Goal: Task Accomplishment & Management: Use online tool/utility

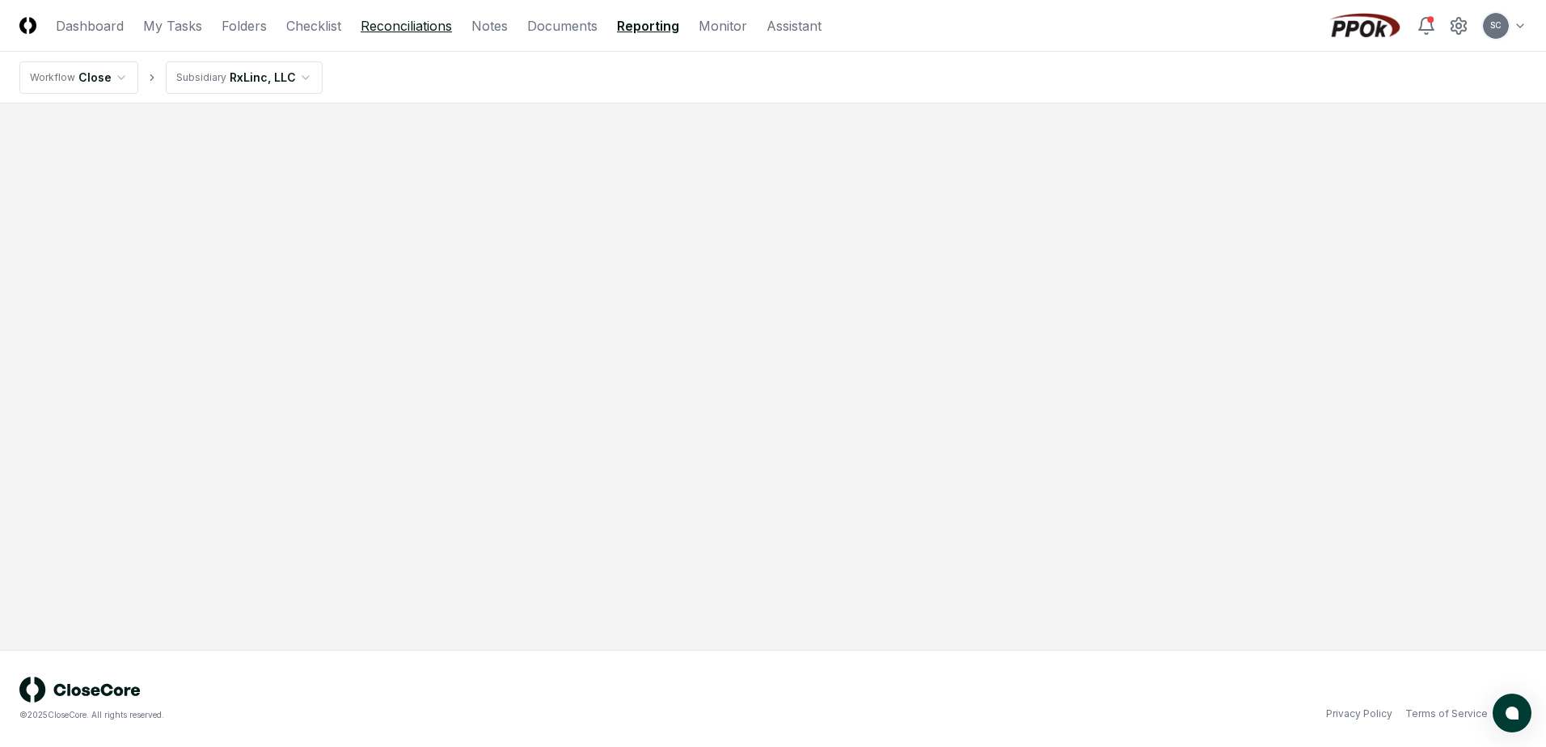
click at [387, 32] on link "Reconciliations" at bounding box center [406, 25] width 91 height 19
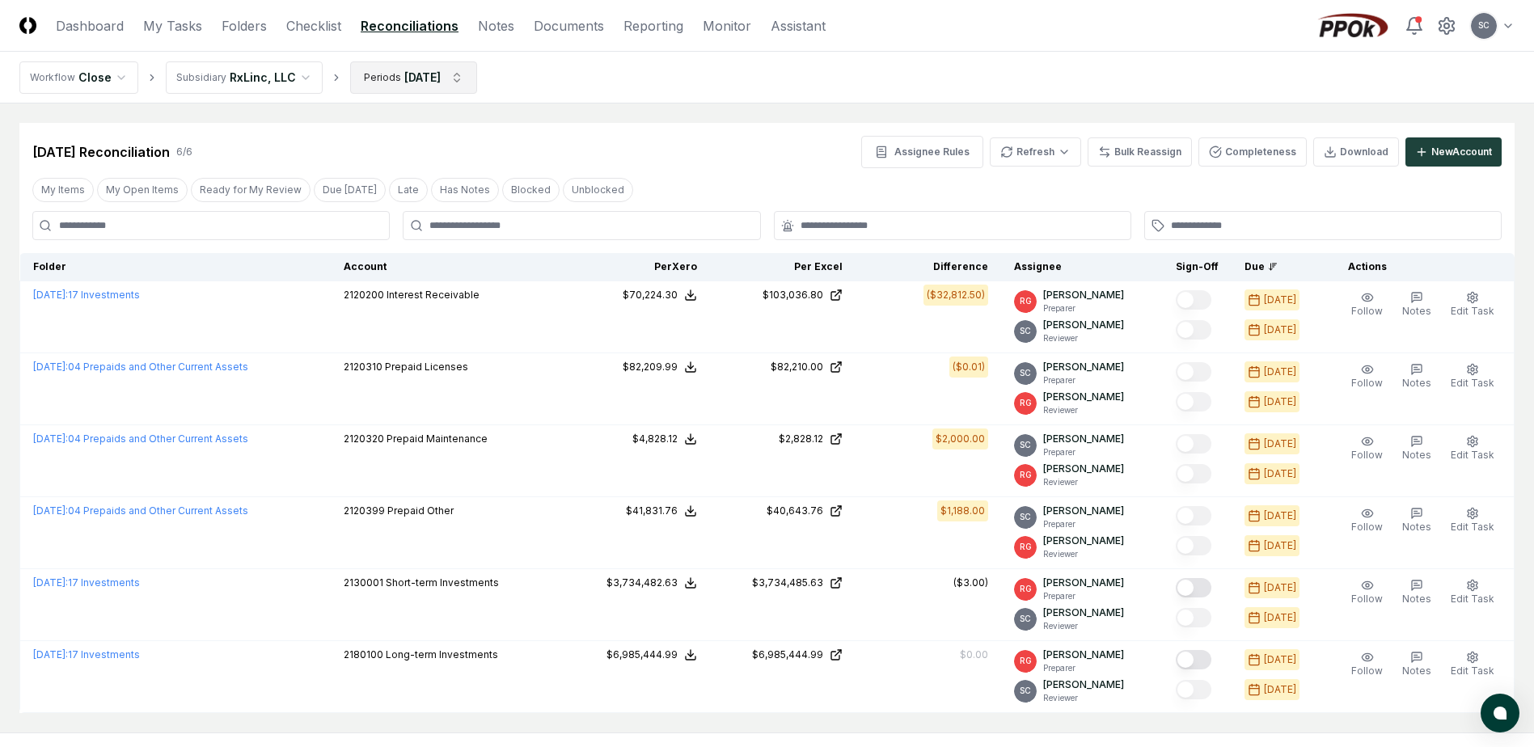
click at [404, 81] on html "CloseCore Dashboard My Tasks Folders Checklist Reconciliations Notes Documents …" at bounding box center [767, 415] width 1534 height 830
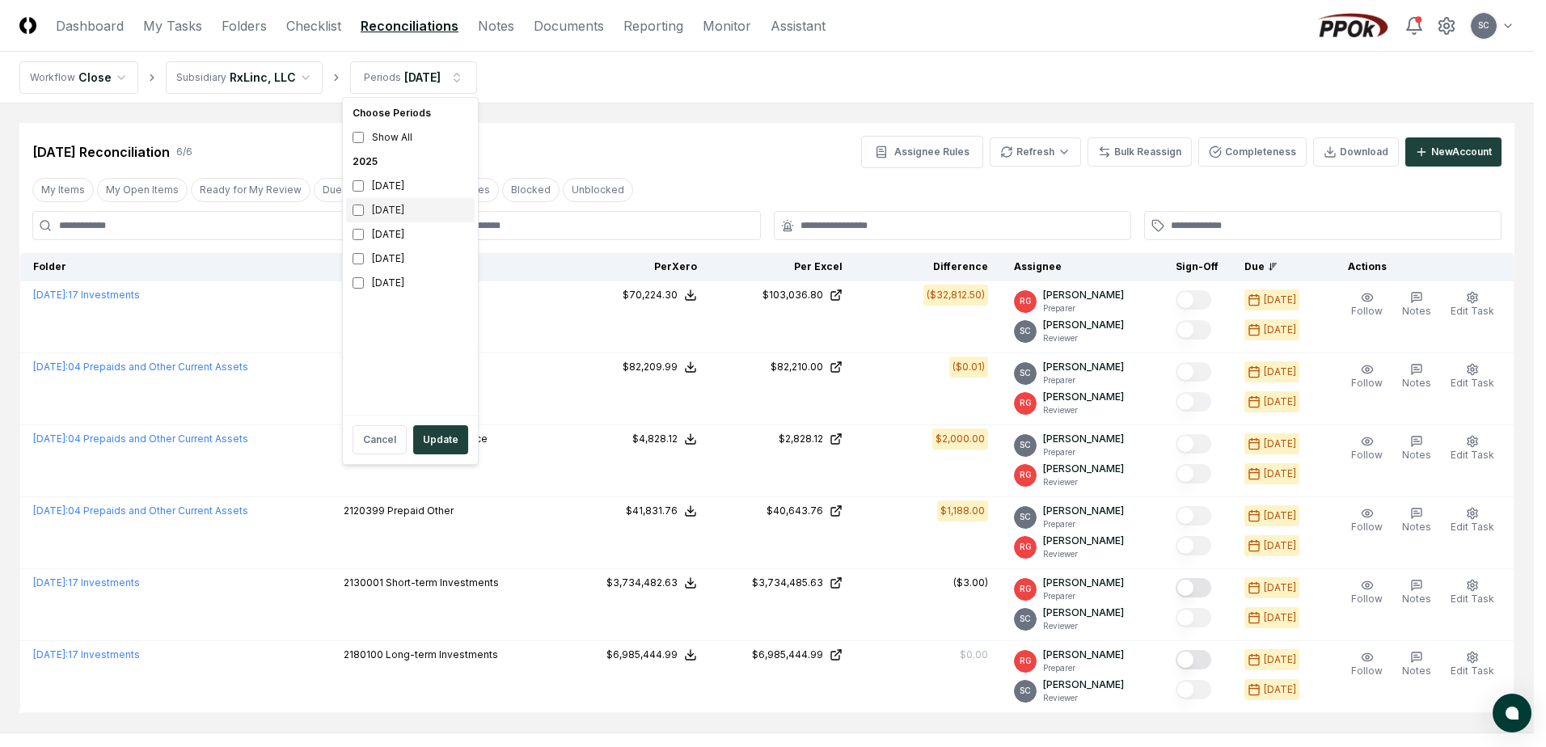
click at [373, 216] on div "[DATE]" at bounding box center [410, 210] width 129 height 24
click at [366, 234] on div "July 2025" at bounding box center [410, 234] width 129 height 24
click at [438, 446] on button "Update" at bounding box center [440, 439] width 55 height 29
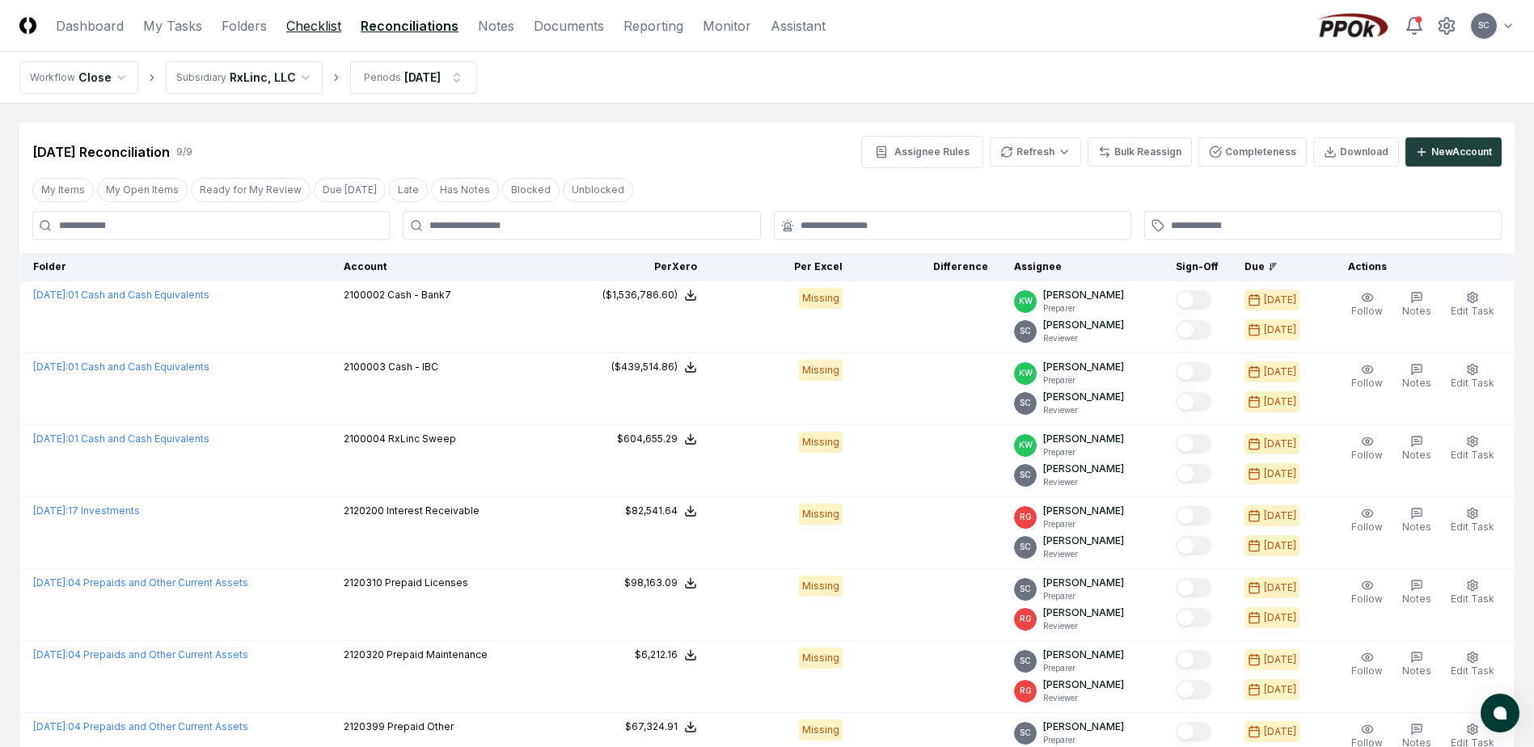
click at [327, 31] on link "Checklist" at bounding box center [313, 25] width 55 height 19
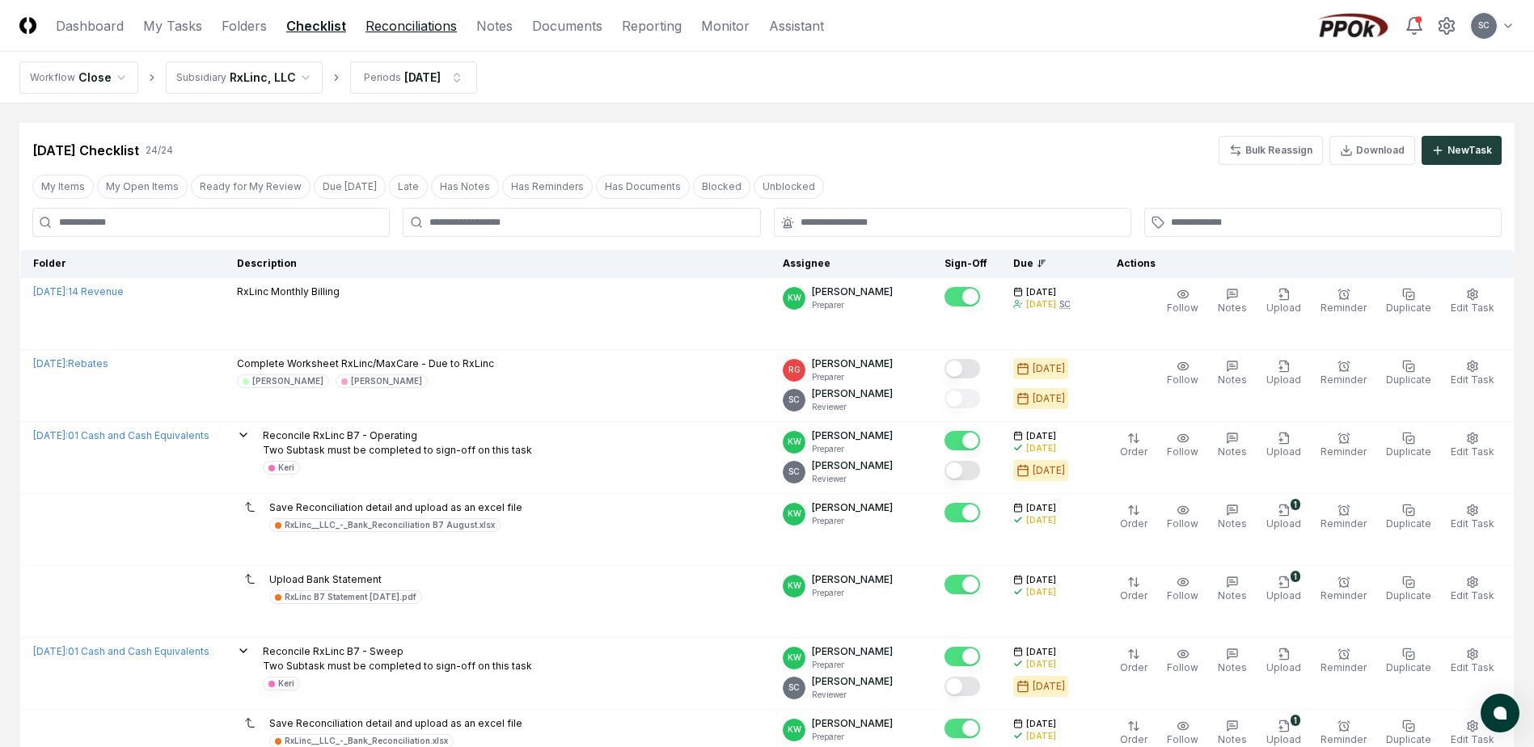
click at [395, 25] on link "Reconciliations" at bounding box center [411, 25] width 91 height 19
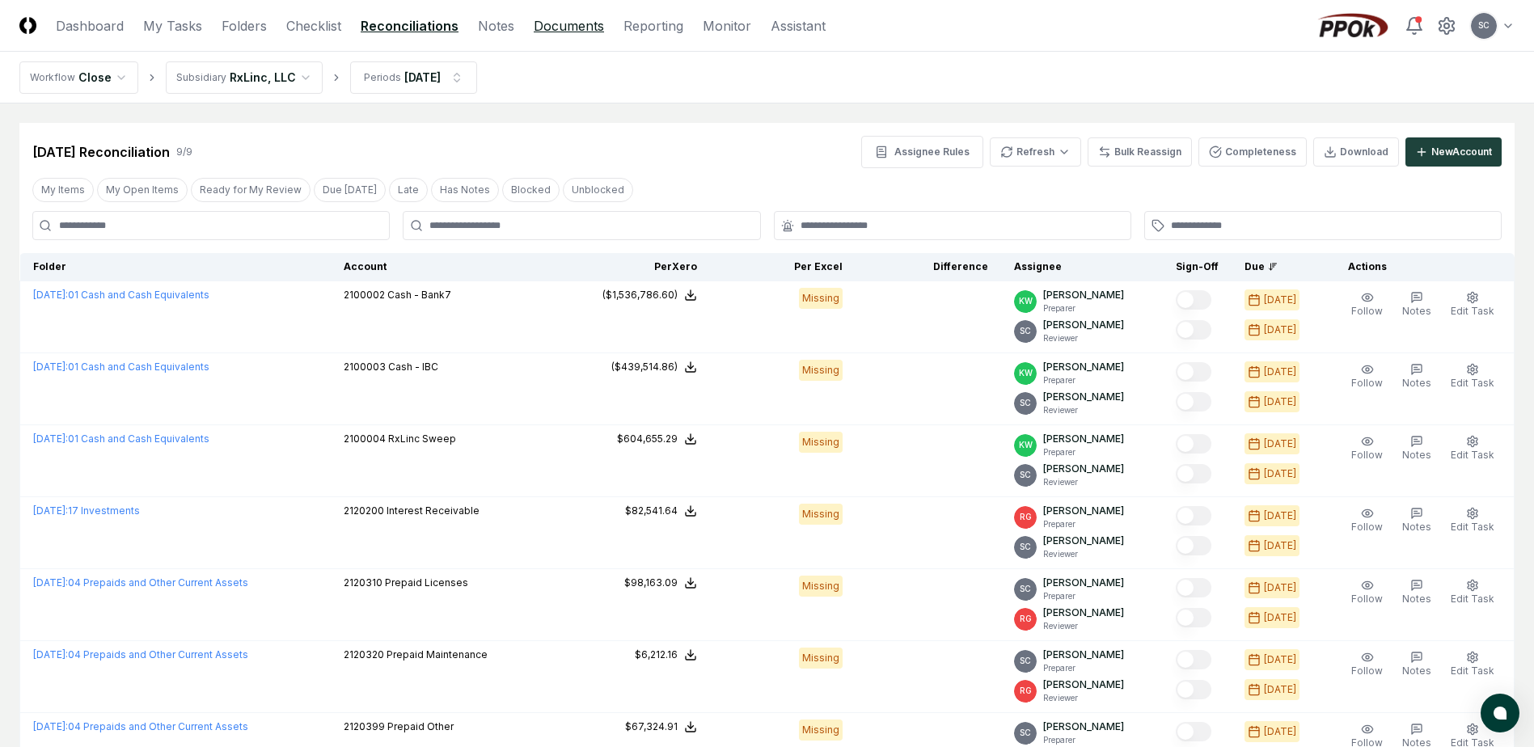
click at [560, 23] on link "Documents" at bounding box center [569, 25] width 70 height 19
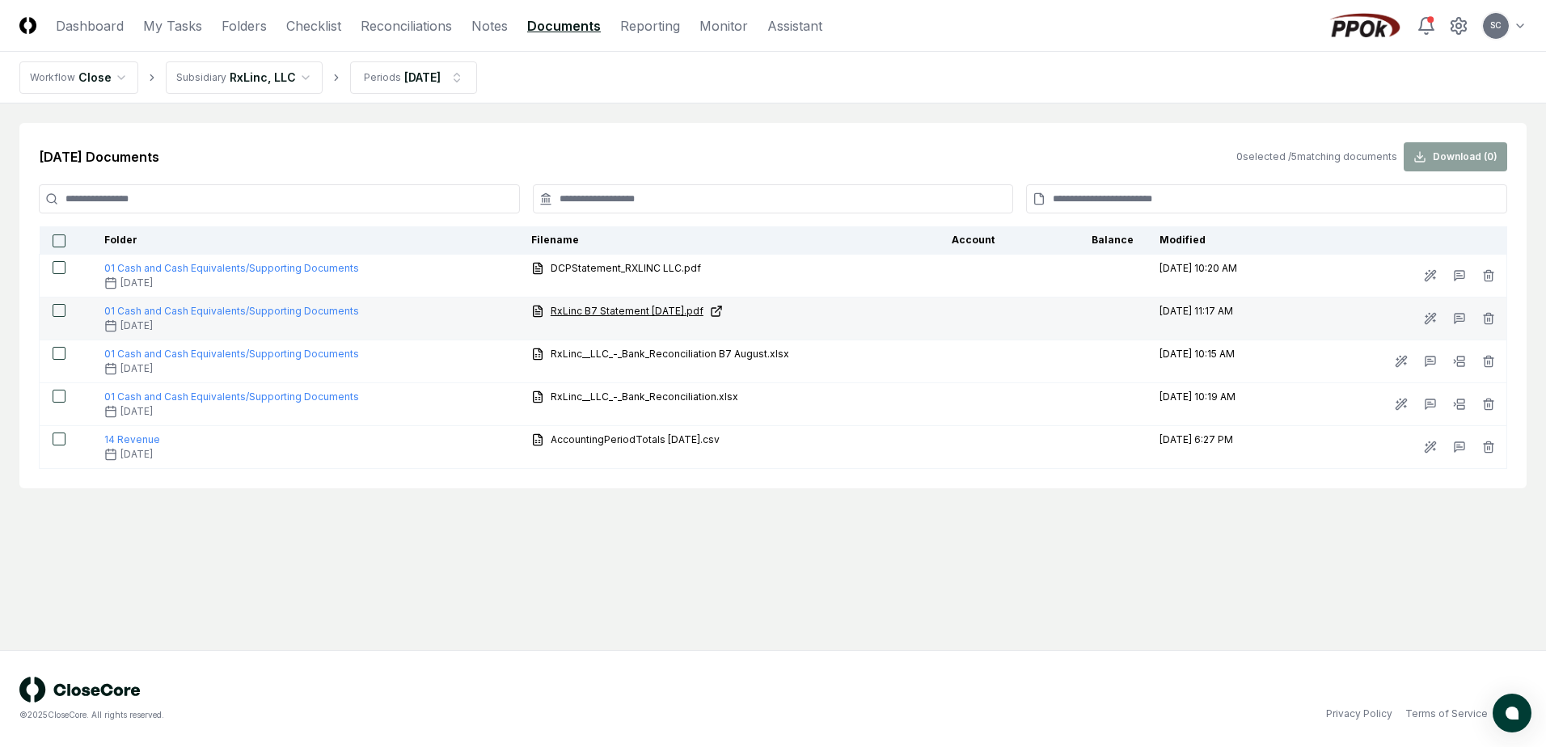
click at [564, 311] on span "RxLinc B7 Statement [DATE].pdf" at bounding box center [627, 311] width 153 height 15
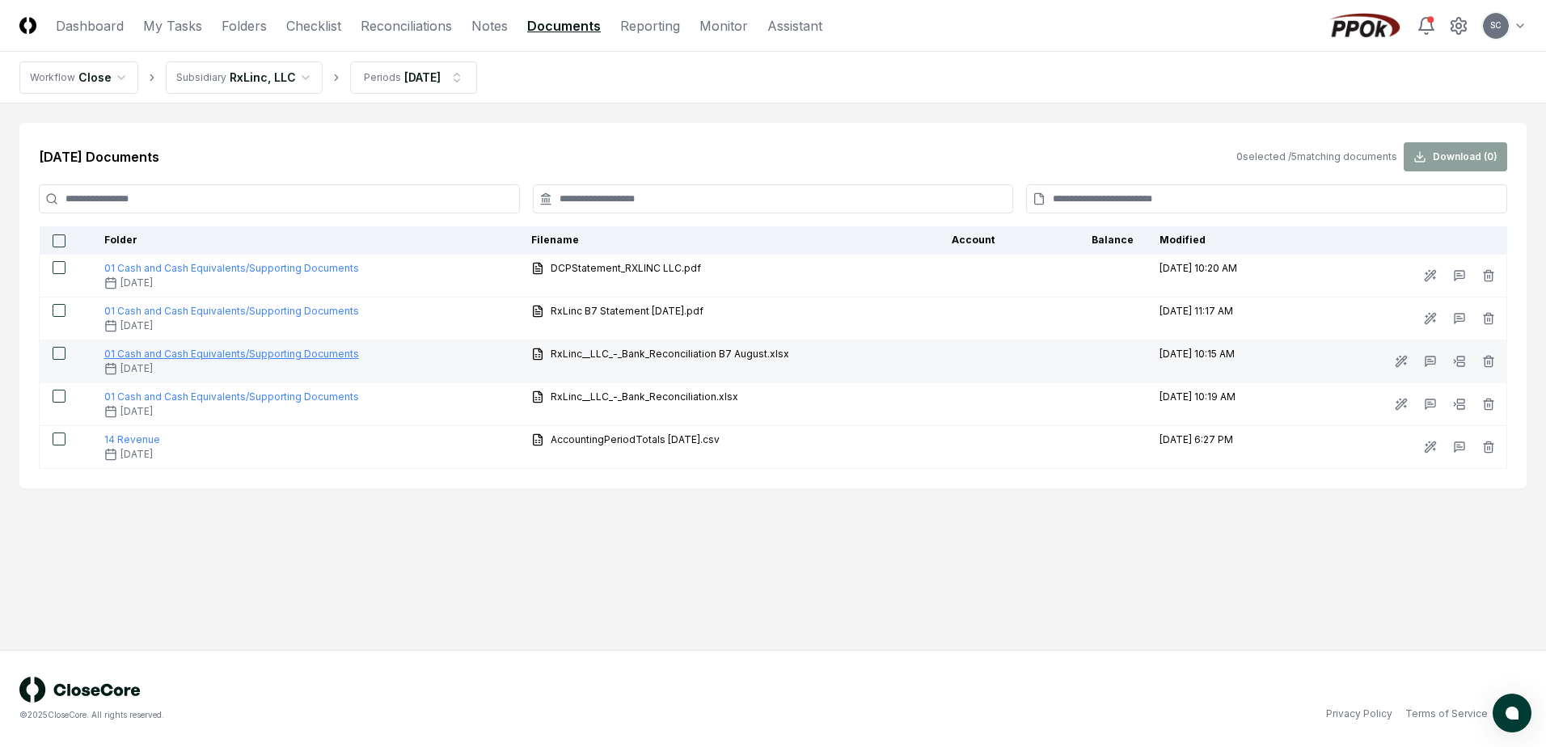
click at [286, 352] on span "01 Cash and Cash Equivalents/Supporting Documents" at bounding box center [231, 354] width 255 height 12
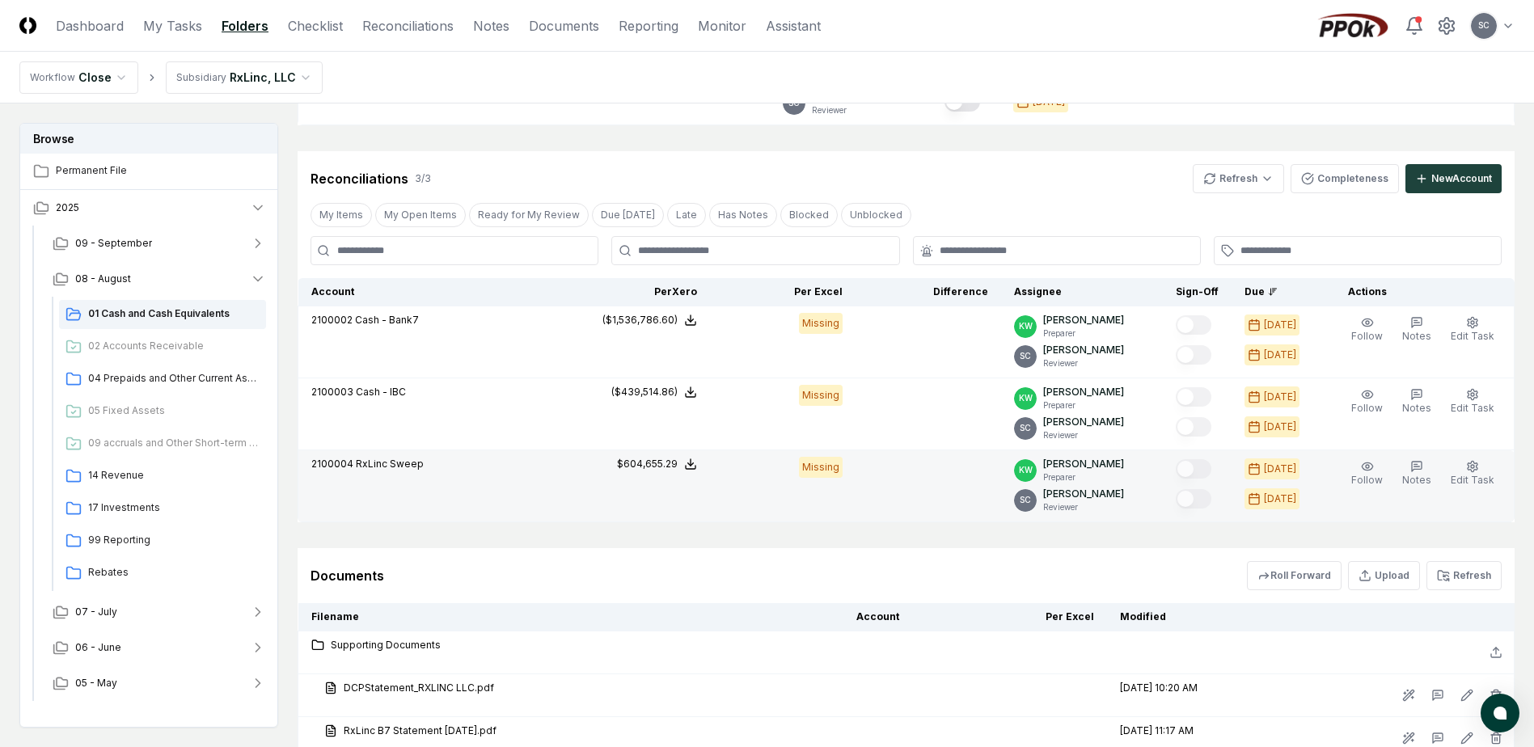
scroll to position [890, 0]
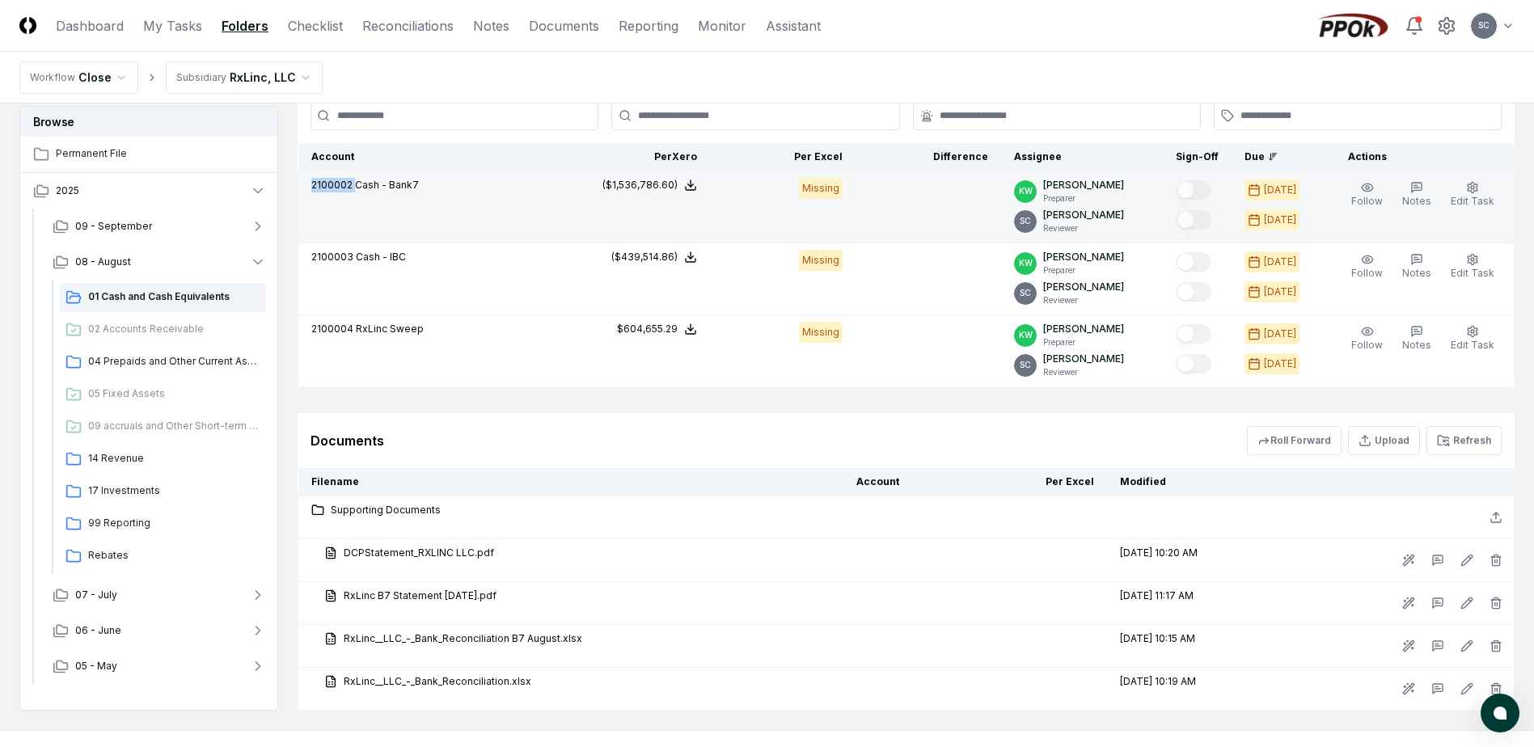
drag, startPoint x: 353, startPoint y: 184, endPoint x: 308, endPoint y: 192, distance: 45.9
click at [308, 192] on td "2100002 Cash - Bank7" at bounding box center [431, 207] width 267 height 72
drag, startPoint x: 308, startPoint y: 192, endPoint x: 331, endPoint y: 181, distance: 25.0
copy span "2100002"
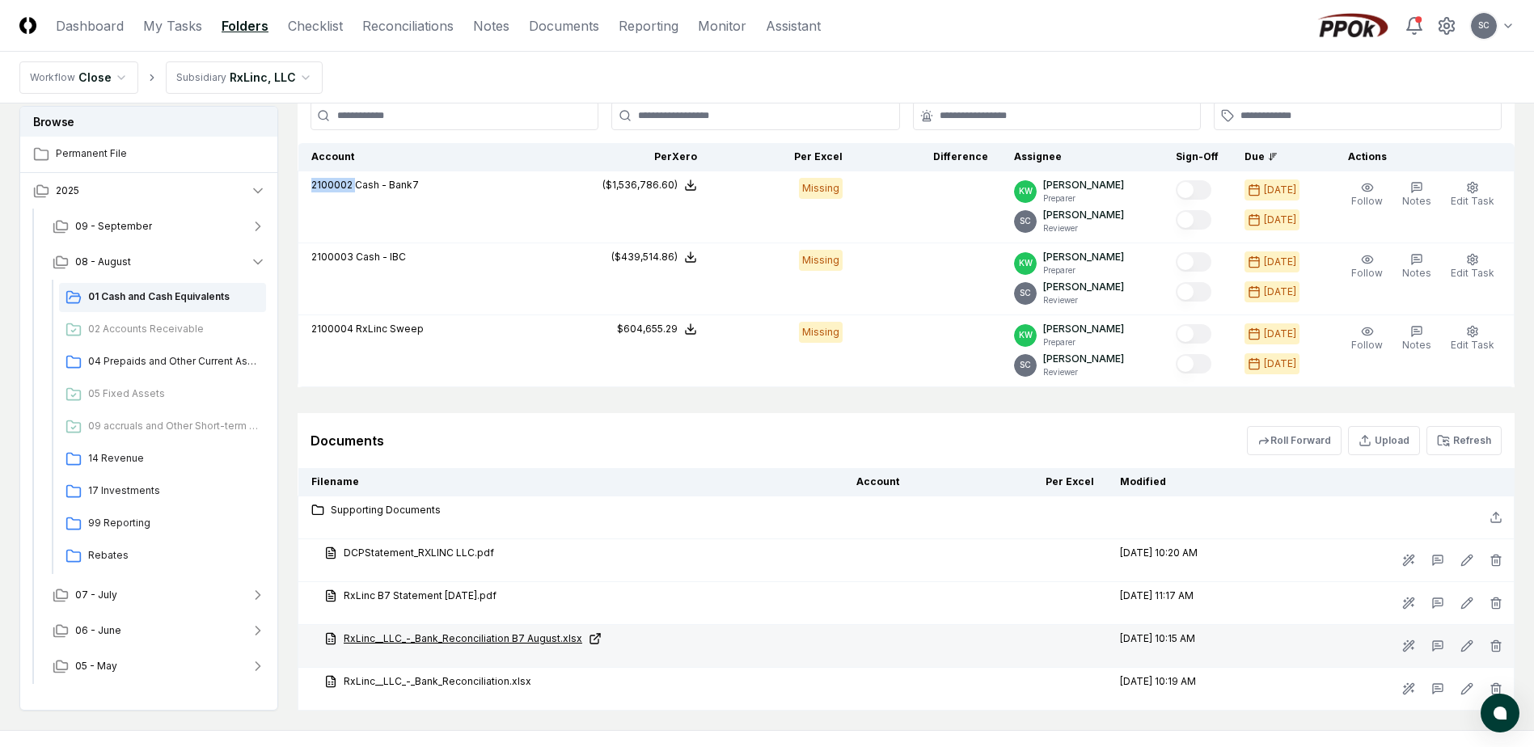
click at [449, 637] on link "RxLinc__LLC_-_Bank_Reconciliation B7 August.xlsx" at bounding box center [577, 639] width 506 height 15
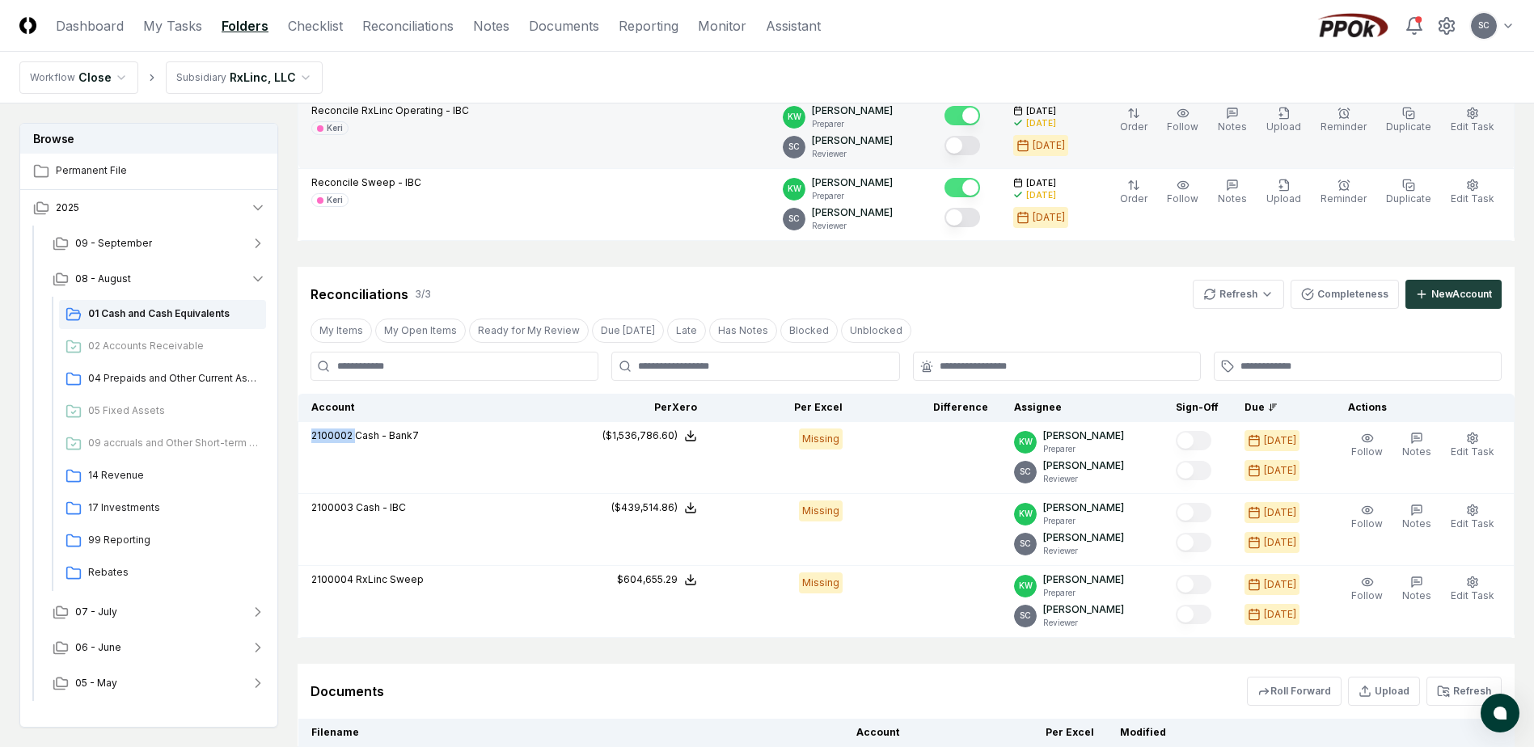
scroll to position [728, 0]
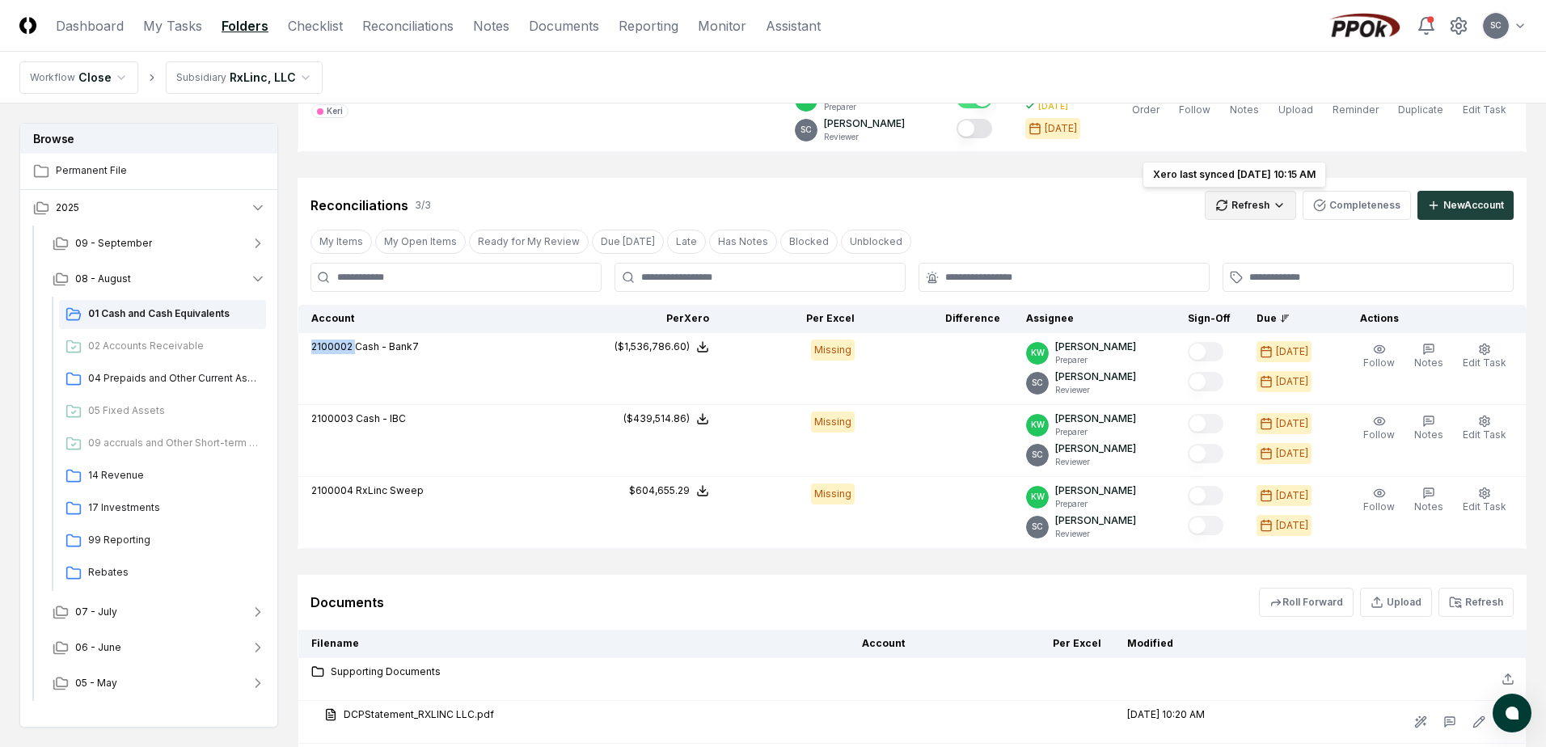
click at [1237, 211] on html "CloseCore Dashboard My Tasks Folders Checklist Reconciliations Notes Documents …" at bounding box center [773, 130] width 1546 height 1717
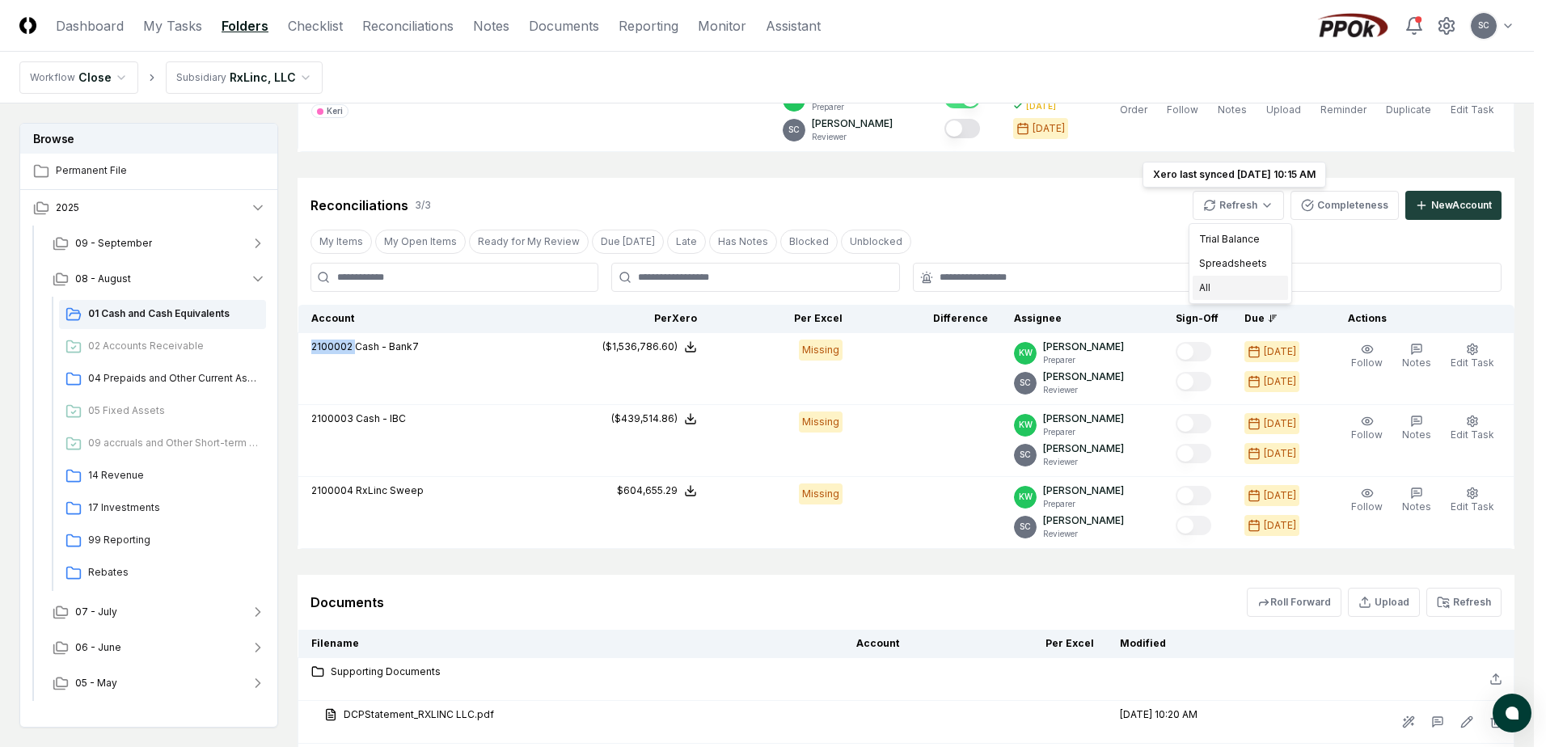
click at [1201, 292] on div "All" at bounding box center [1240, 288] width 95 height 24
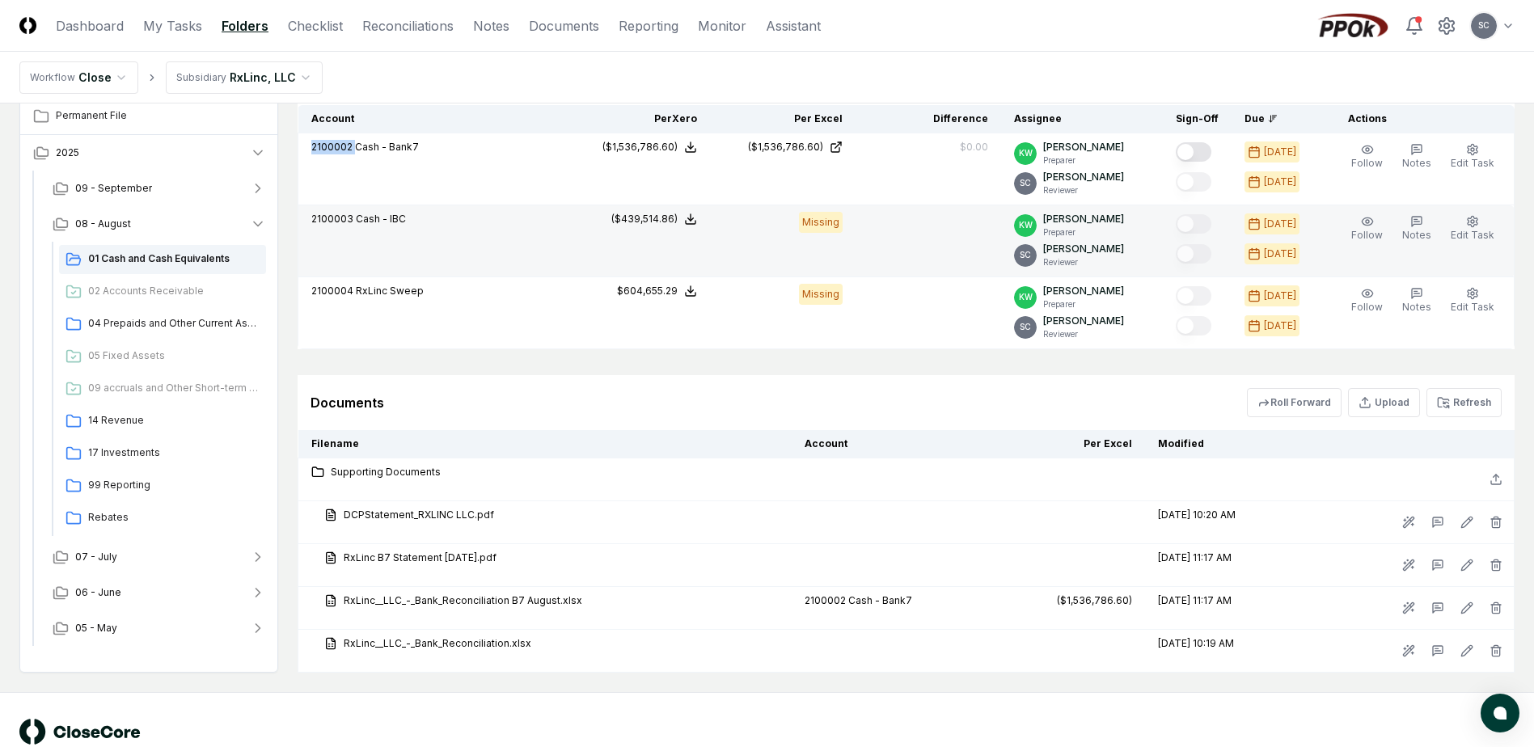
scroll to position [970, 0]
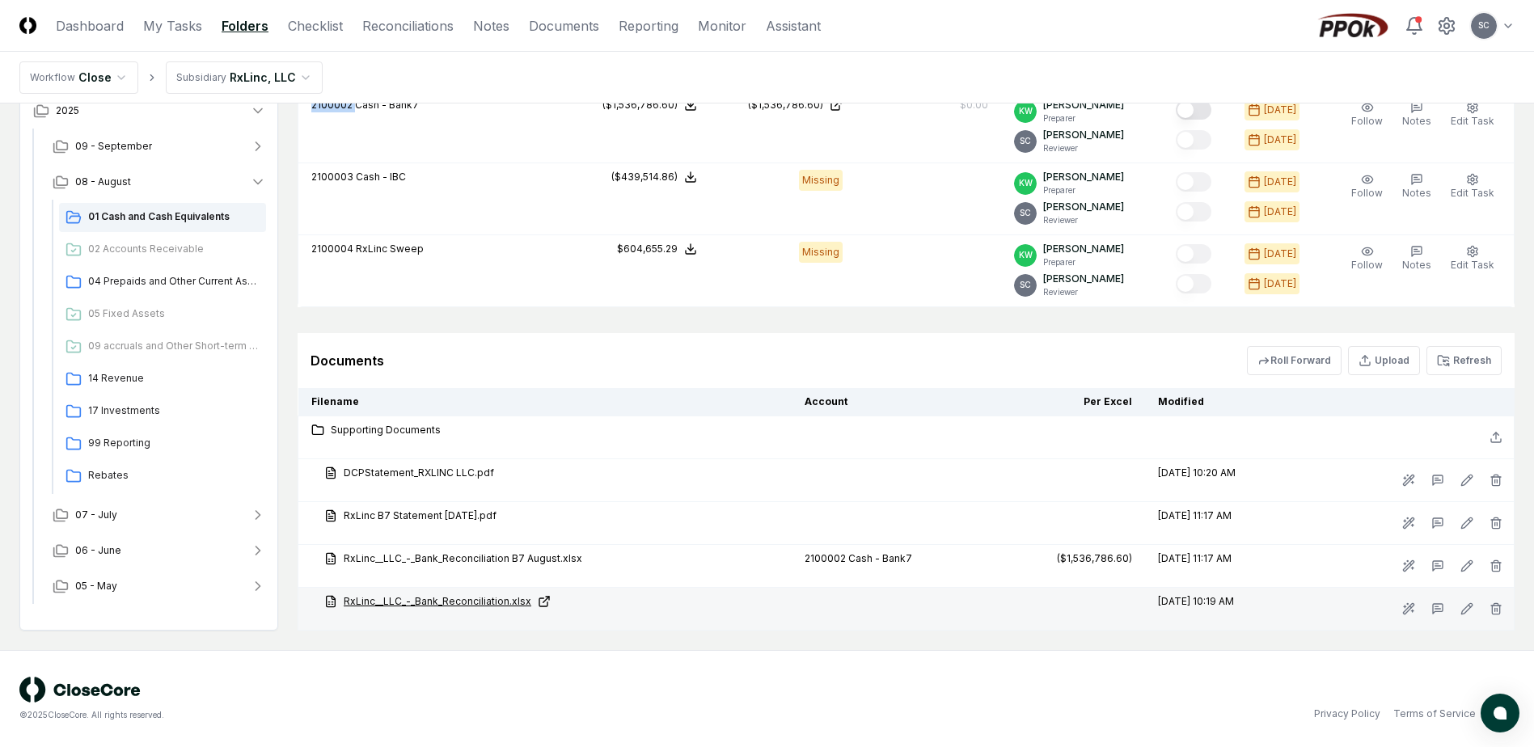
click at [421, 599] on link "RxLinc__LLC_-_Bank_Reconciliation.xlsx" at bounding box center [551, 601] width 455 height 15
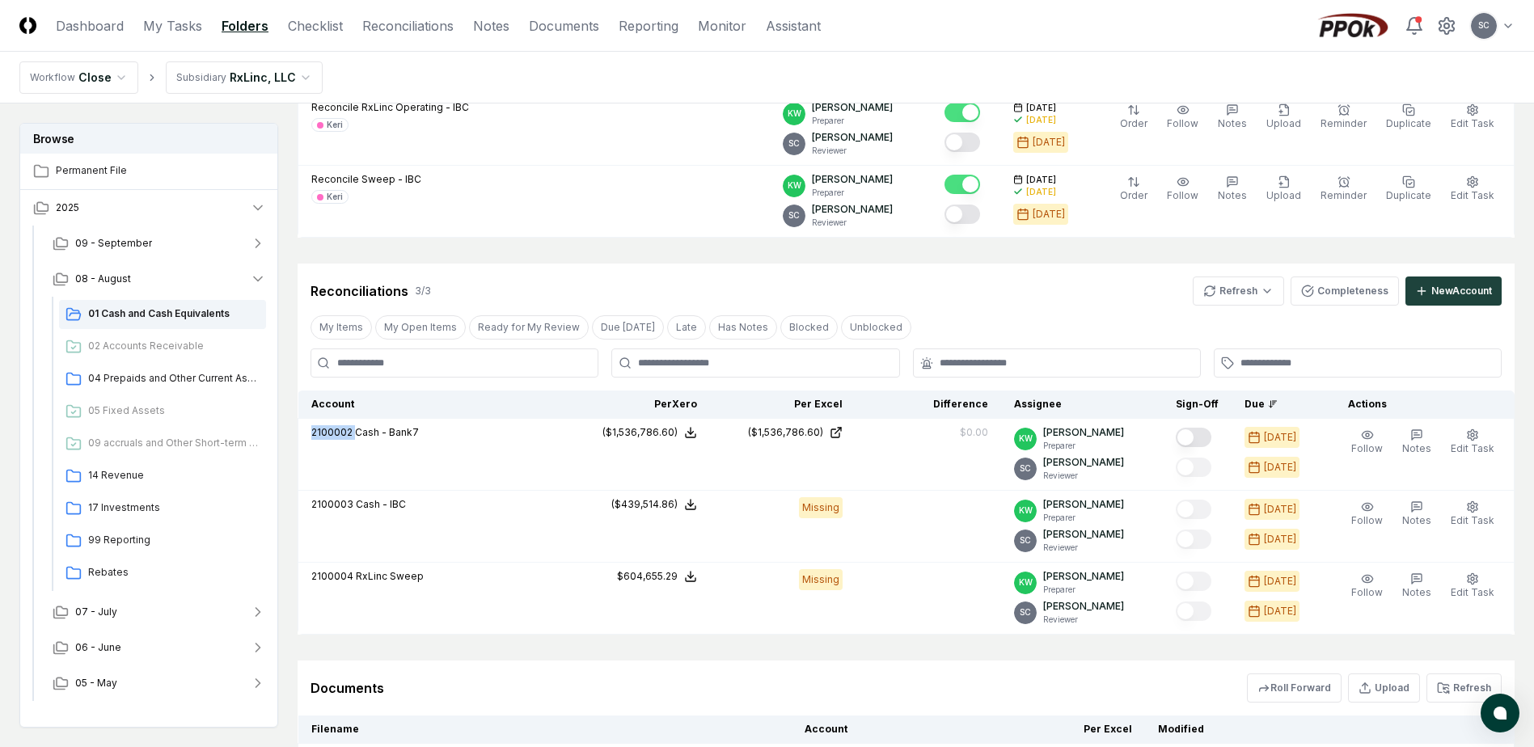
scroll to position [647, 0]
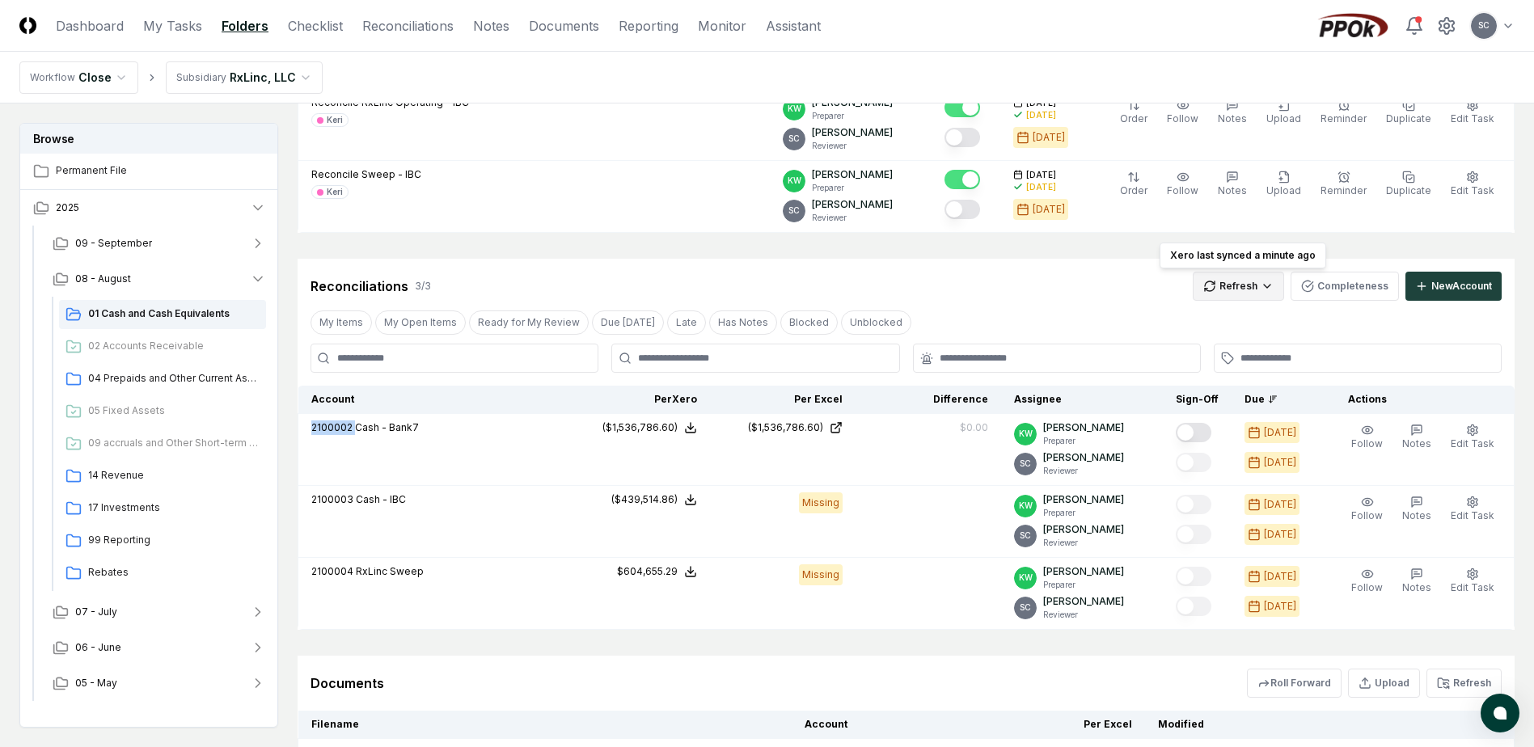
click at [1233, 290] on html "CloseCore Dashboard My Tasks Folders Checklist Reconciliations Notes Documents …" at bounding box center [767, 211] width 1534 height 1717
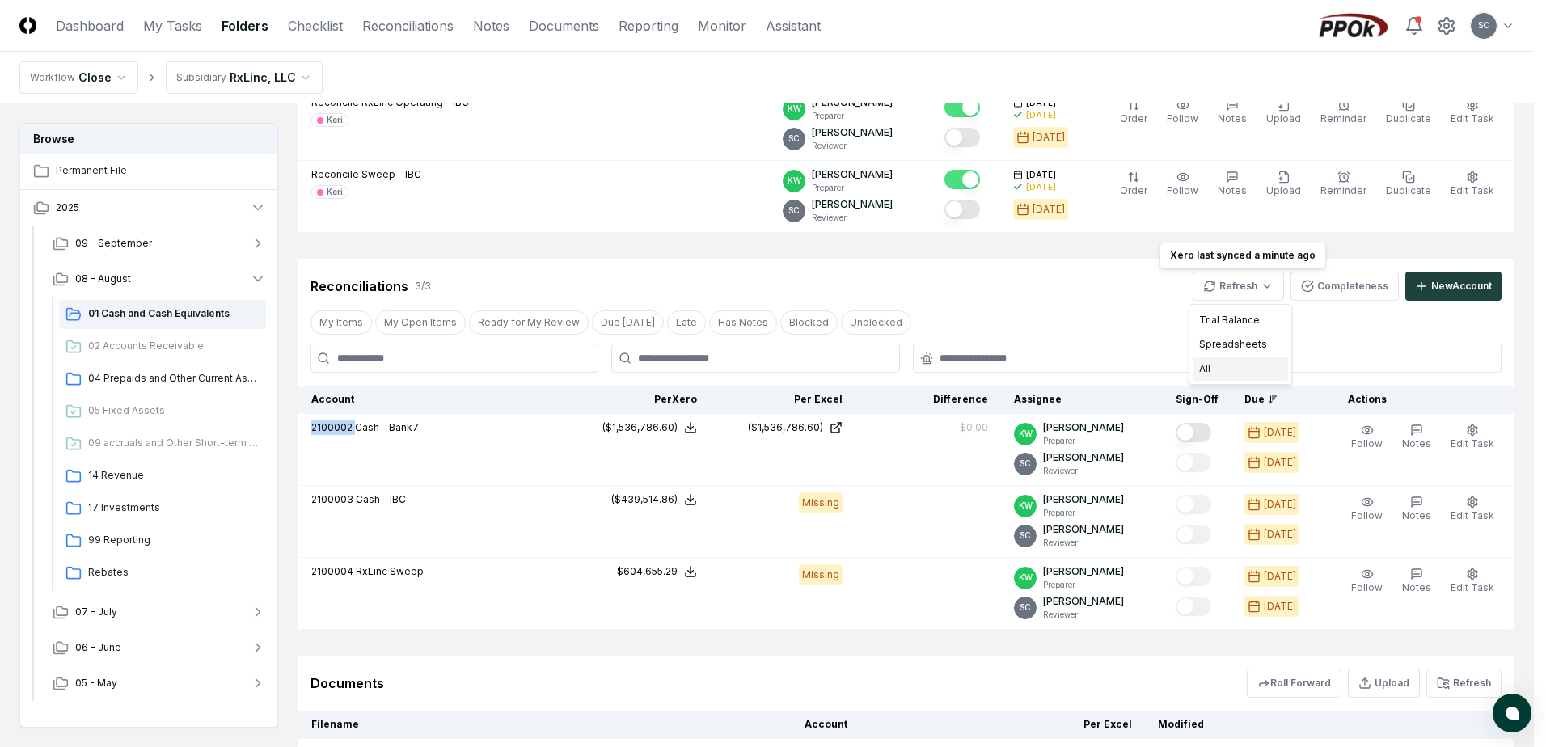
click at [1203, 372] on div "All" at bounding box center [1240, 369] width 95 height 24
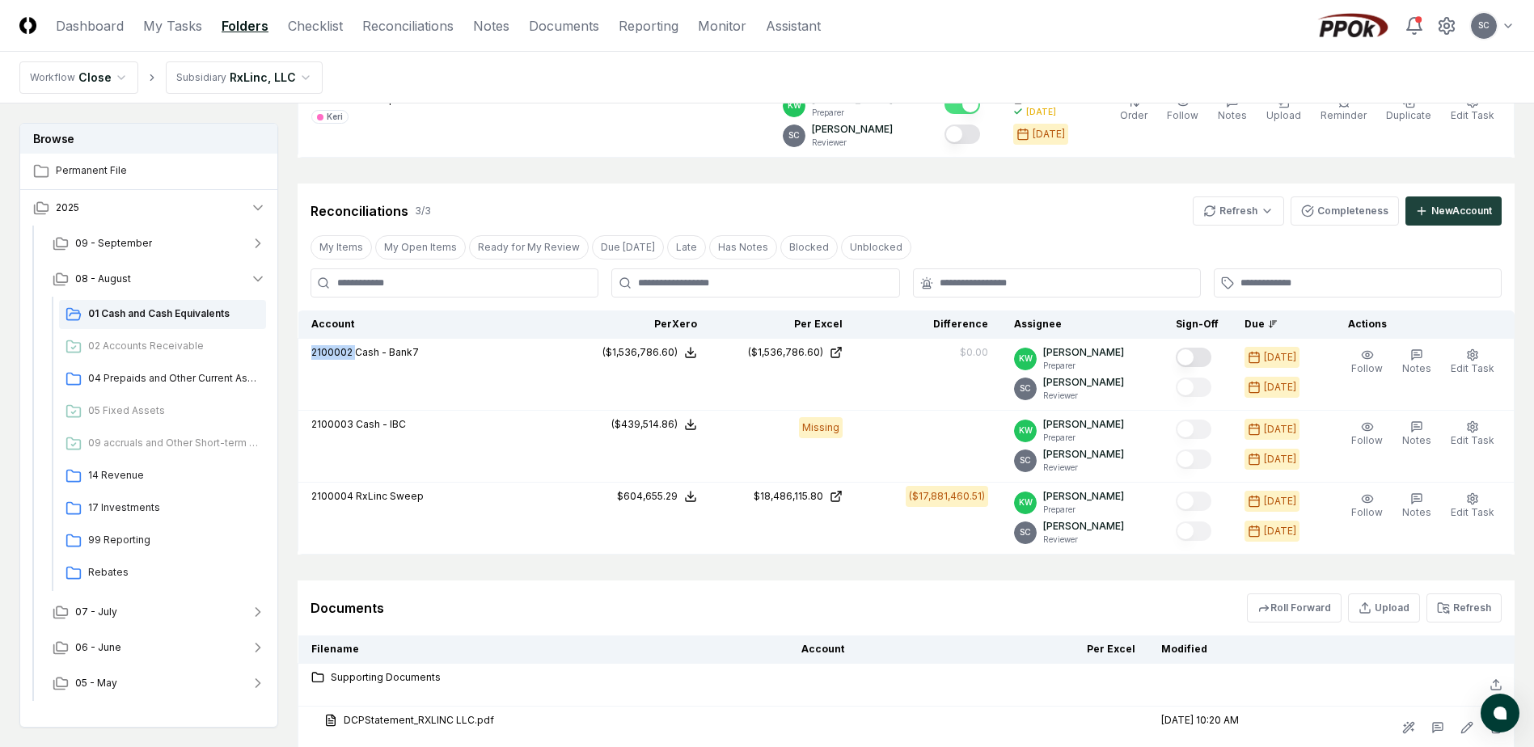
scroll to position [970, 0]
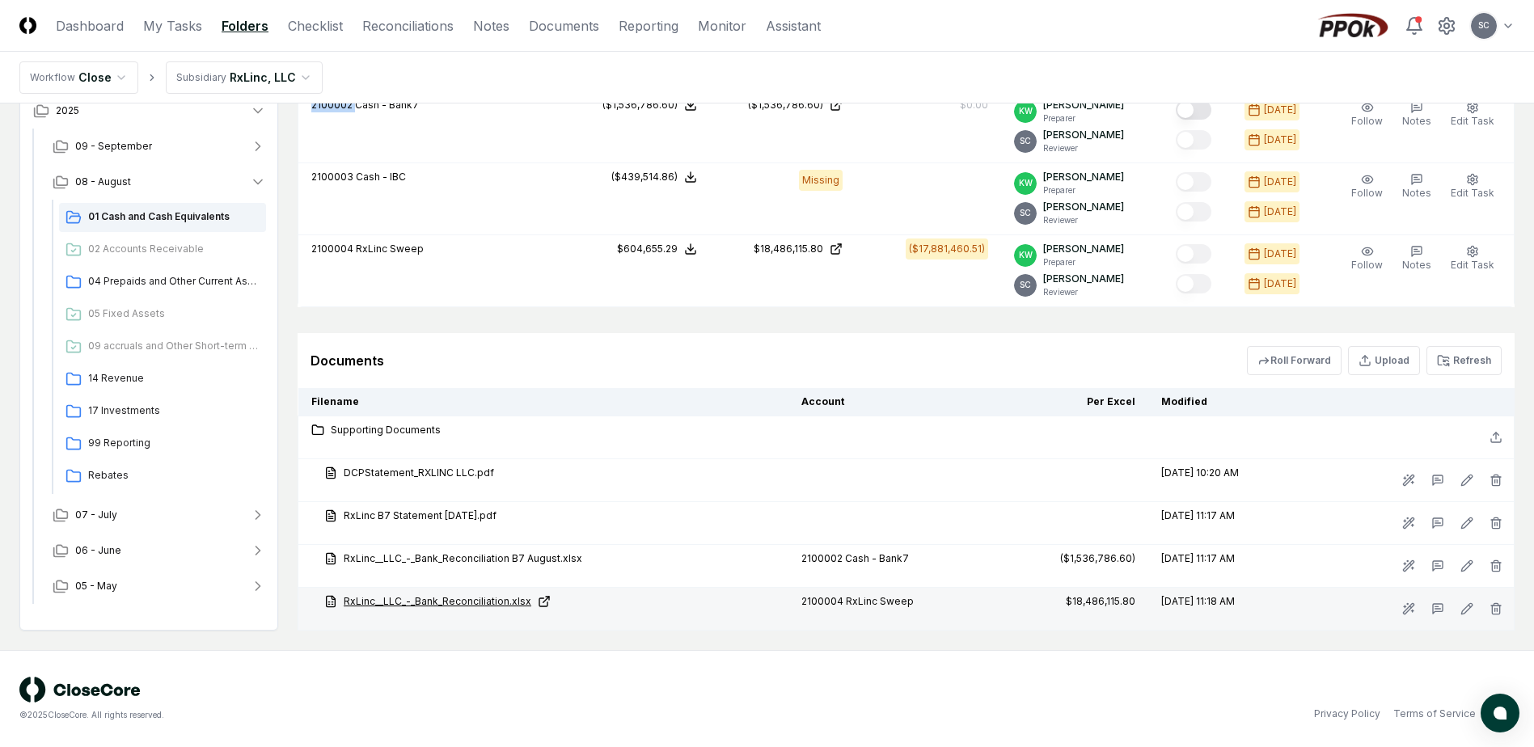
click at [441, 603] on link "RxLinc__LLC_-_Bank_Reconciliation.xlsx" at bounding box center [549, 601] width 451 height 15
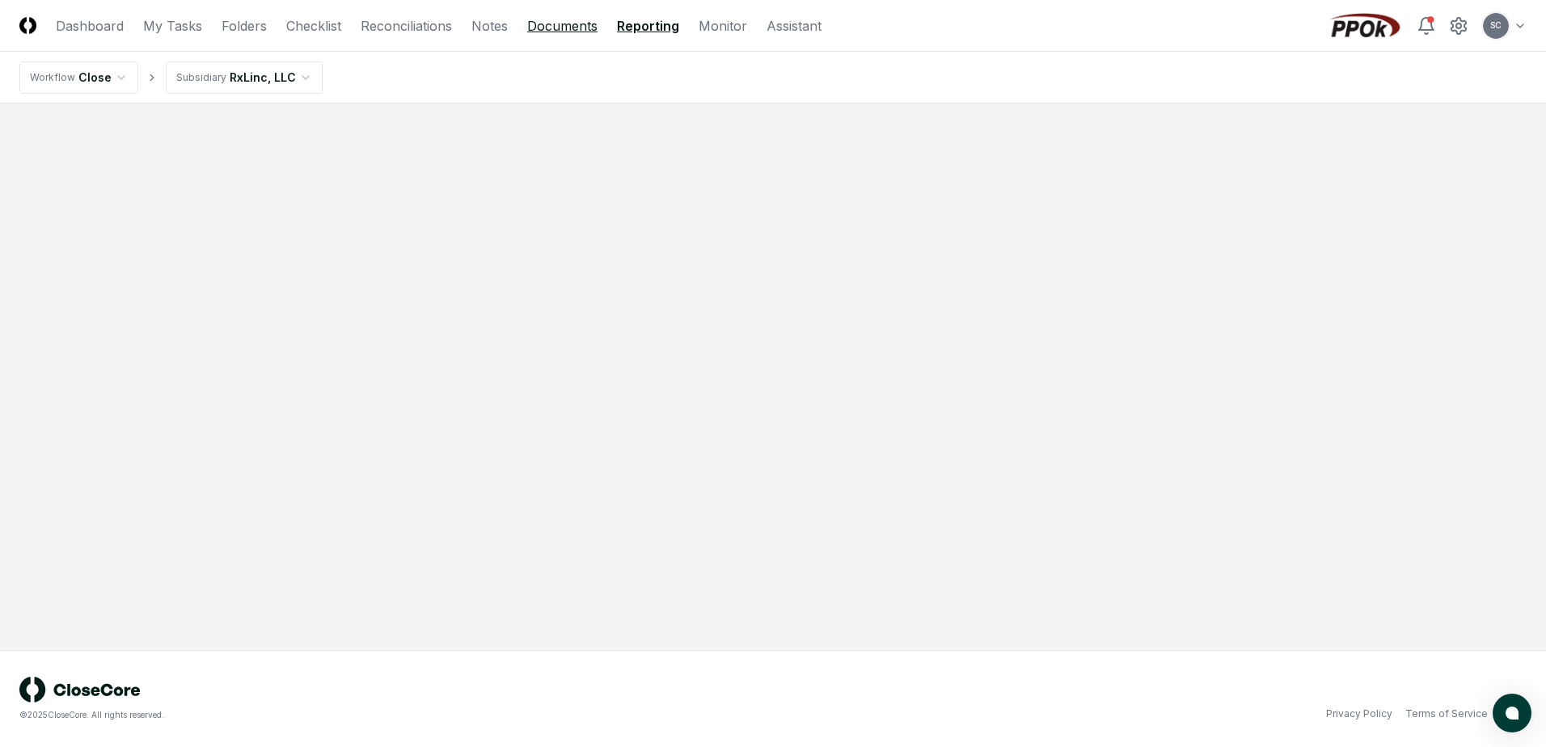
click at [571, 21] on link "Documents" at bounding box center [562, 25] width 70 height 19
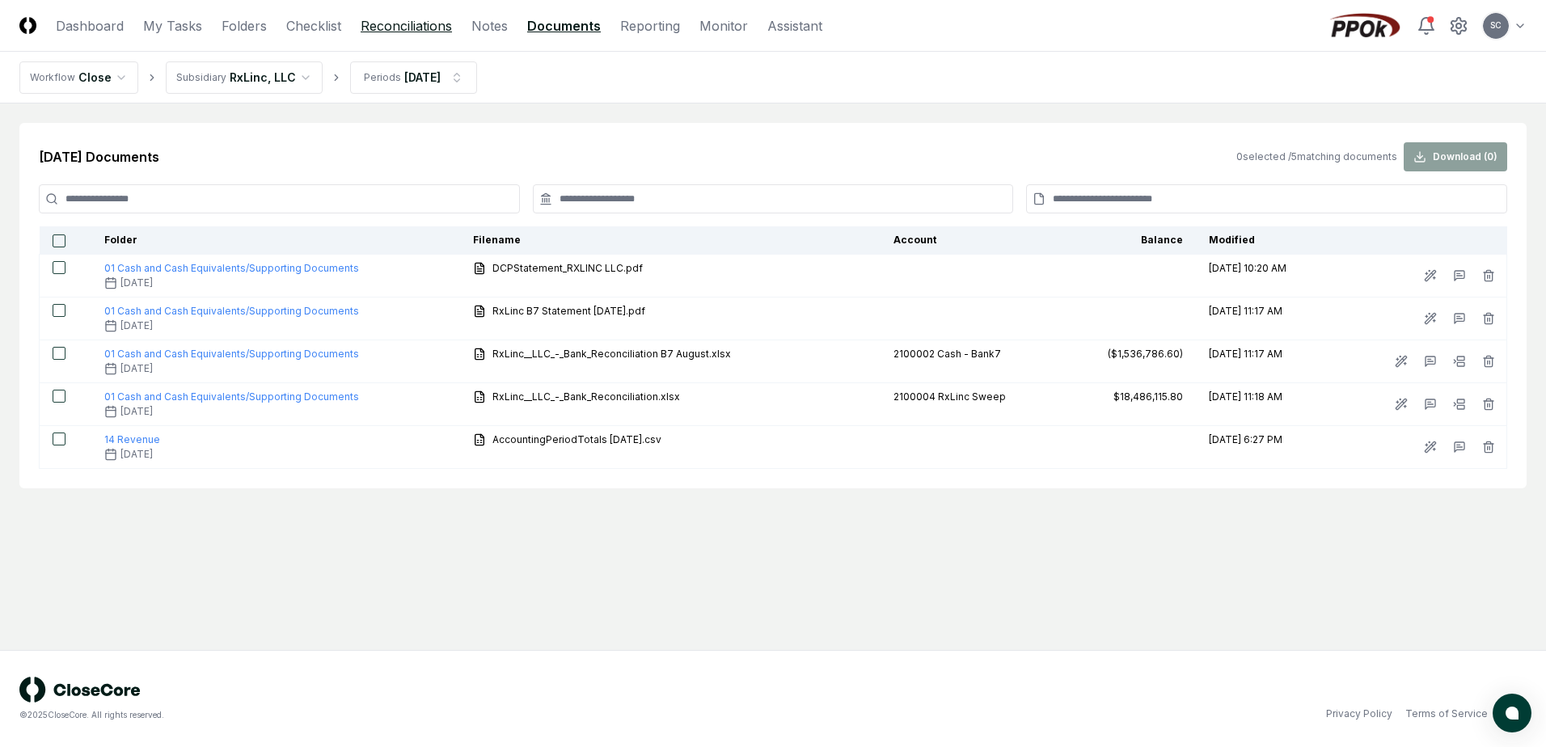
click at [404, 24] on link "Reconciliations" at bounding box center [406, 25] width 91 height 19
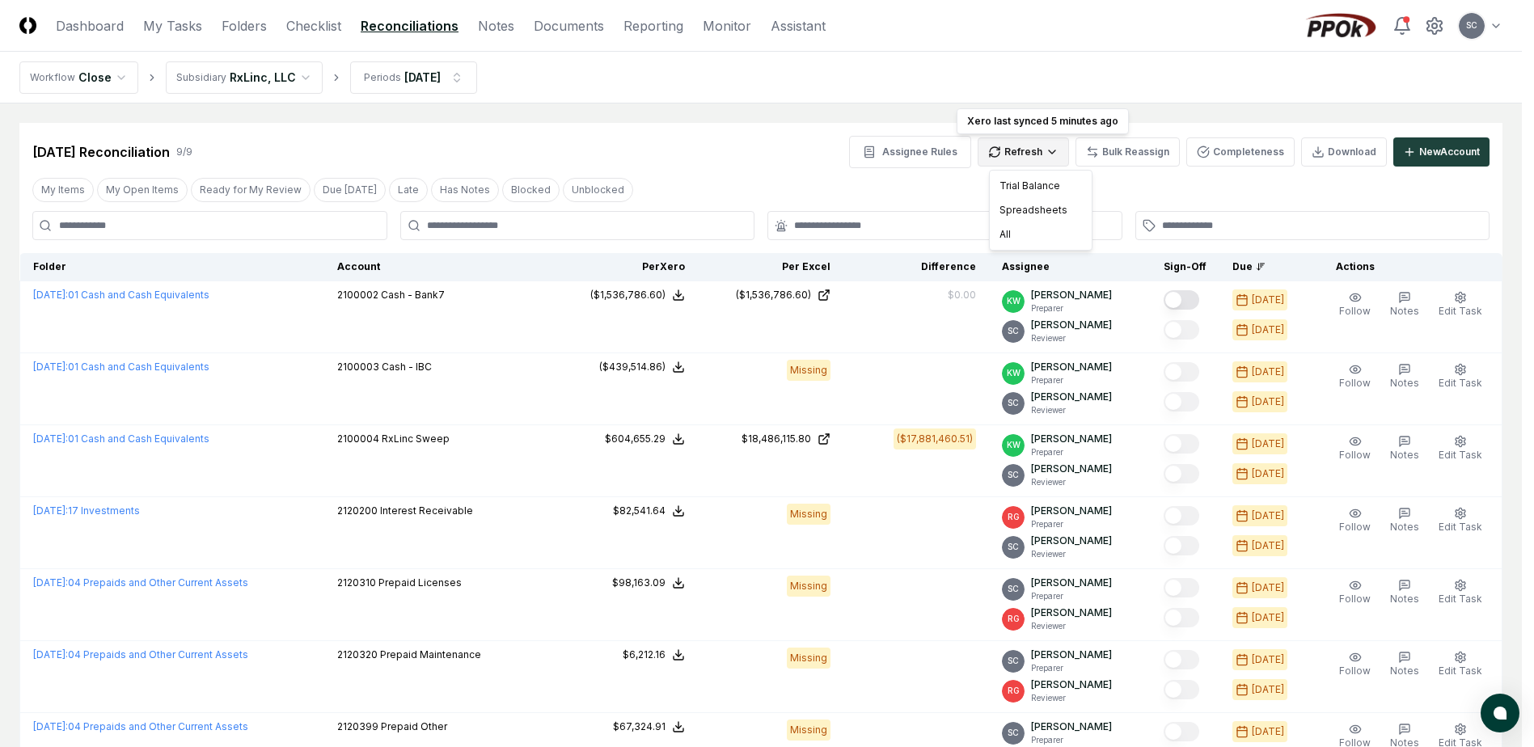
click at [1050, 156] on html "CloseCore Dashboard My Tasks Folders Checklist Reconciliations Notes Documents …" at bounding box center [767, 523] width 1534 height 1046
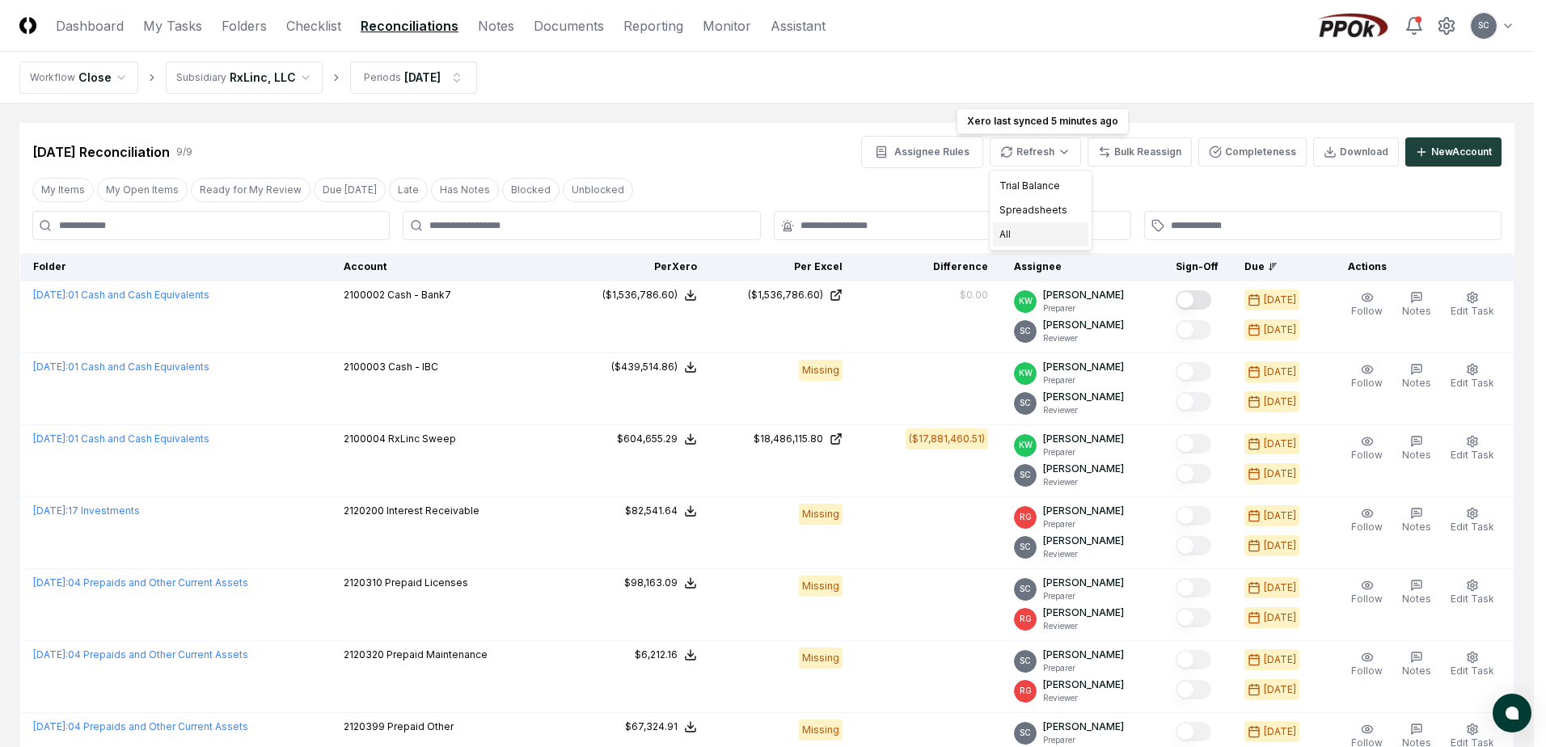
click at [1007, 235] on div "All" at bounding box center [1040, 234] width 95 height 24
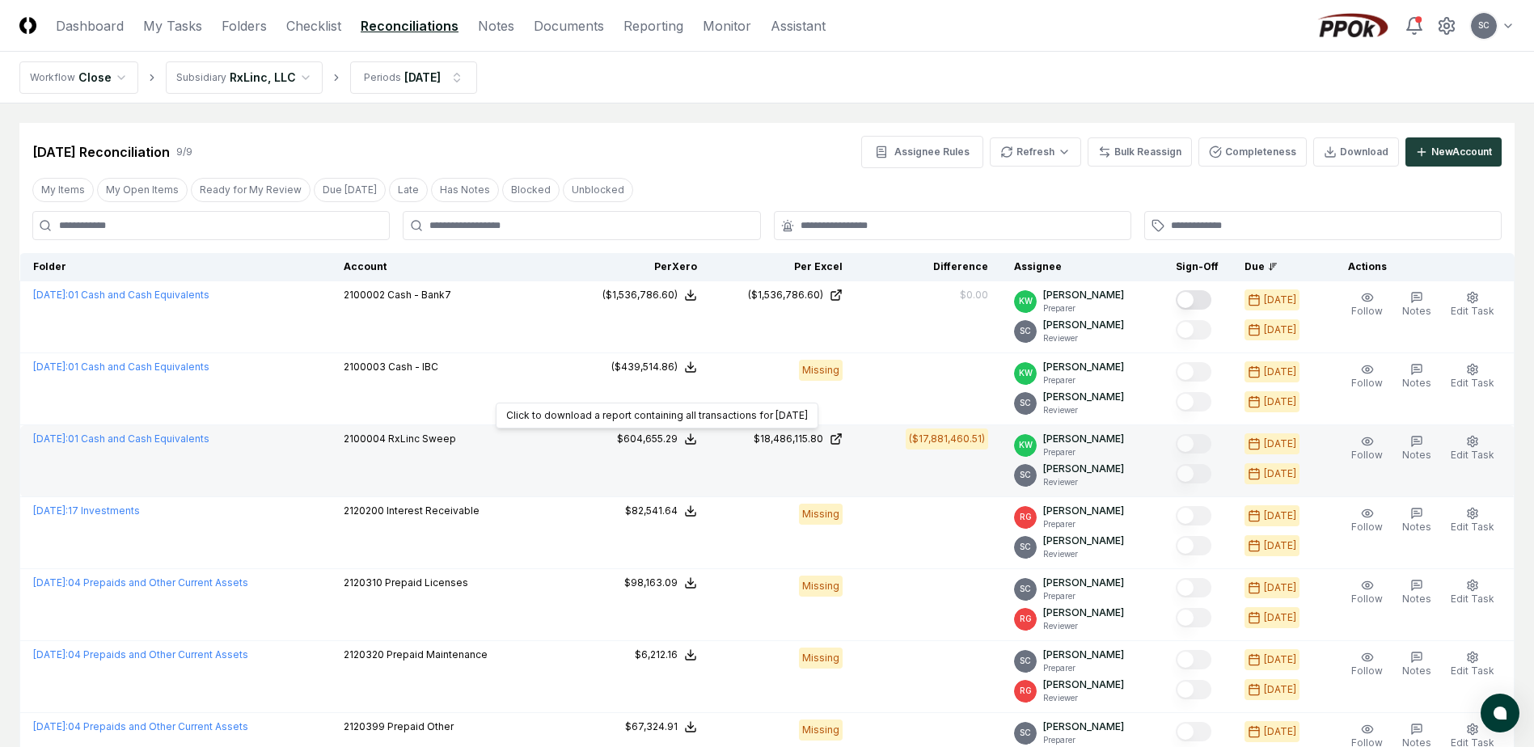
click at [671, 436] on div "$604,655.29" at bounding box center [647, 439] width 61 height 15
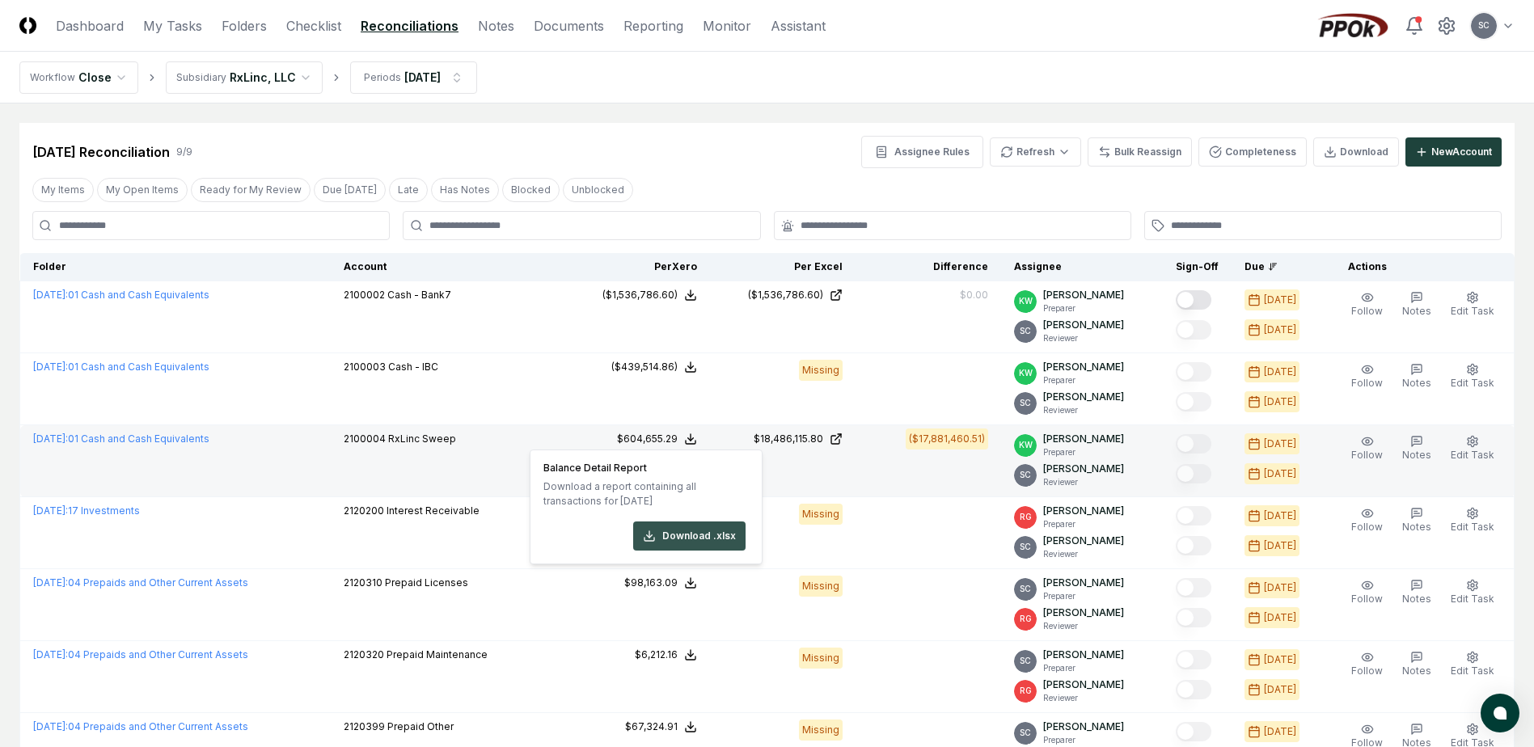
click at [672, 533] on button "Download .xlsx" at bounding box center [689, 536] width 112 height 29
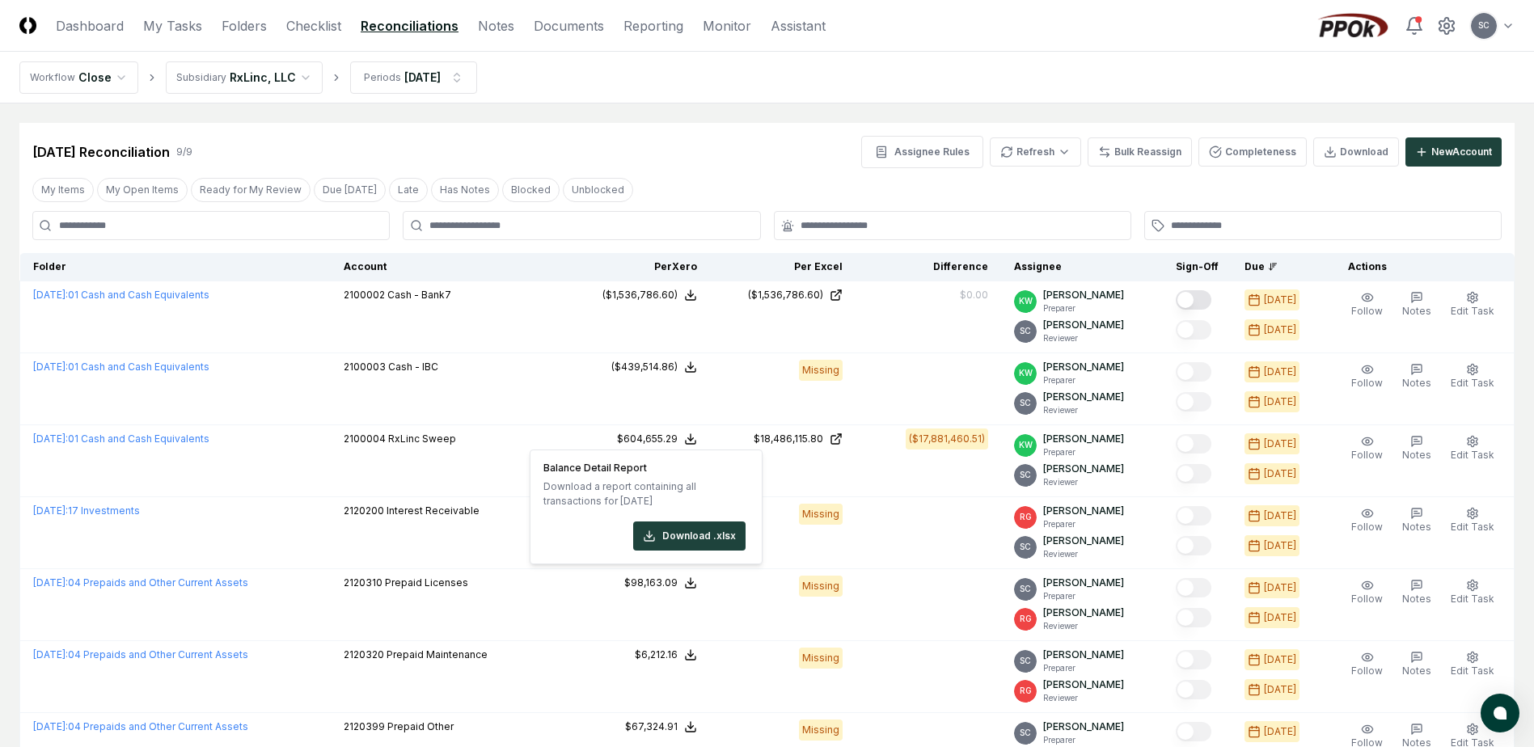
click at [384, 129] on div "[DATE] Reconciliation 9 / 9 Assignee Rules Refresh Bulk Reassign Completeness D…" at bounding box center [766, 145] width 1495 height 45
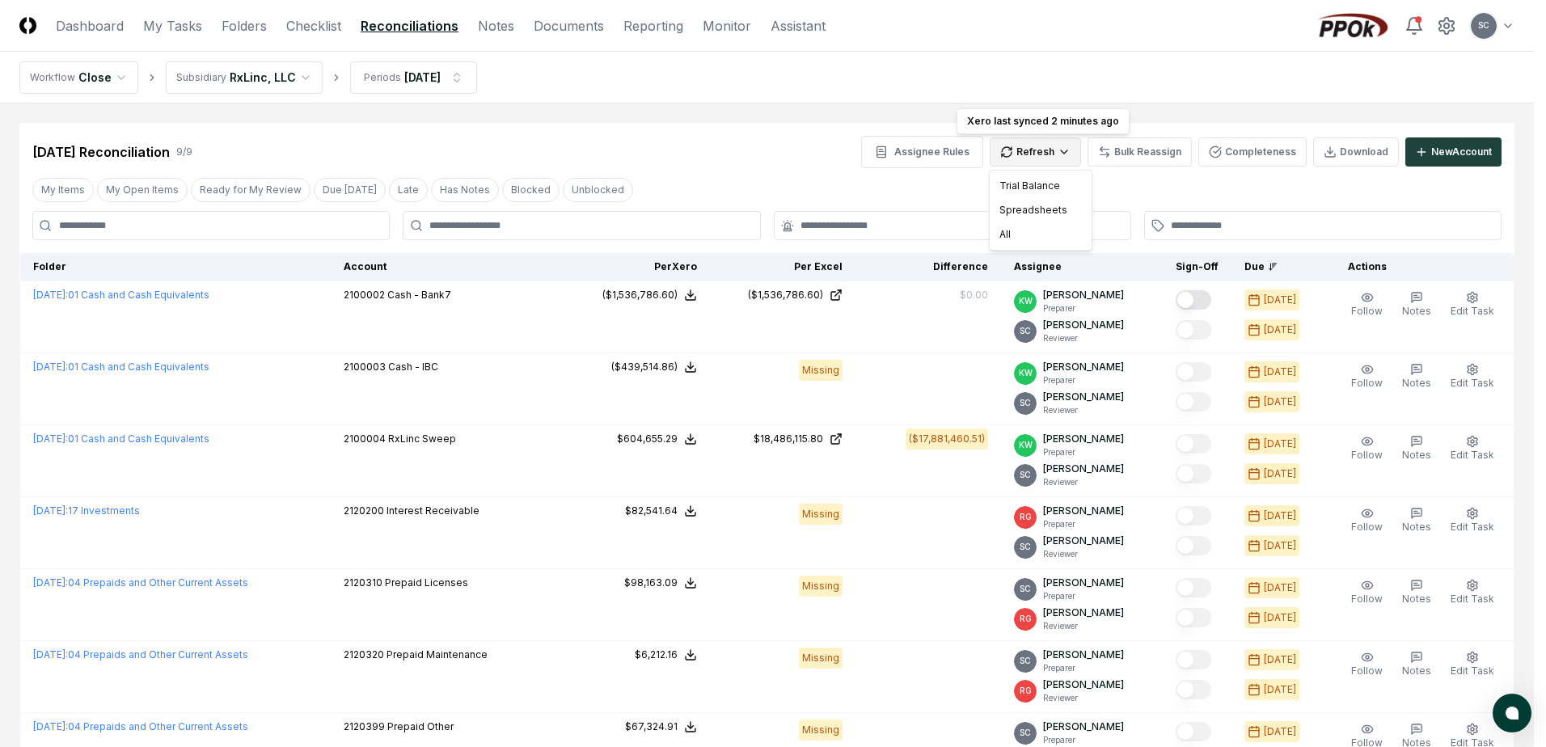
click at [1037, 158] on html "CloseCore Dashboard My Tasks Folders Checklist Reconciliations Notes Documents …" at bounding box center [773, 523] width 1546 height 1046
click at [1020, 185] on div "Trial Balance" at bounding box center [1040, 186] width 95 height 24
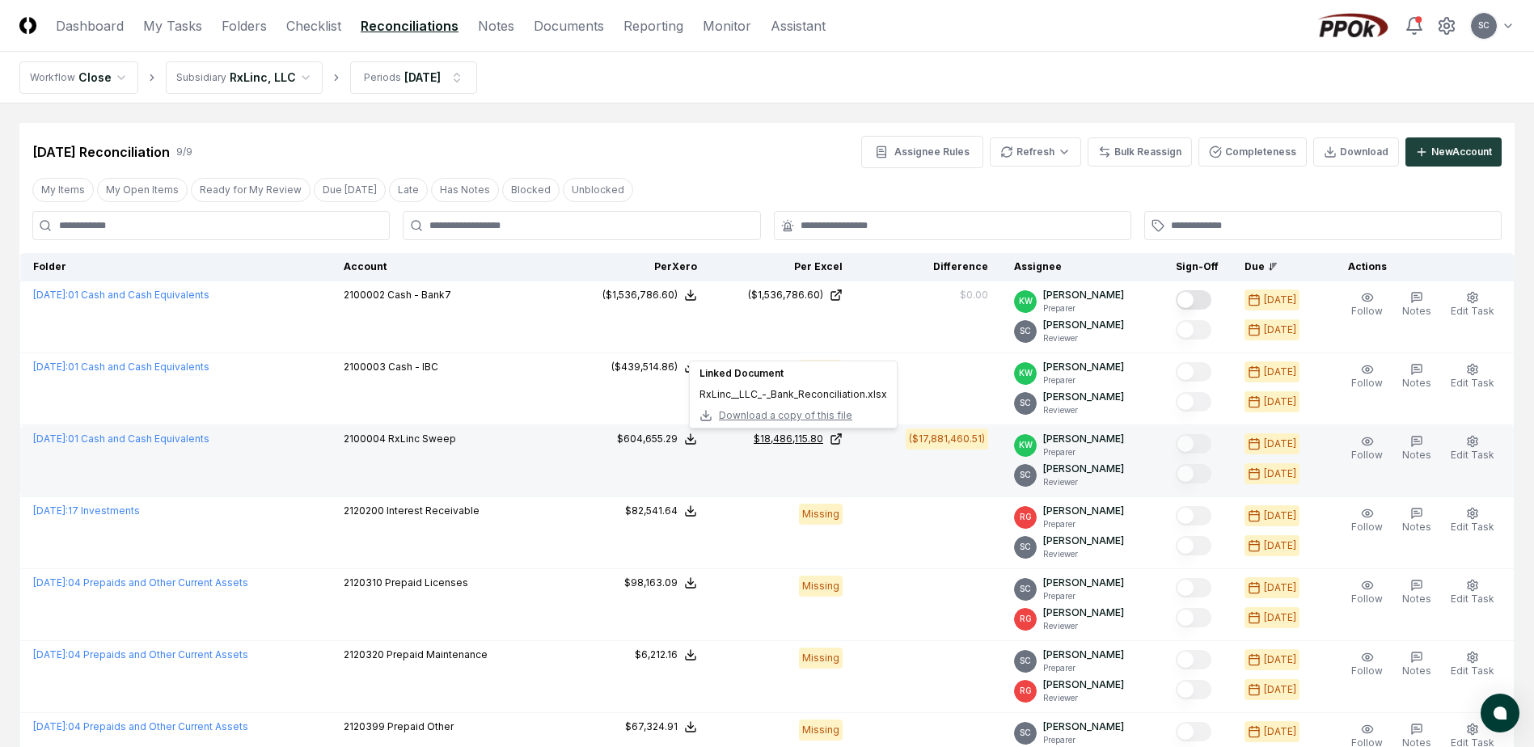
click at [790, 442] on div "$18,486,115.80" at bounding box center [789, 439] width 70 height 15
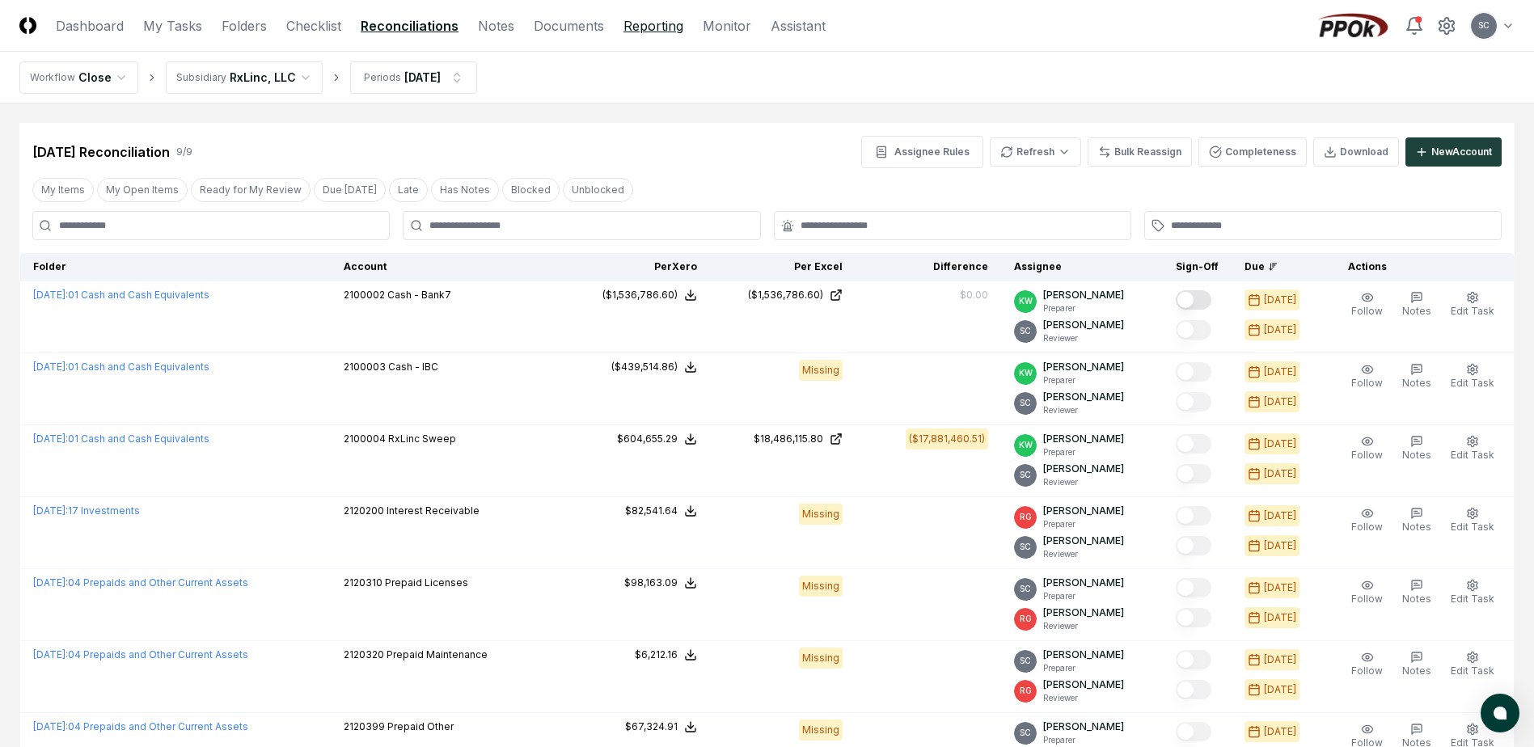
click at [663, 30] on link "Reporting" at bounding box center [654, 25] width 60 height 19
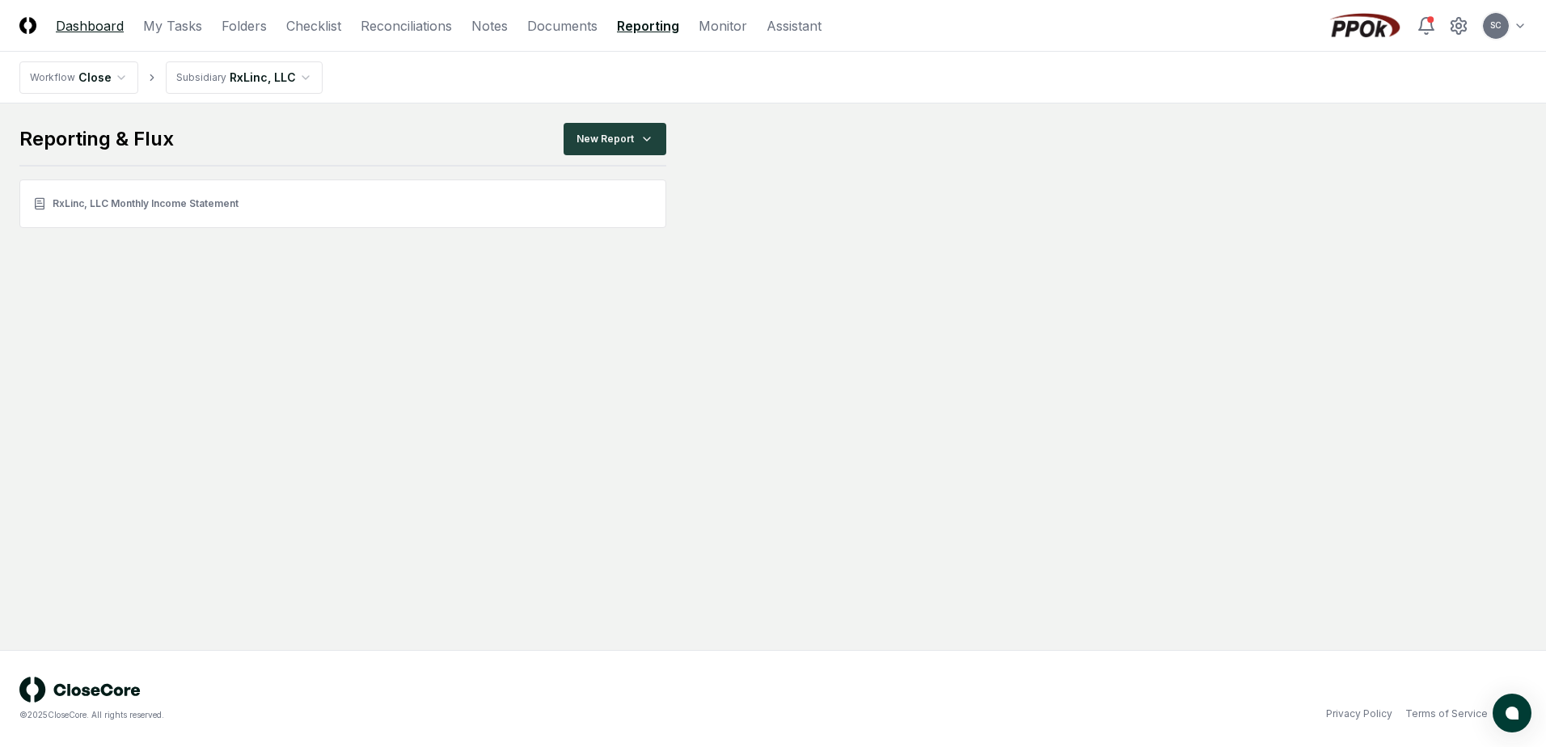
click at [90, 27] on link "Dashboard" at bounding box center [90, 25] width 68 height 19
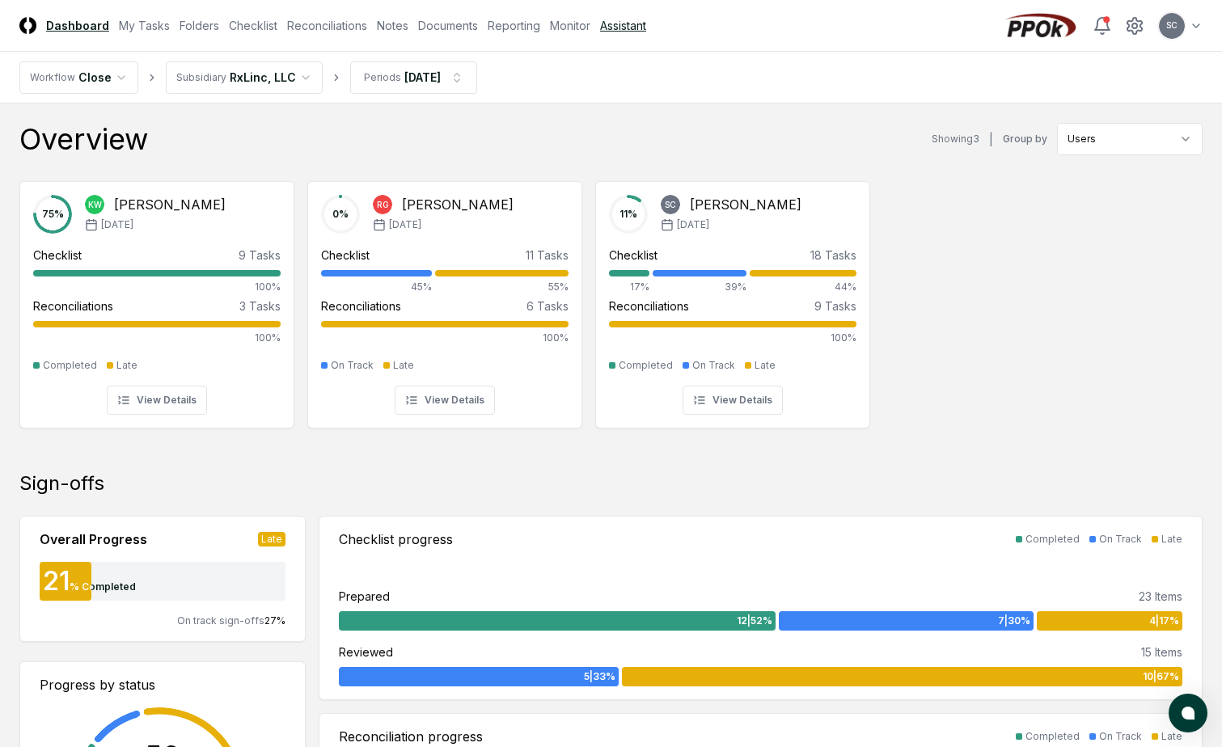
click at [611, 25] on link "Assistant" at bounding box center [623, 25] width 46 height 17
click at [1136, 26] on circle at bounding box center [1134, 25] width 5 height 5
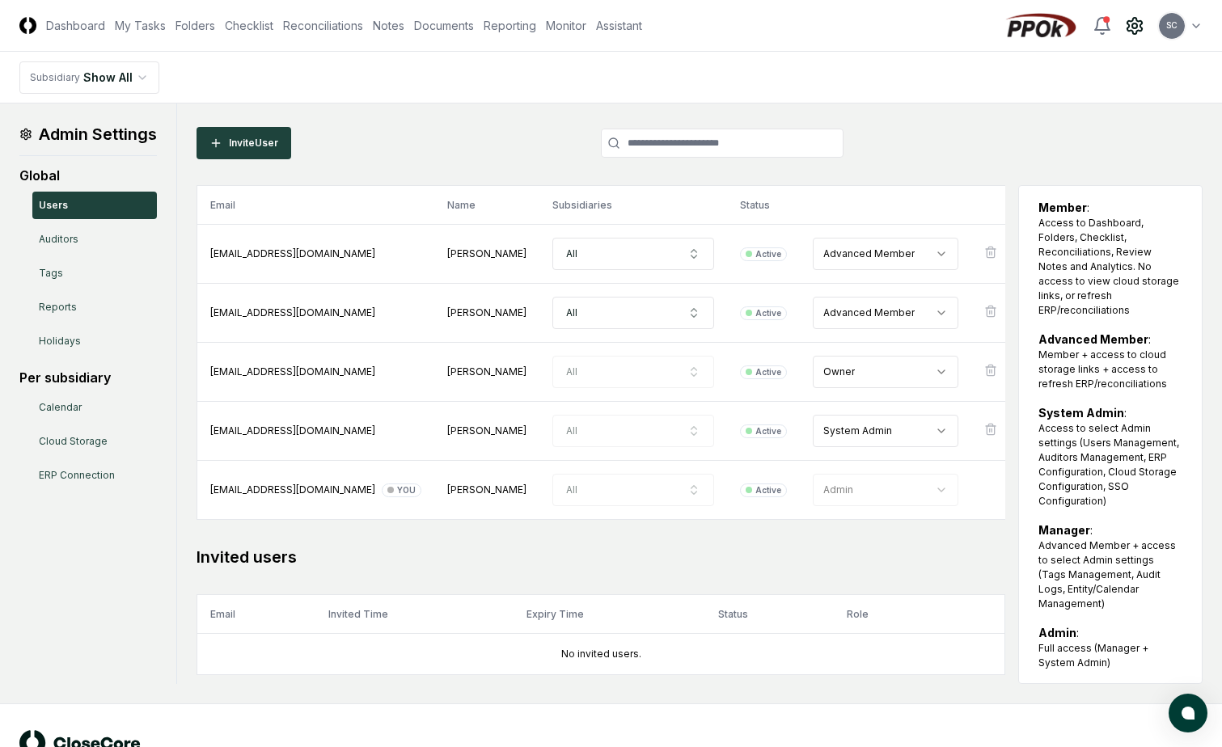
scroll to position [95, 0]
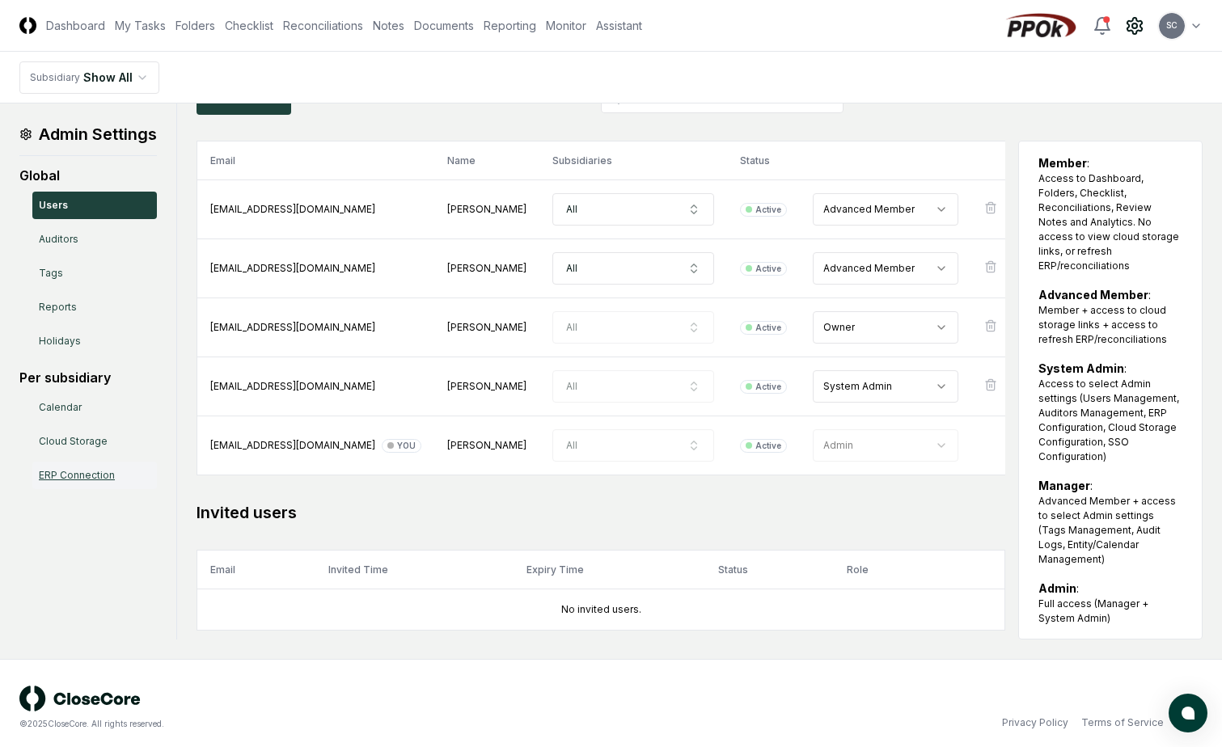
click at [76, 473] on link "ERP Connection" at bounding box center [94, 475] width 125 height 27
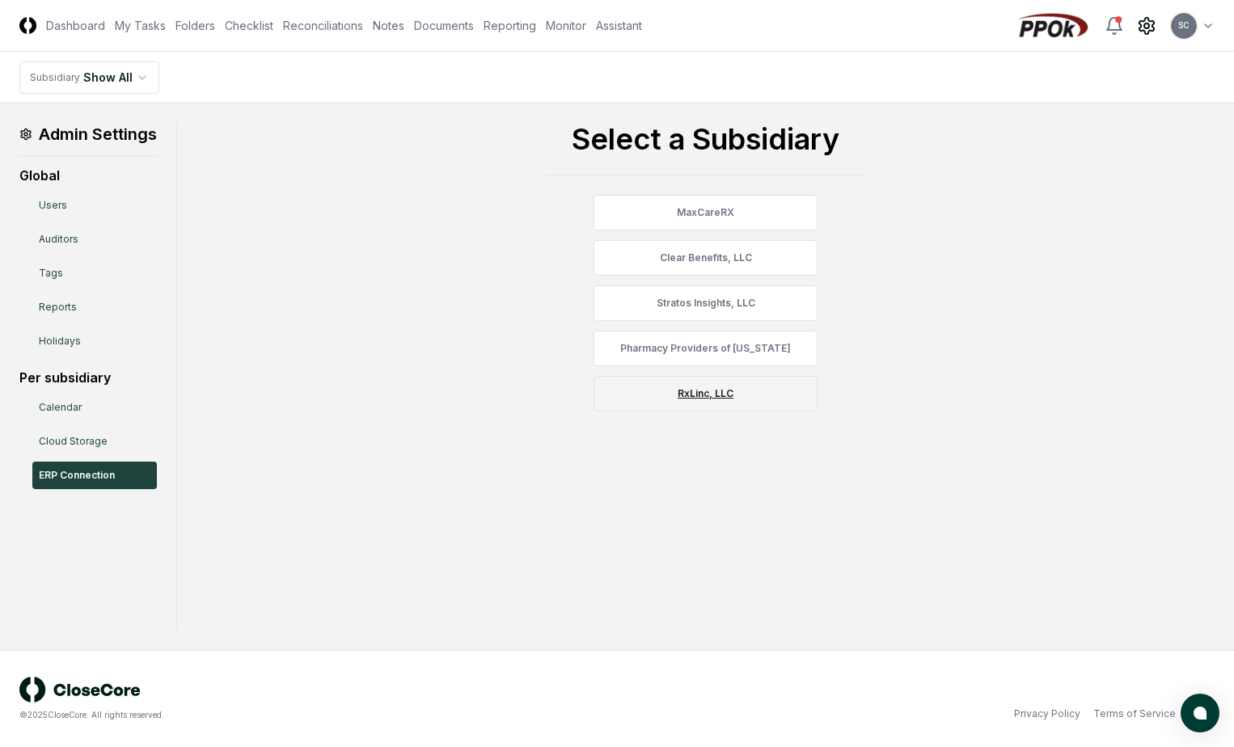
click at [704, 387] on link "RxLinc, LLC" at bounding box center [706, 394] width 224 height 36
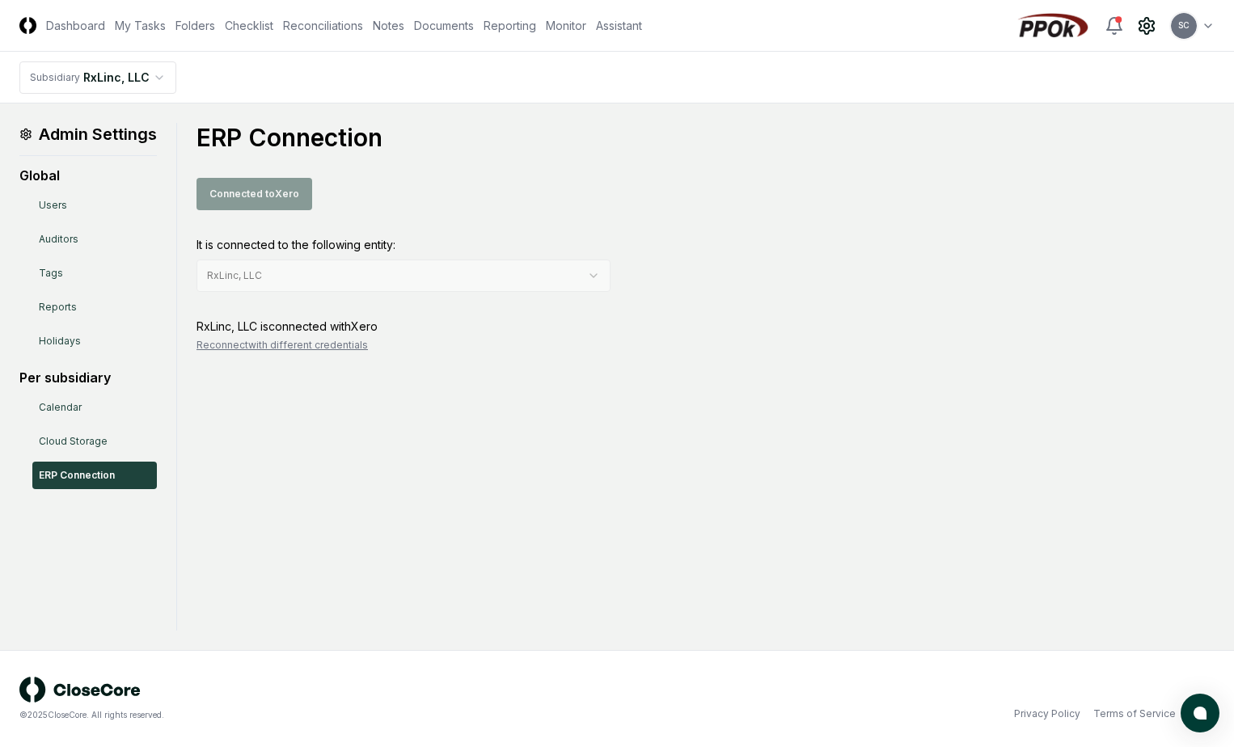
click at [240, 195] on div "Connected to Xero" at bounding box center [706, 194] width 1018 height 32
click at [662, 367] on div "Admin Settings Global Users Auditors Tags Reports Holidays Per subsidiary Calen…" at bounding box center [616, 377] width 1195 height 508
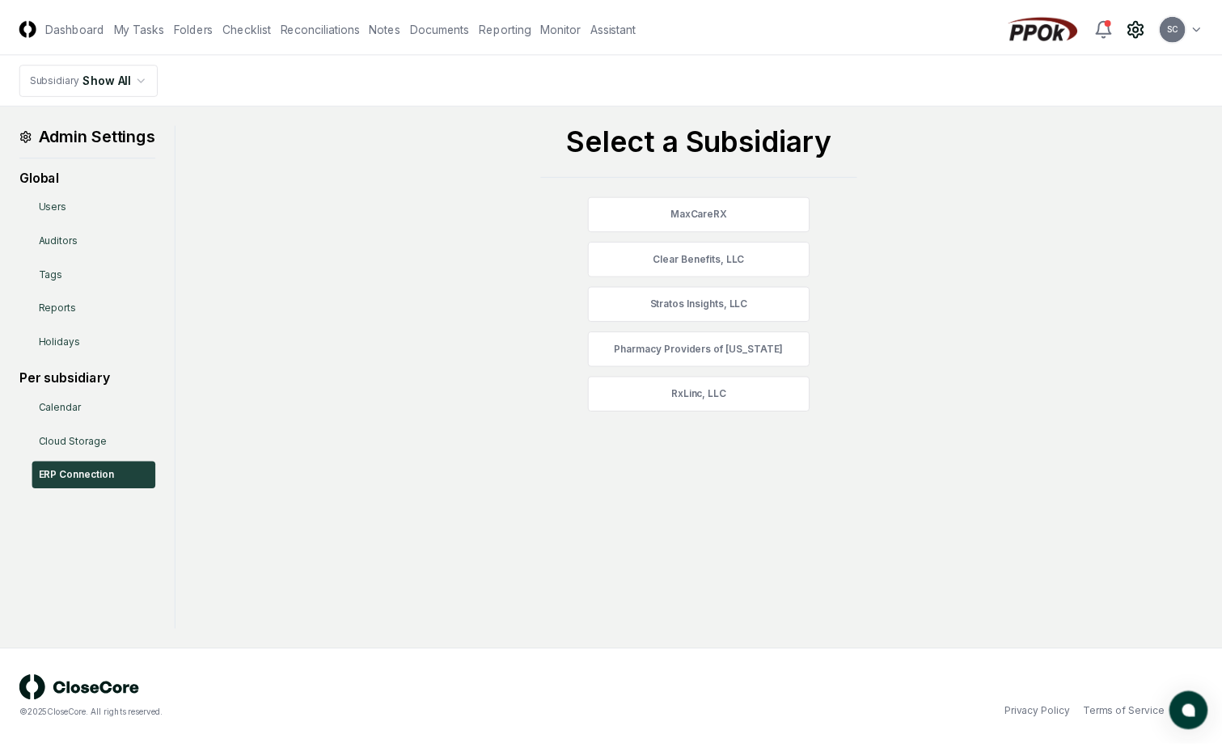
scroll to position [95, 0]
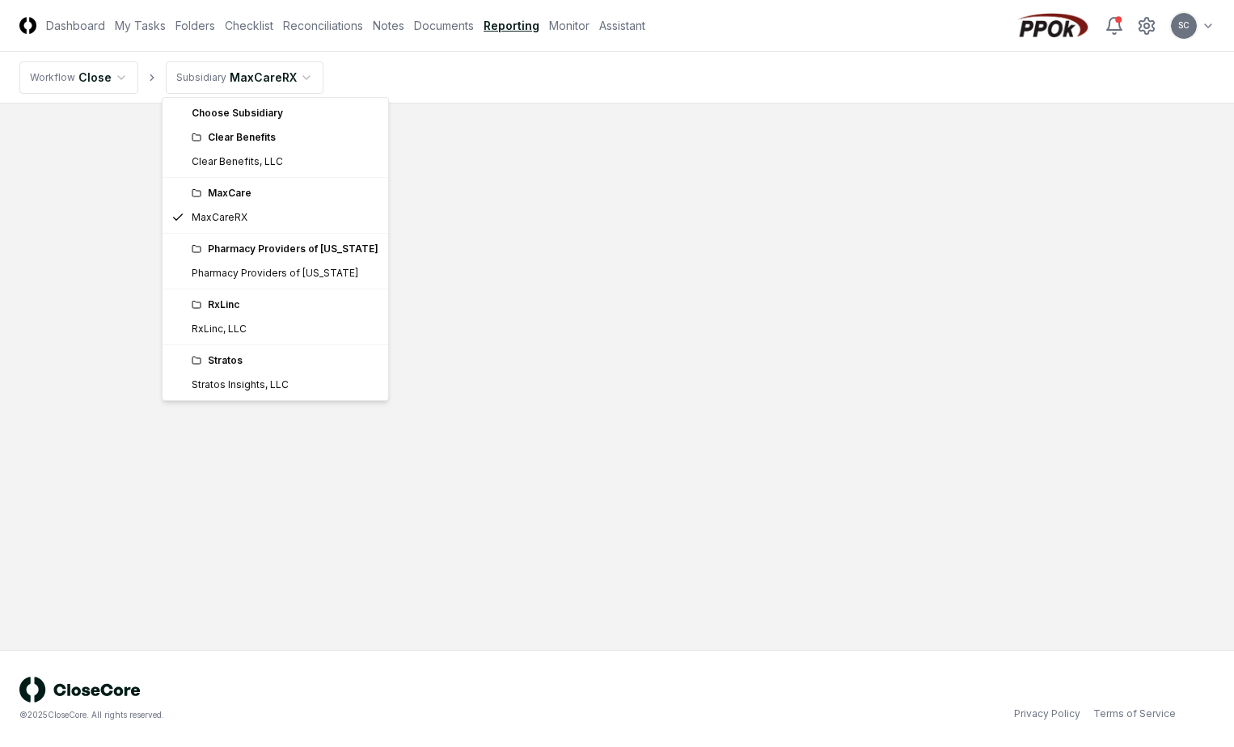
click at [252, 86] on html "CloseCore Dashboard My Tasks Folders Checklist Reconciliations Notes Documents …" at bounding box center [617, 373] width 1234 height 747
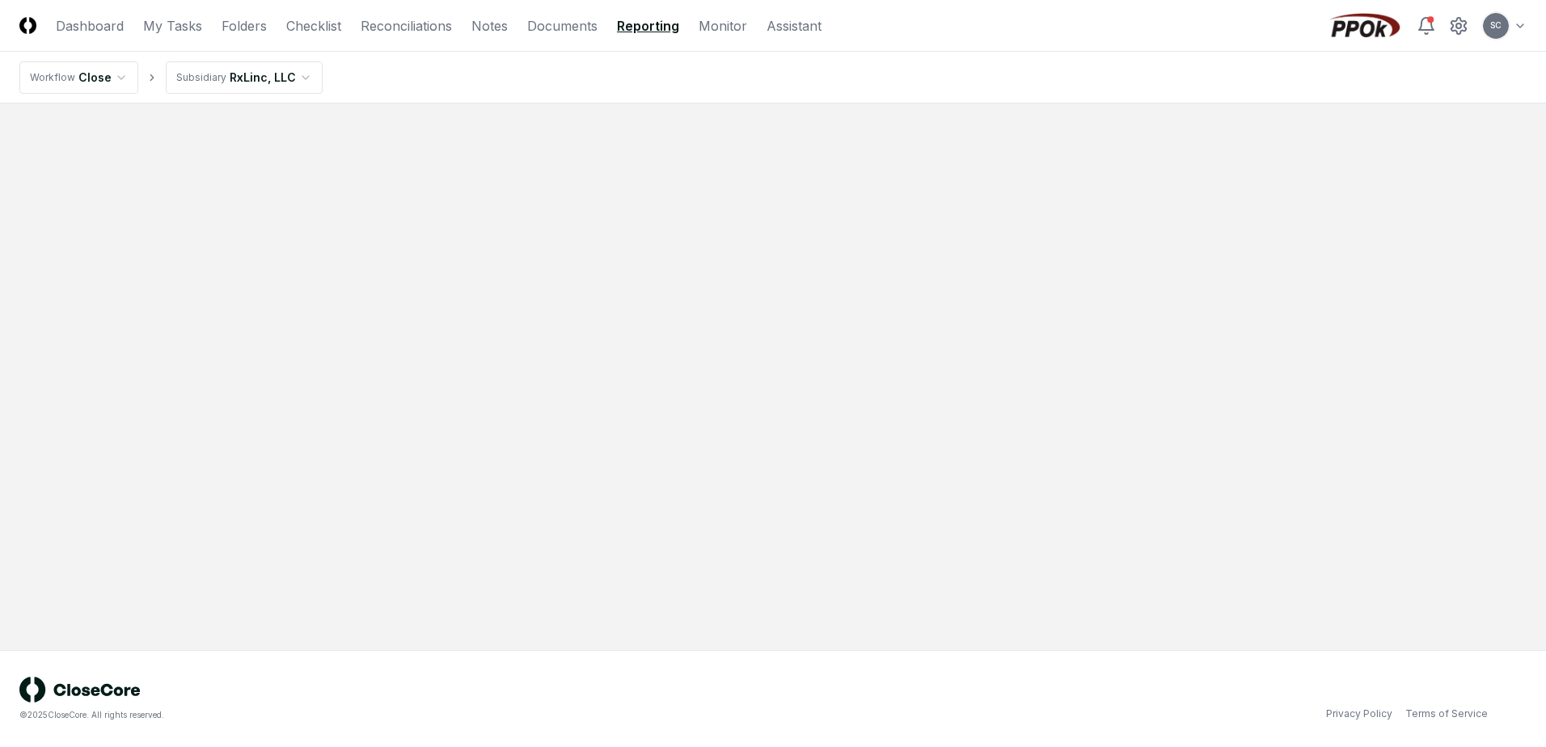
click at [1233, 24] on html "CloseCore Dashboard My Tasks Folders Checklist Reconciliations Notes Documents …" at bounding box center [773, 373] width 1546 height 747
click at [1233, 29] on html "CloseCore Dashboard My Tasks Folders Checklist Reconciliations Notes Documents …" at bounding box center [773, 373] width 1546 height 747
click at [1233, 29] on icon at bounding box center [1458, 25] width 19 height 19
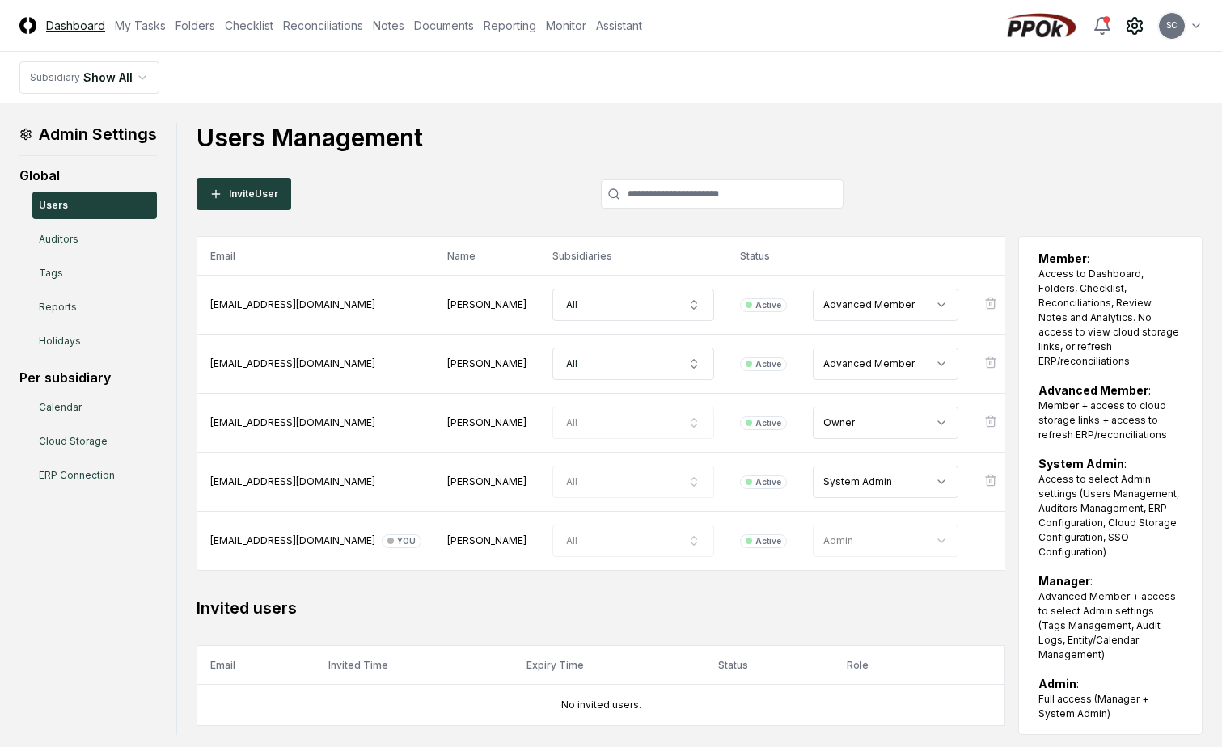
click at [47, 21] on link "Dashboard" at bounding box center [75, 25] width 59 height 17
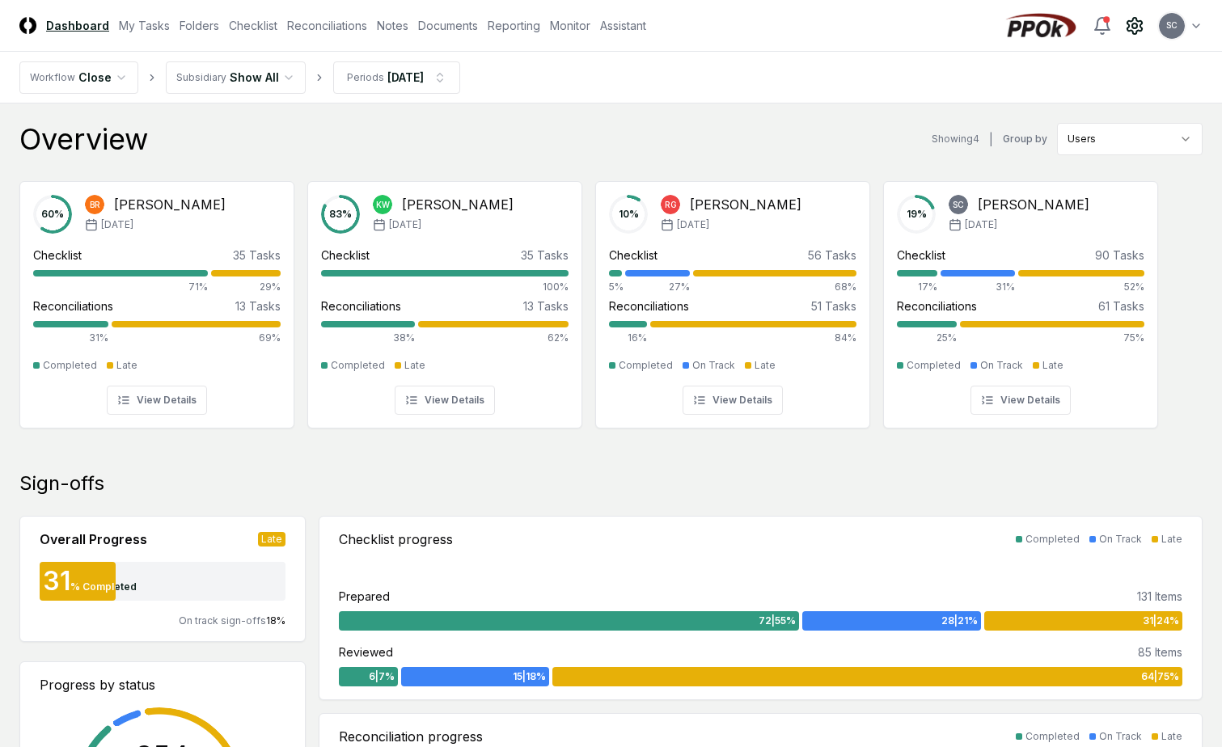
click at [1135, 27] on circle at bounding box center [1134, 25] width 5 height 5
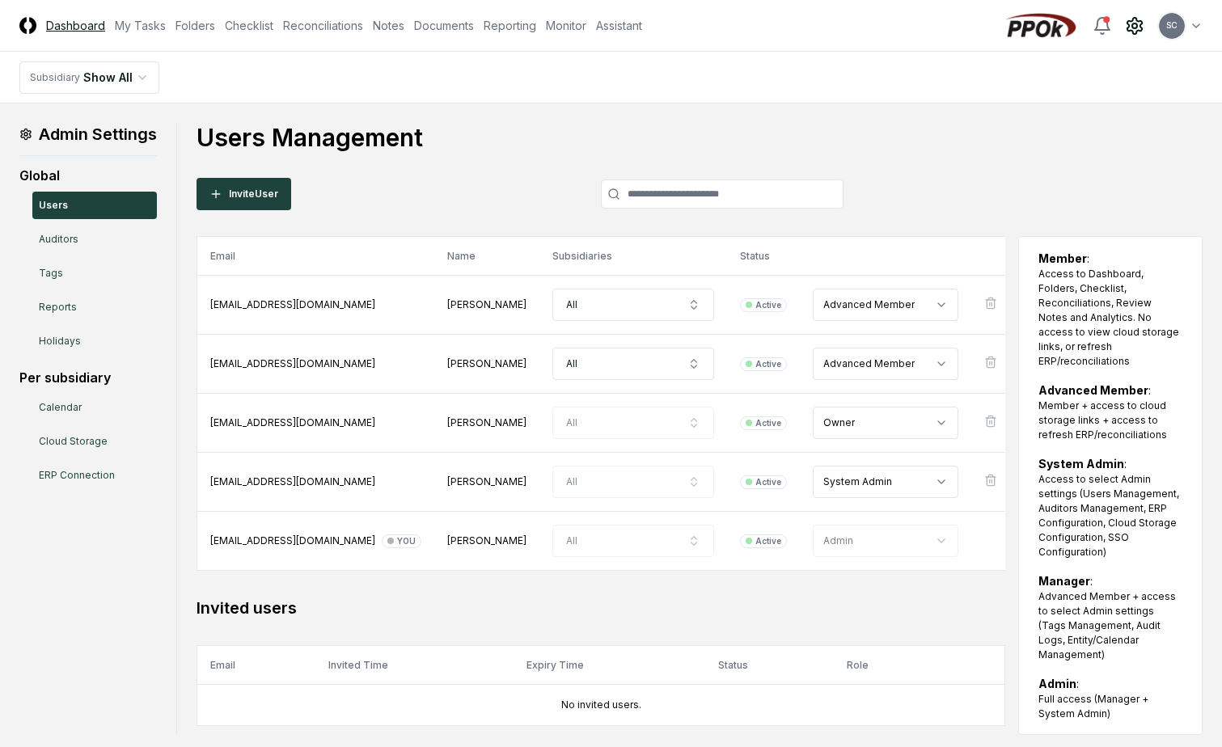
click at [63, 23] on link "Dashboard" at bounding box center [75, 25] width 59 height 17
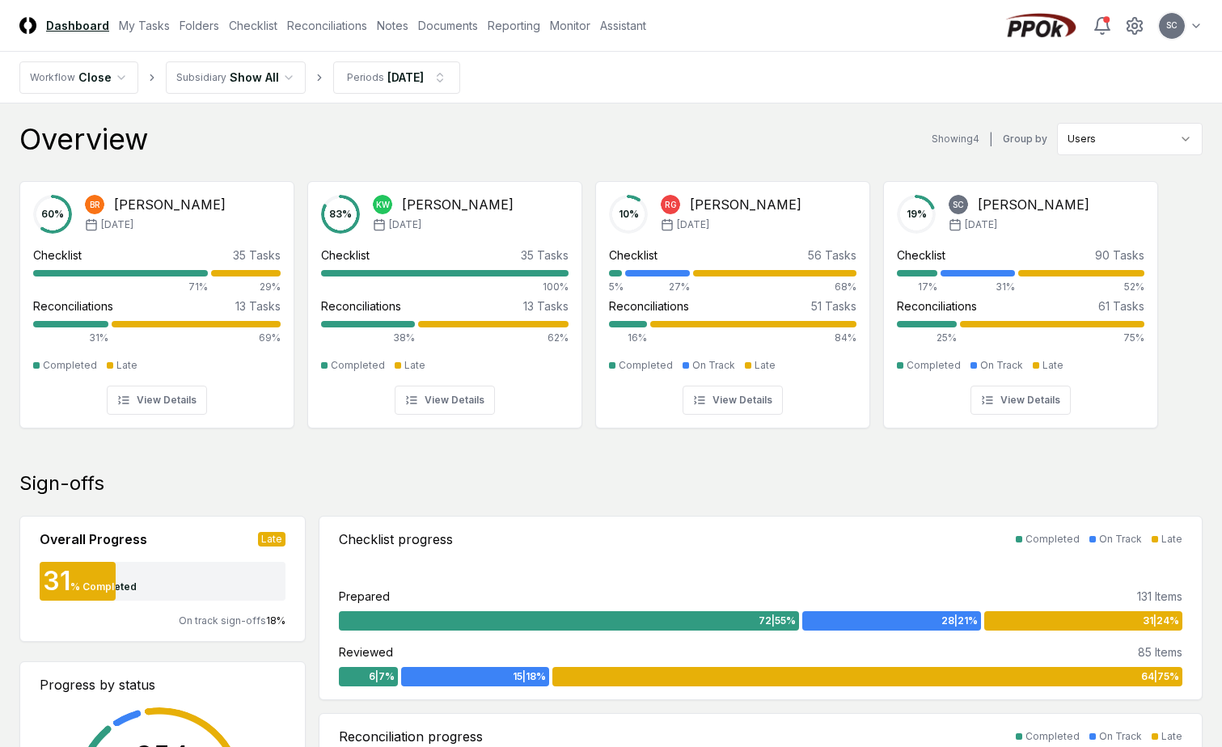
click at [30, 25] on img at bounding box center [27, 25] width 17 height 17
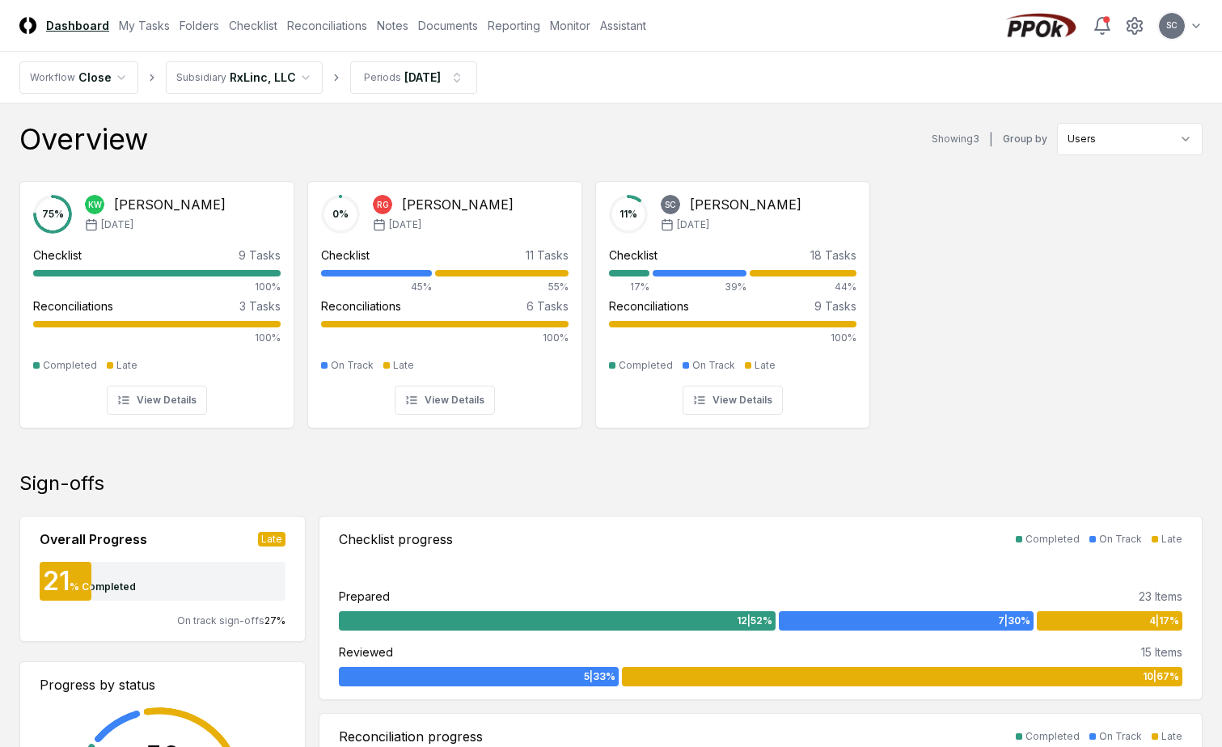
click at [69, 19] on link "Dashboard" at bounding box center [77, 25] width 63 height 17
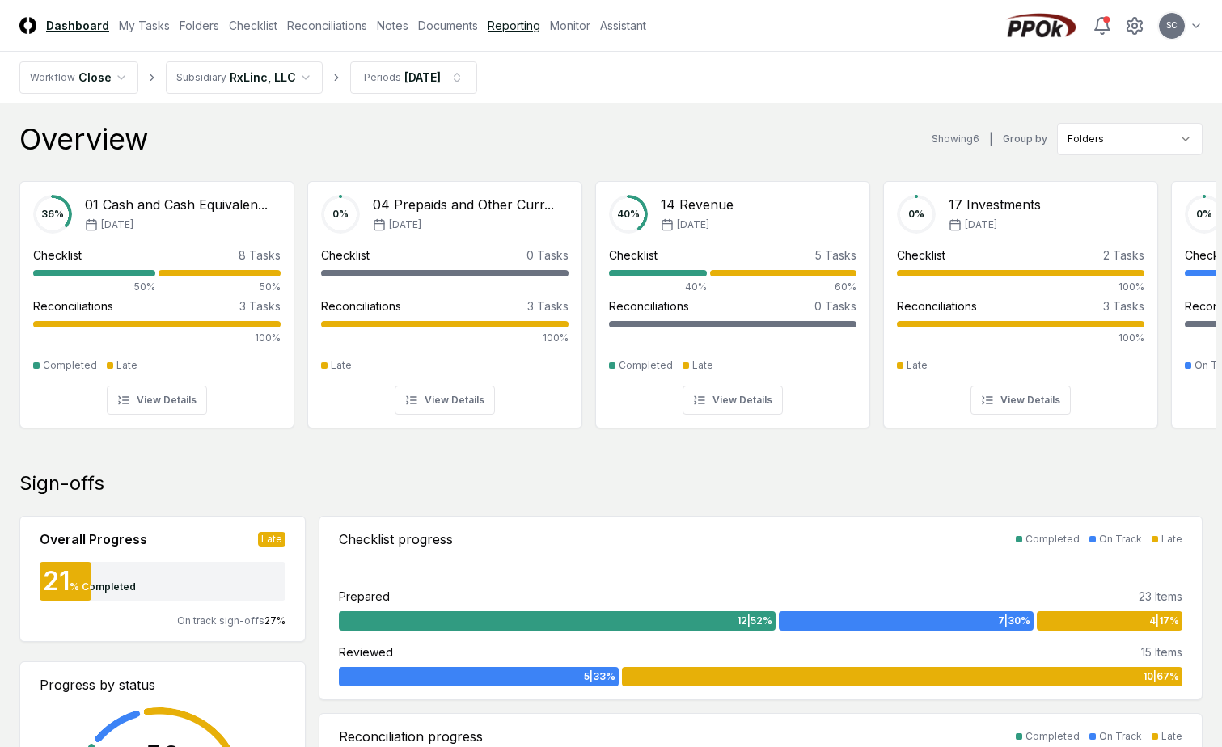
click at [499, 24] on link "Reporting" at bounding box center [514, 25] width 53 height 17
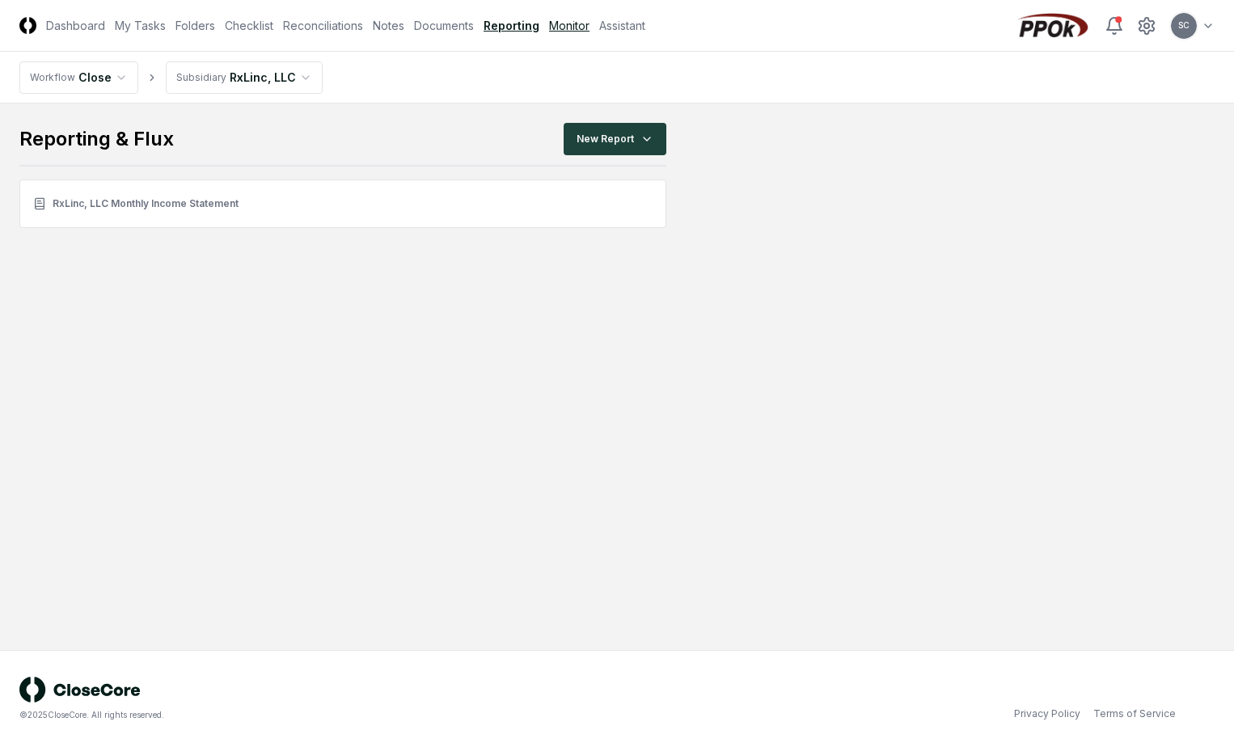
click at [573, 23] on link "Monitor" at bounding box center [569, 25] width 40 height 17
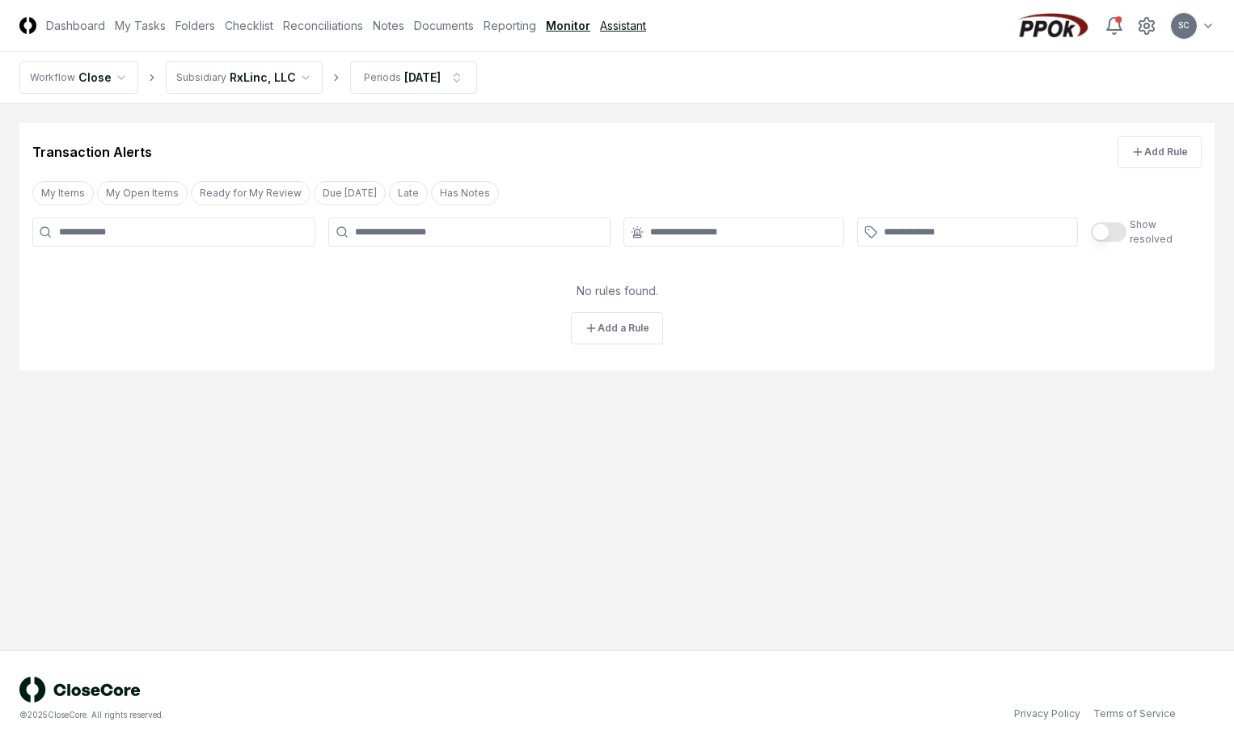
click at [603, 25] on link "Assistant" at bounding box center [623, 25] width 46 height 17
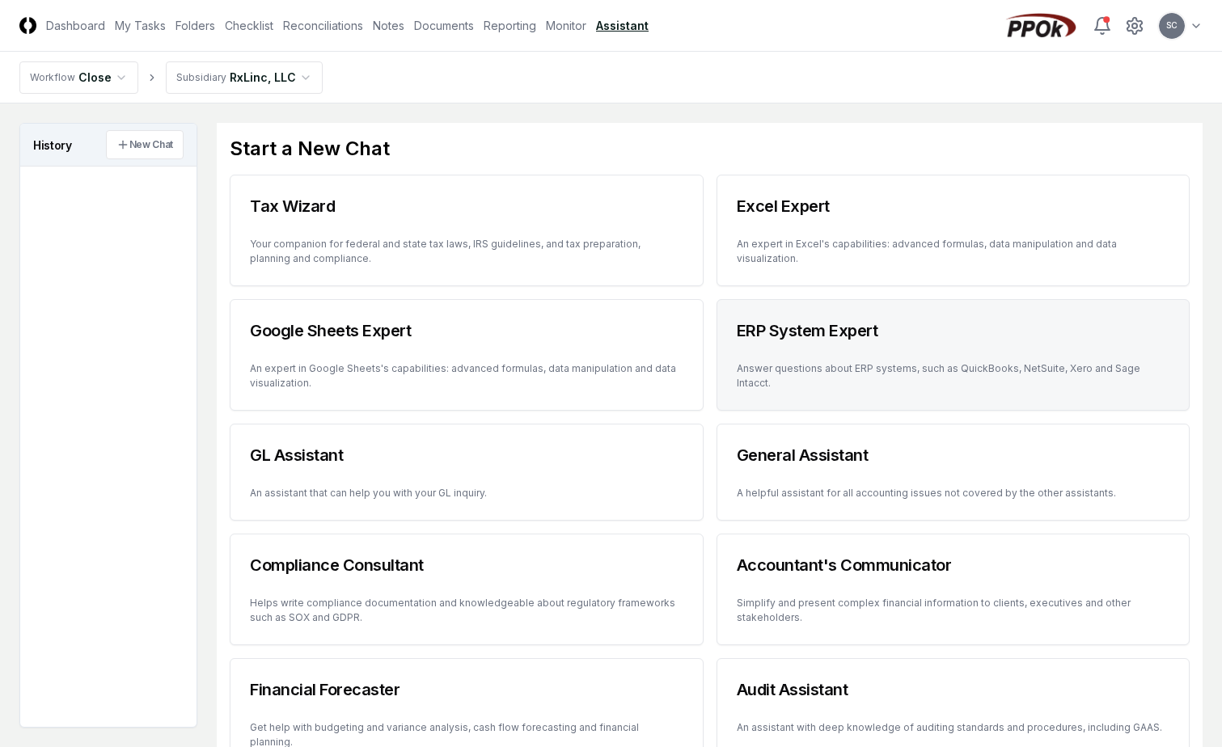
click at [815, 341] on h3 "ERP System Expert" at bounding box center [954, 330] width 434 height 23
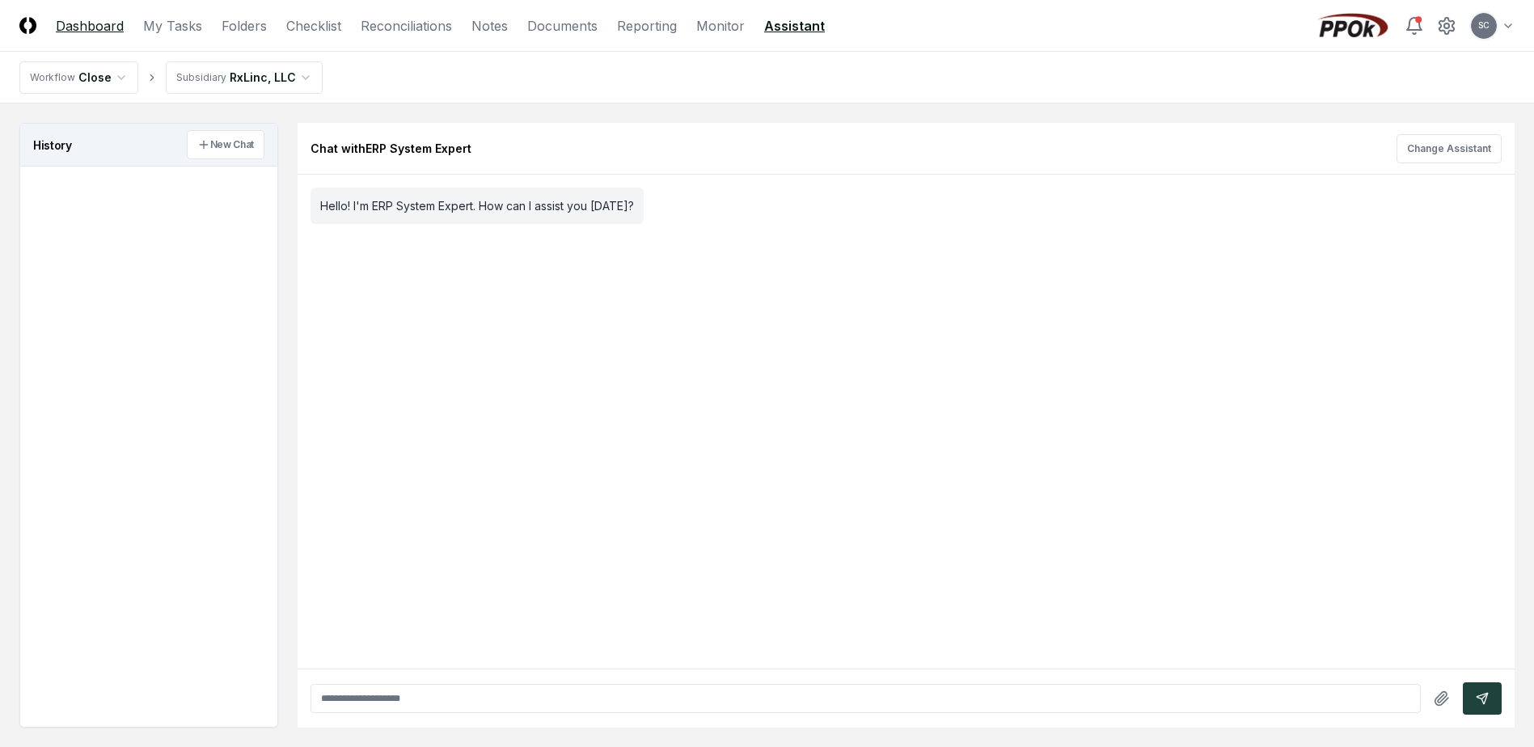
click at [75, 25] on link "Dashboard" at bounding box center [90, 25] width 68 height 19
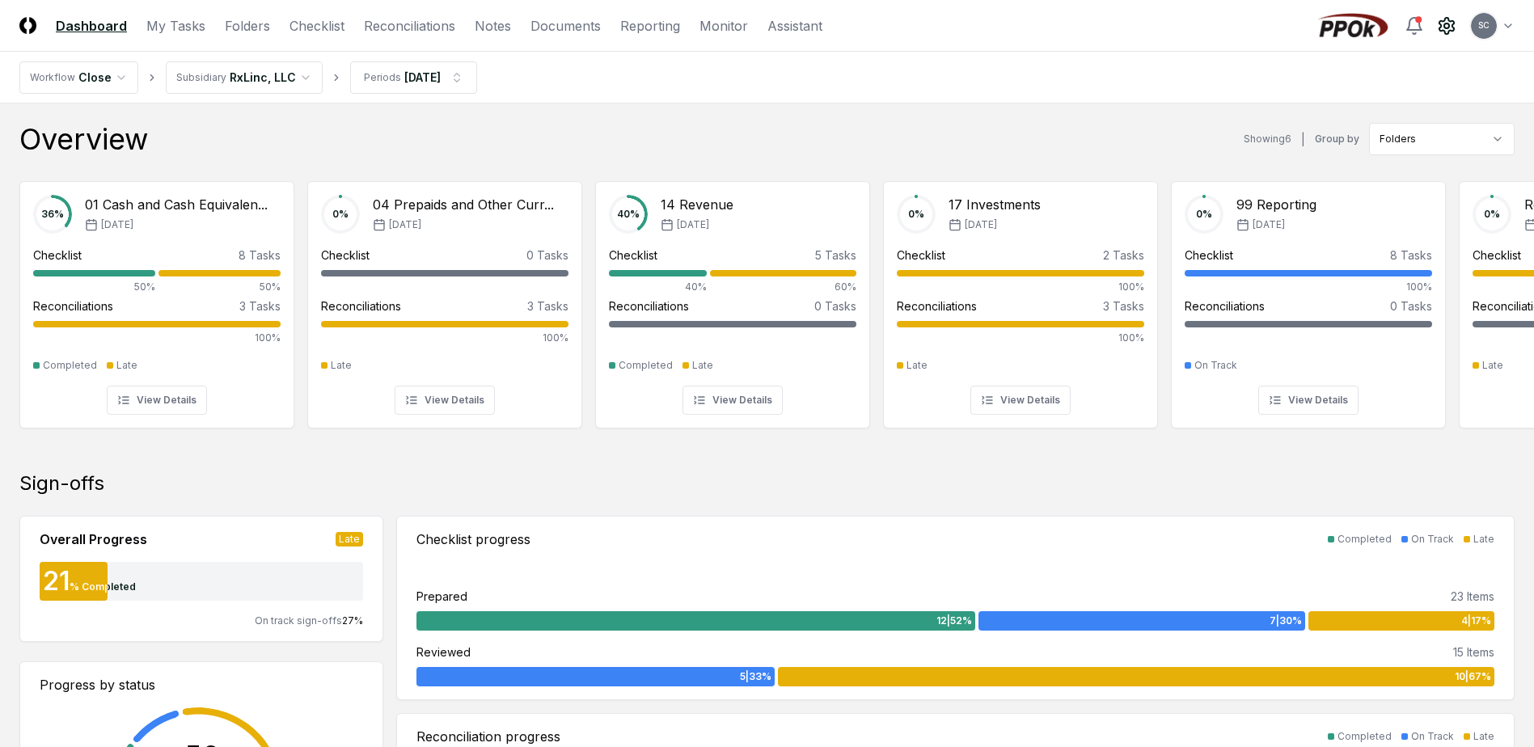
click at [1233, 32] on icon at bounding box center [1447, 26] width 15 height 16
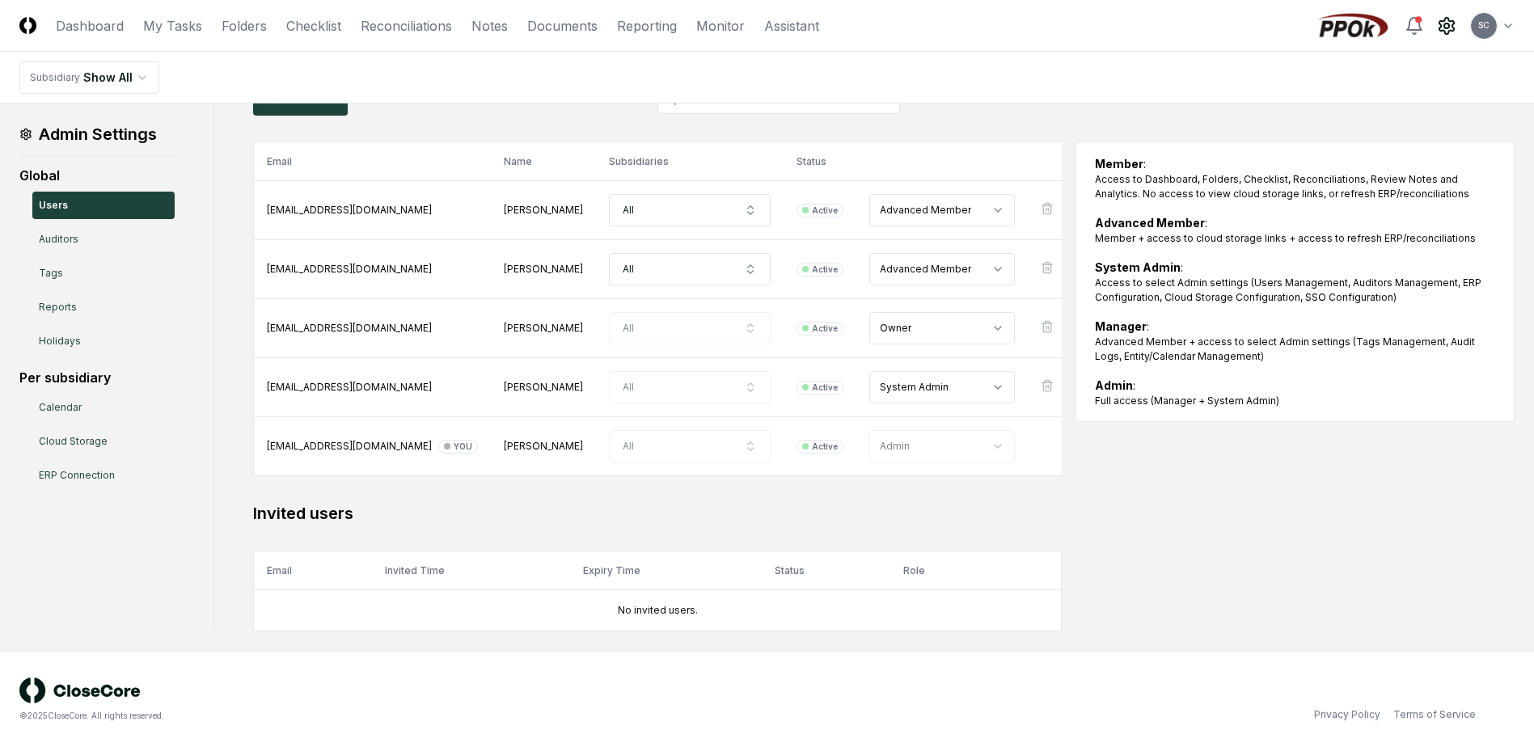
scroll to position [95, 0]
click at [51, 310] on link "Reports" at bounding box center [103, 307] width 142 height 27
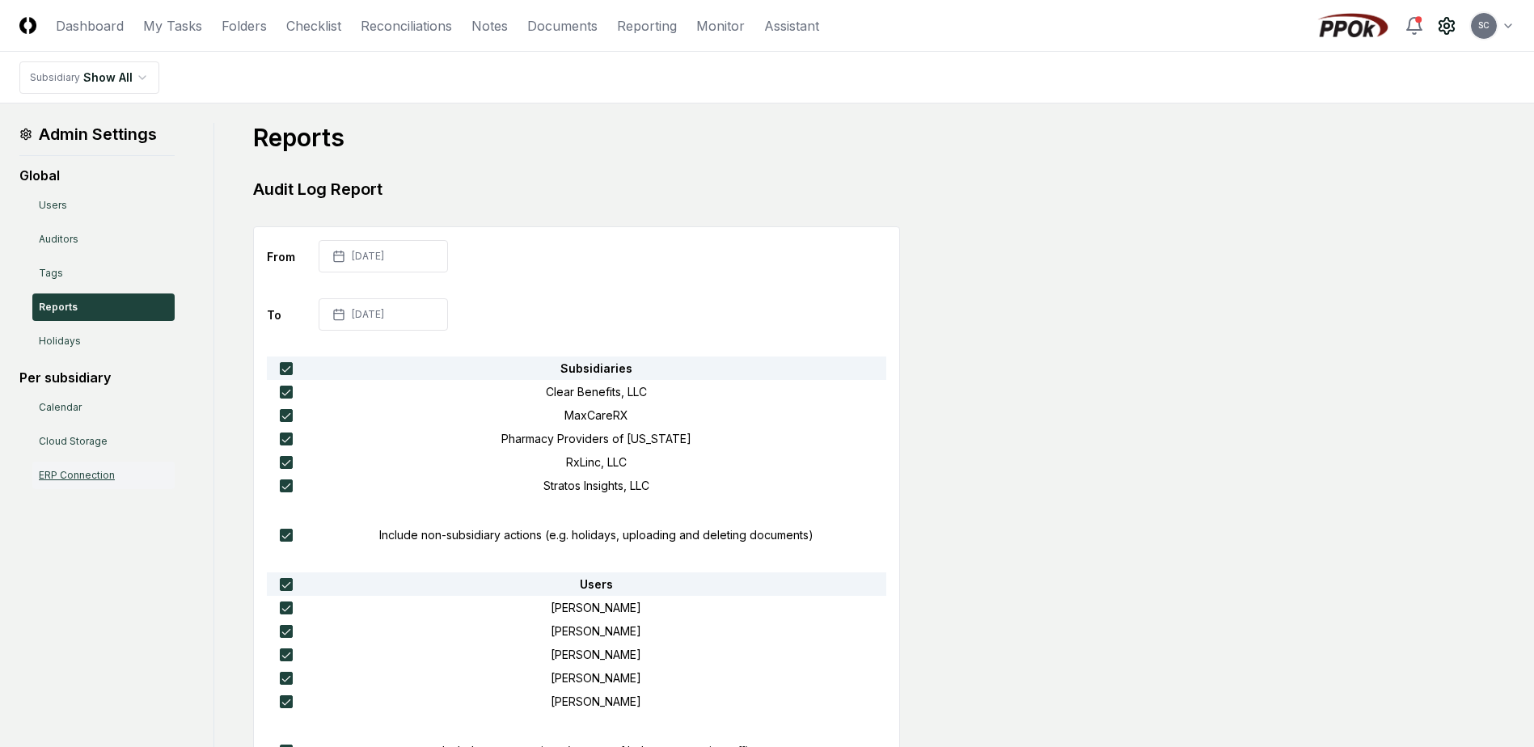
click at [70, 475] on link "ERP Connection" at bounding box center [103, 475] width 142 height 27
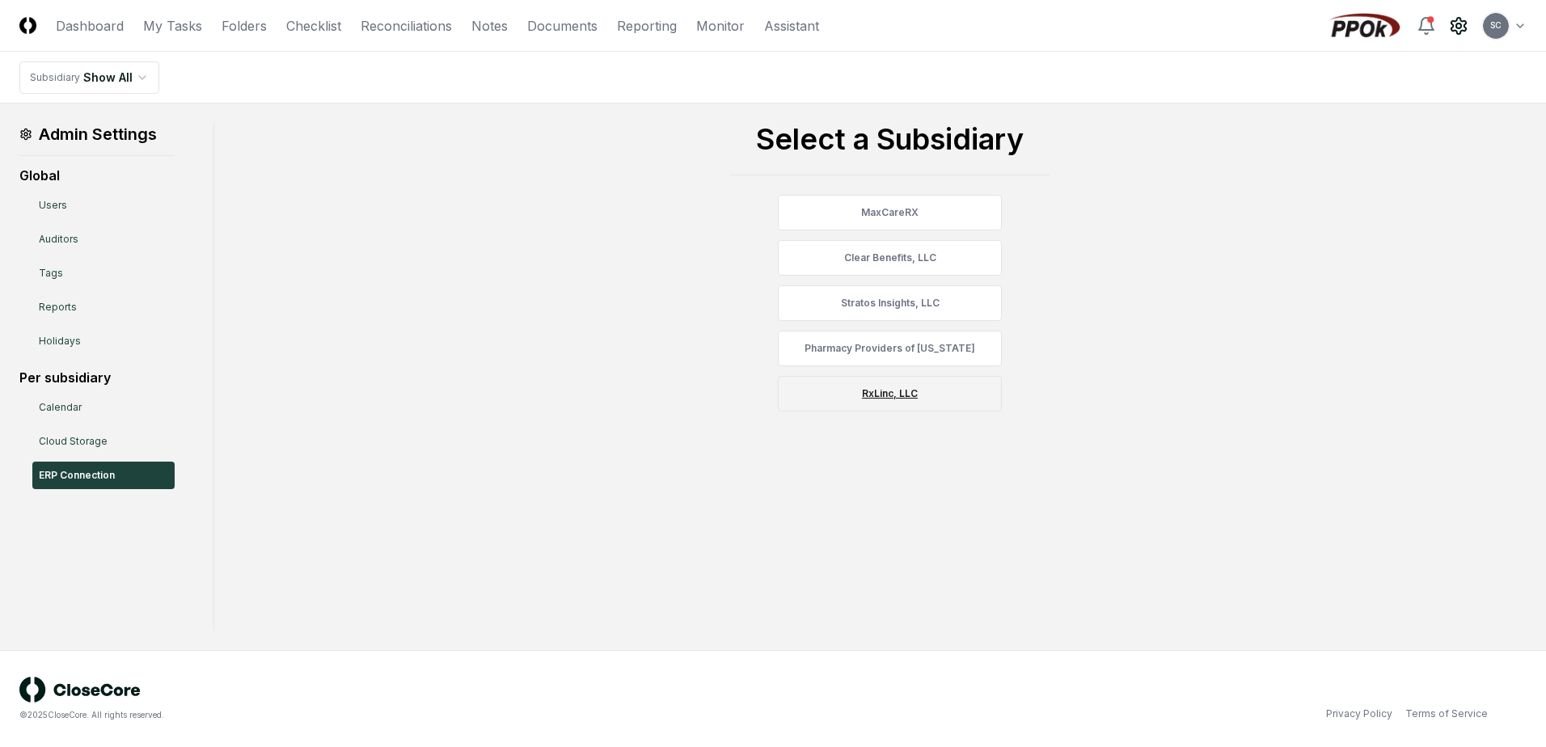
click at [874, 398] on link "RxLinc, LLC" at bounding box center [890, 394] width 224 height 36
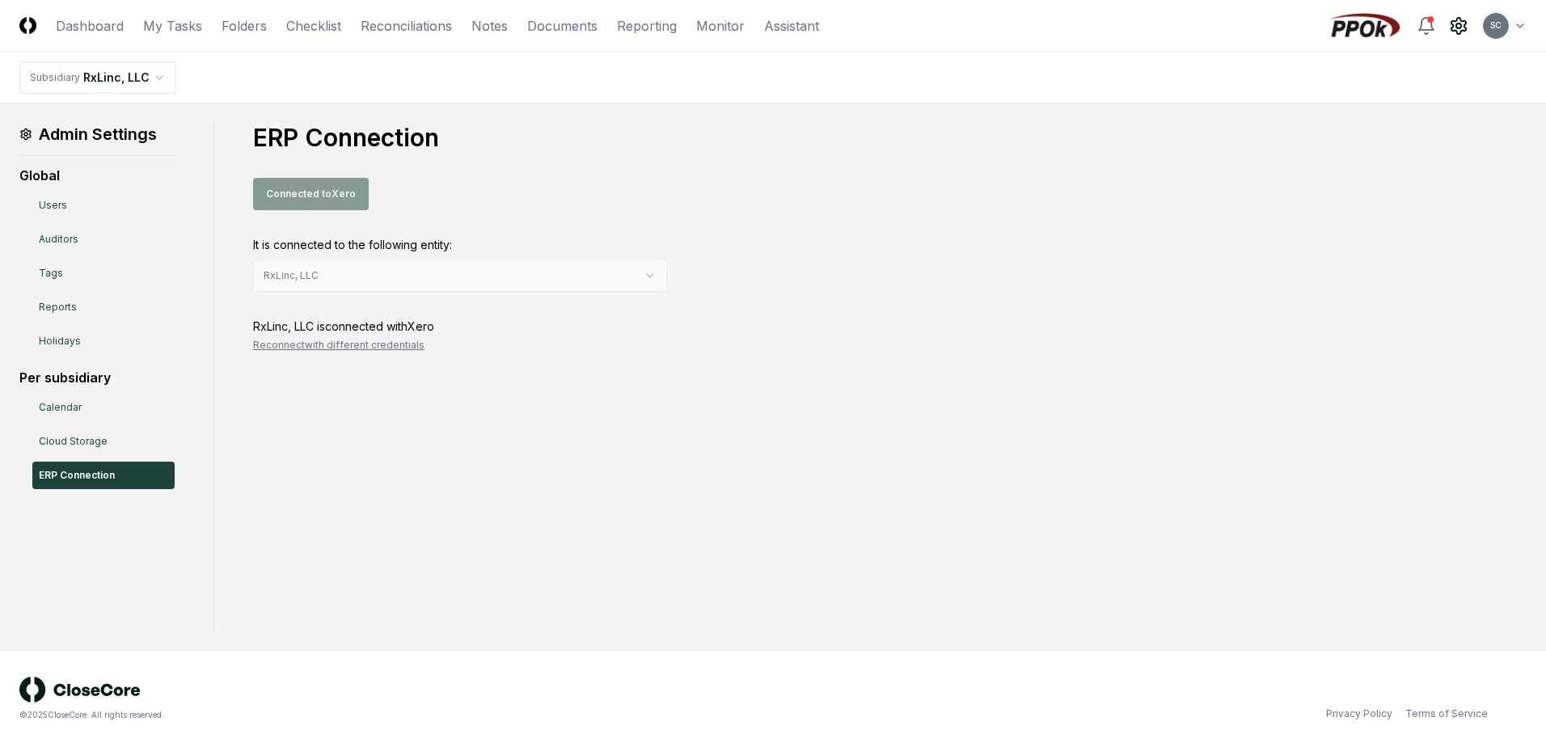
click at [307, 198] on div "Connected to Xero" at bounding box center [890, 194] width 1274 height 32
click at [306, 27] on link "Checklist" at bounding box center [313, 25] width 55 height 19
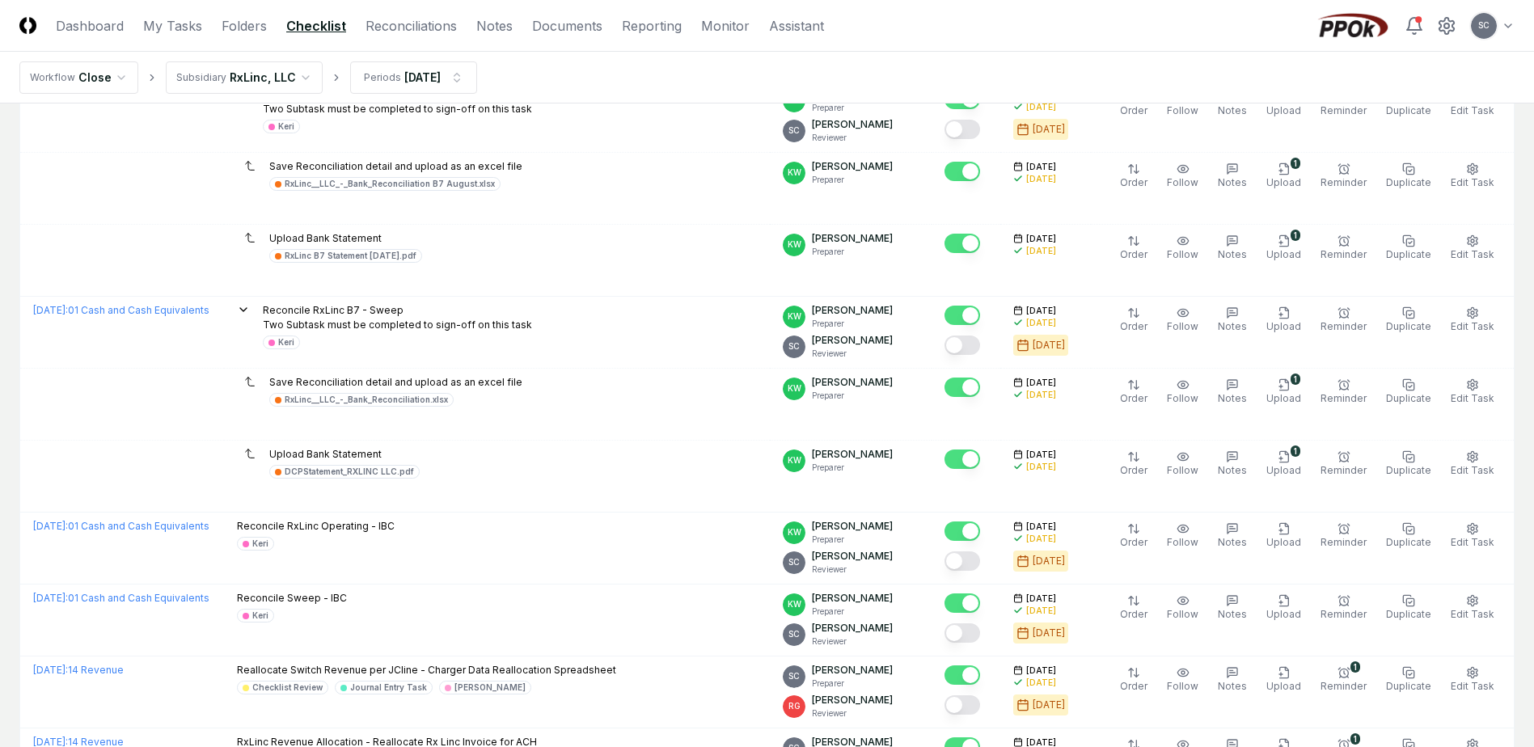
scroll to position [35, 0]
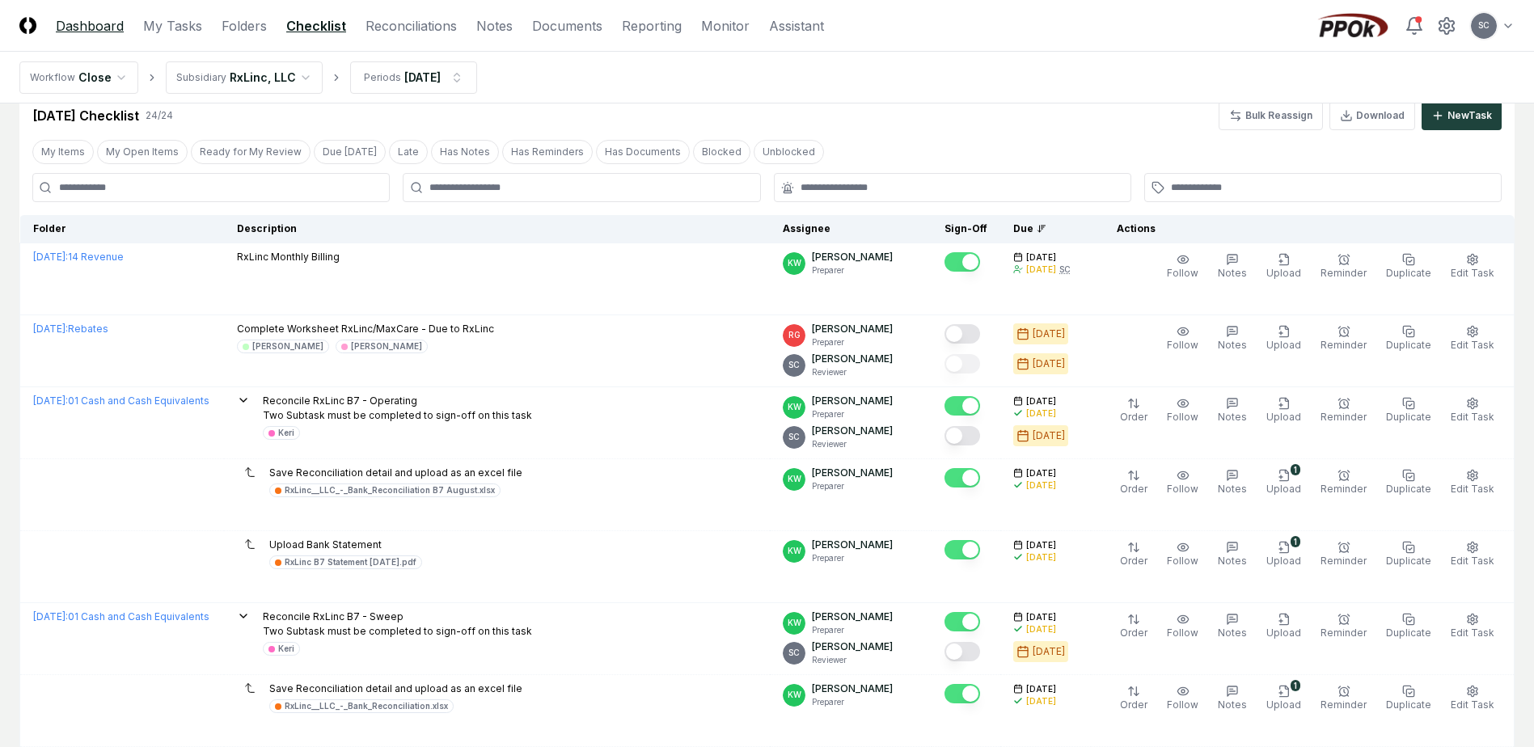
click at [89, 27] on link "Dashboard" at bounding box center [90, 25] width 68 height 19
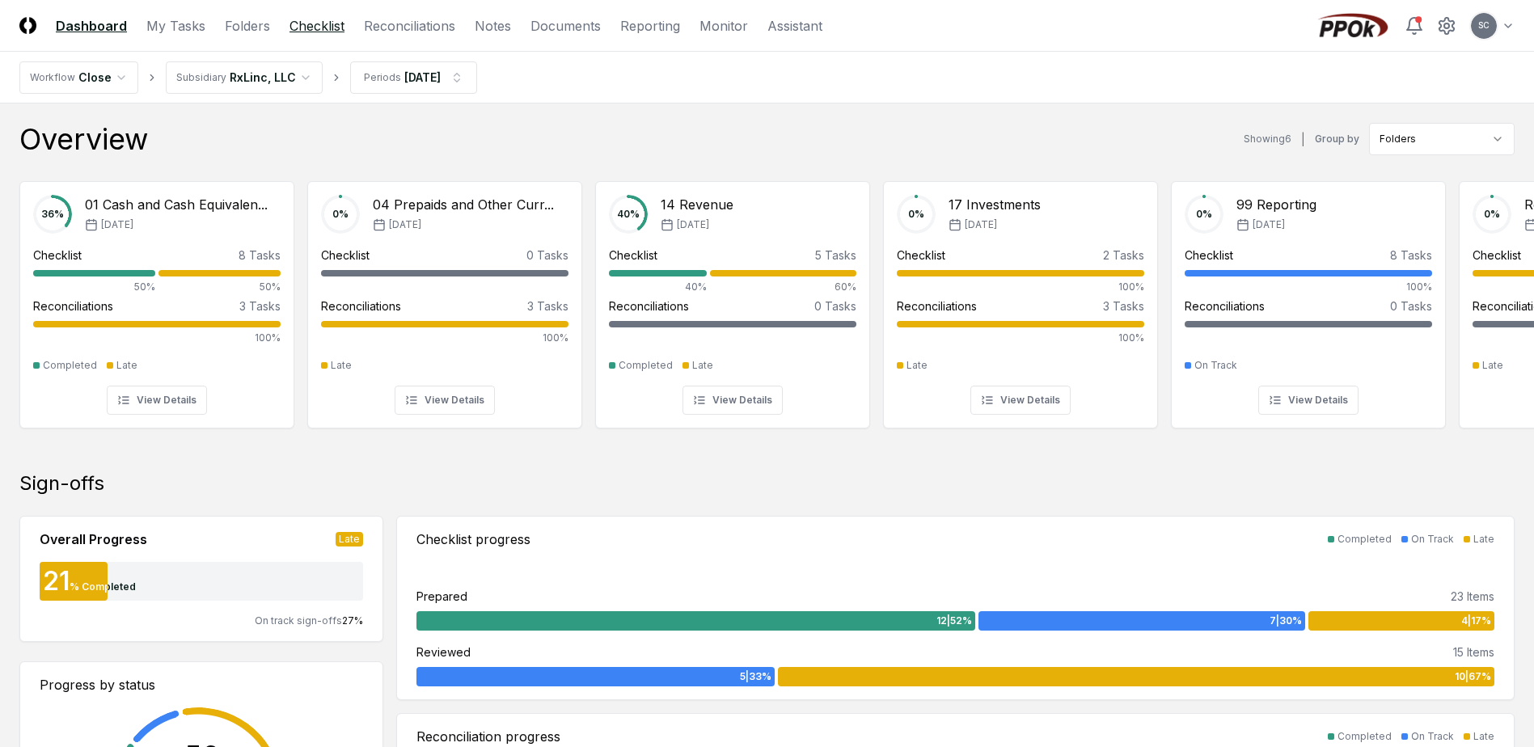
click at [332, 31] on link "Checklist" at bounding box center [317, 25] width 55 height 19
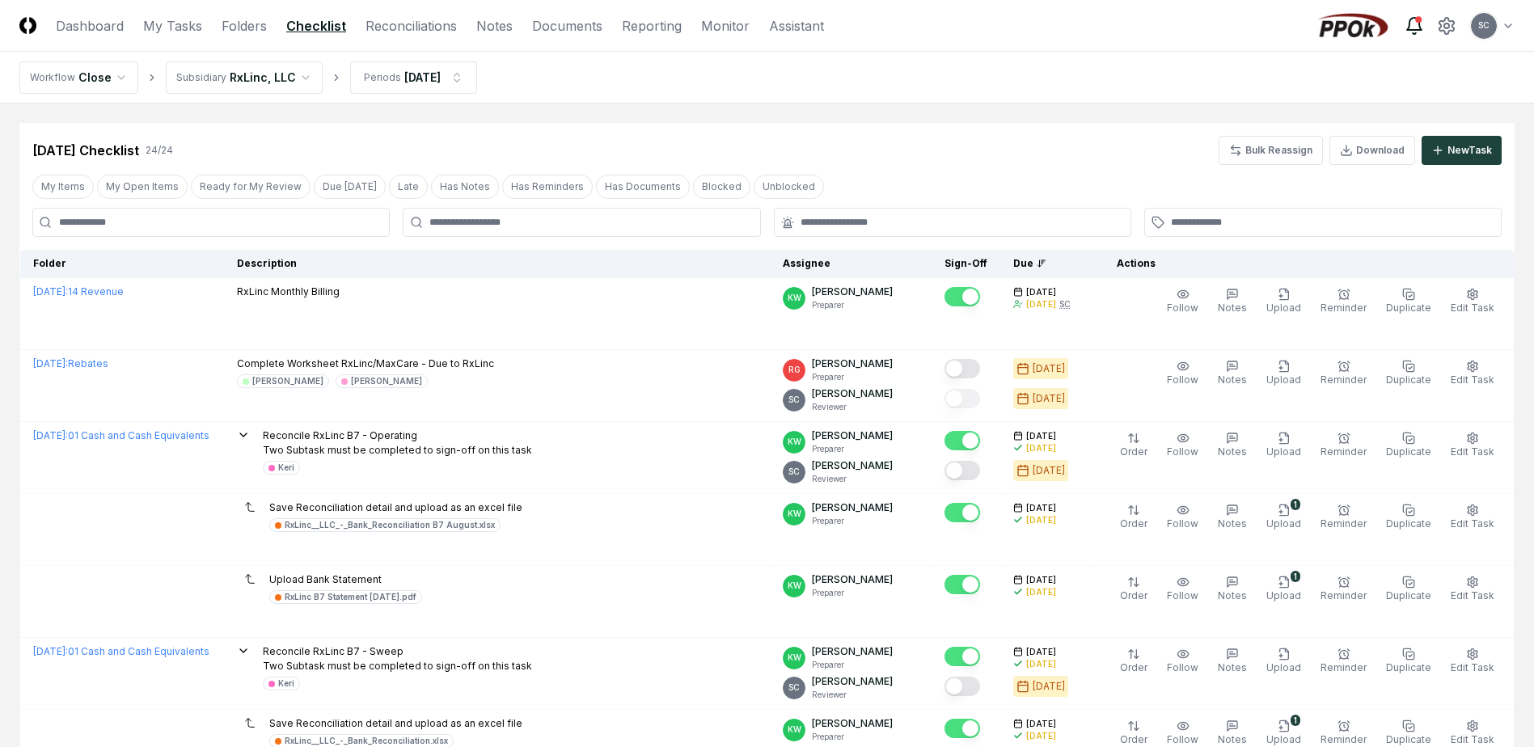
click at [1233, 20] on icon at bounding box center [1414, 25] width 19 height 19
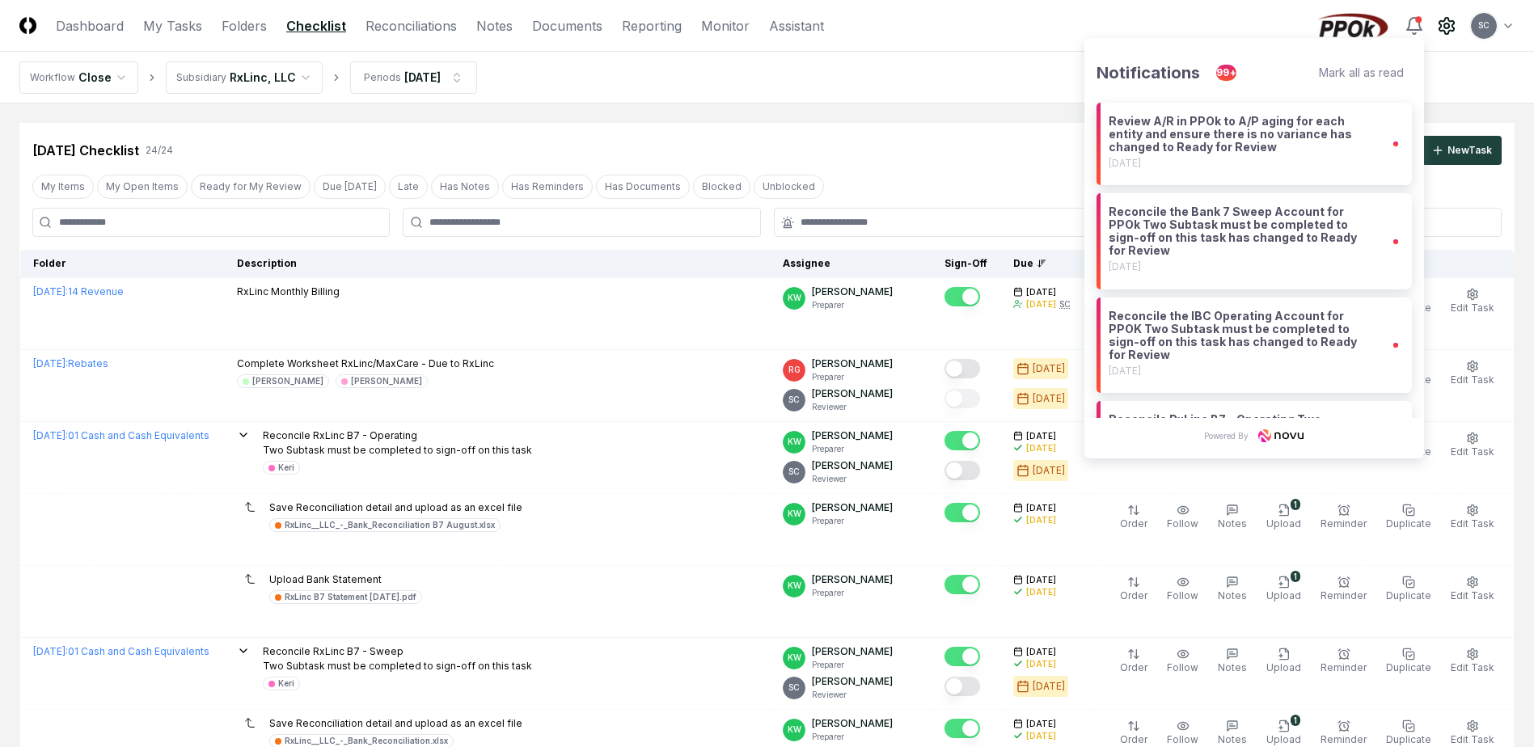
click at [1233, 26] on icon at bounding box center [1446, 25] width 19 height 19
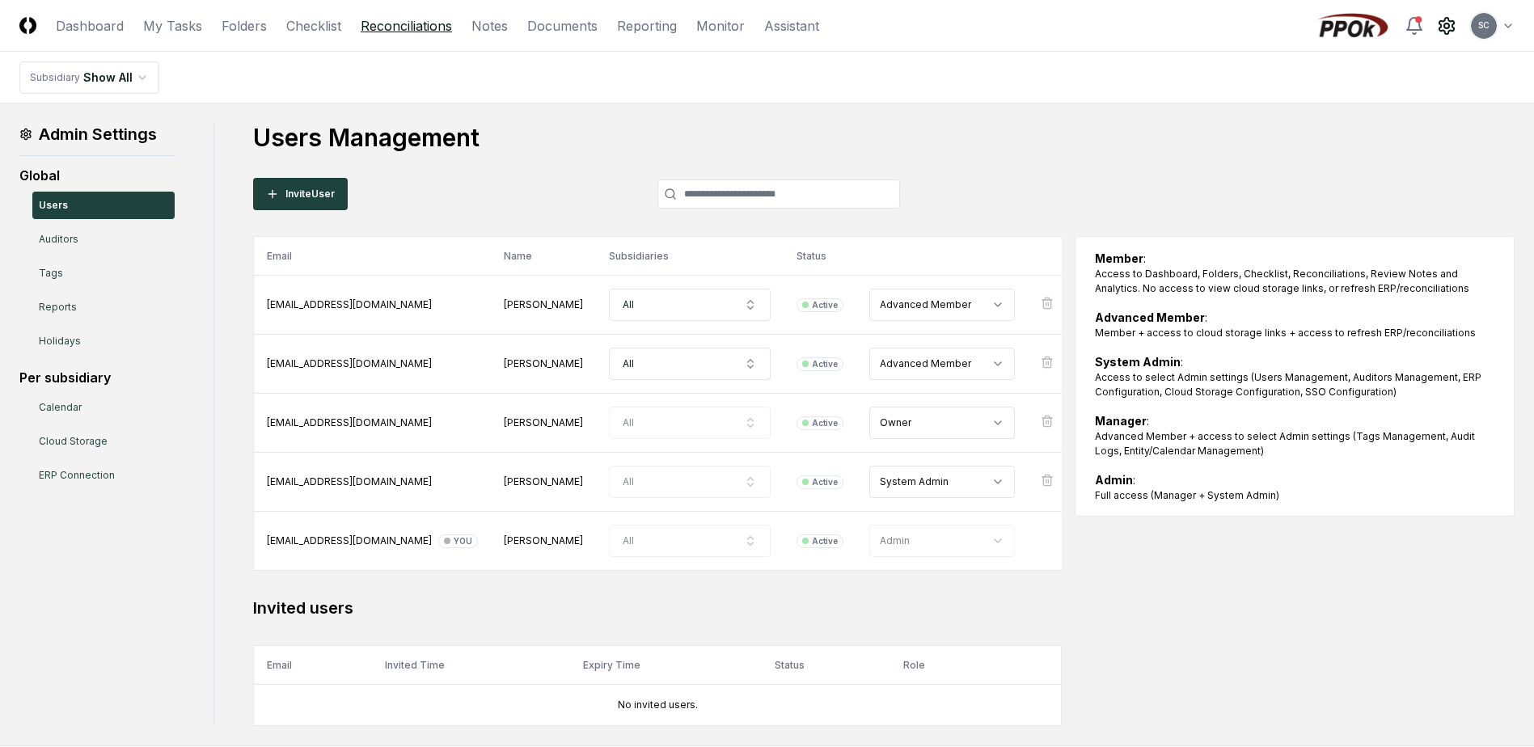
click at [368, 27] on link "Reconciliations" at bounding box center [406, 25] width 91 height 19
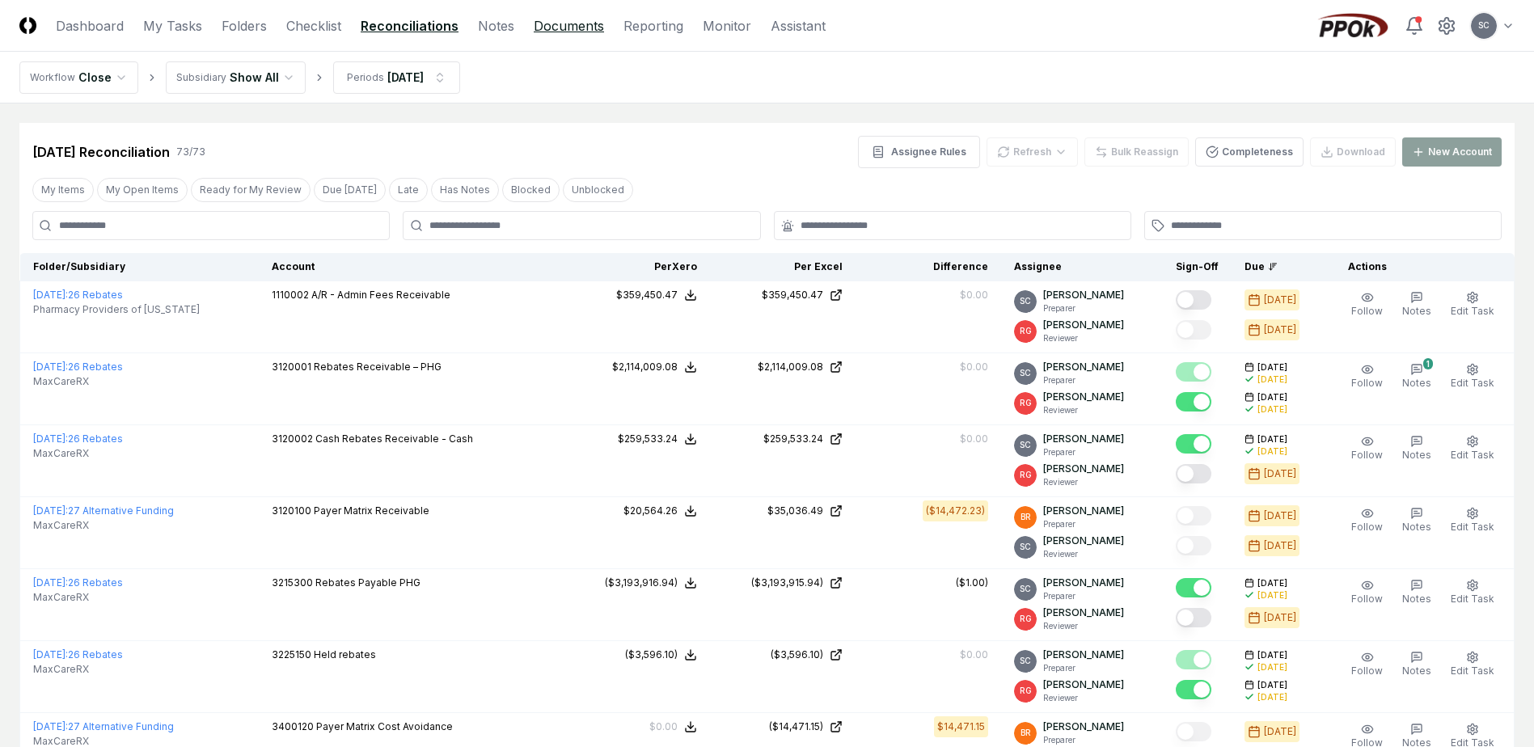
click at [552, 21] on link "Documents" at bounding box center [569, 25] width 70 height 19
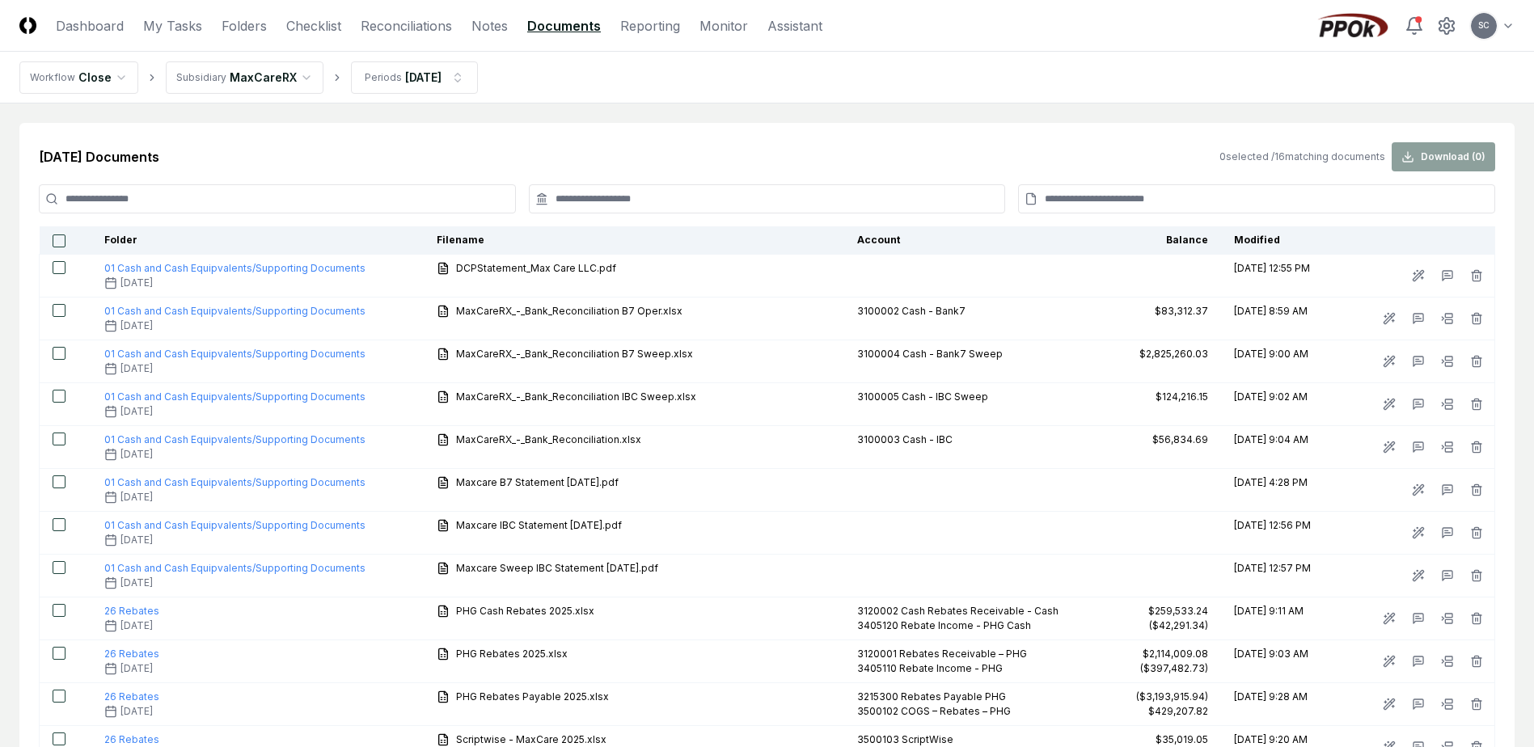
click at [552, 21] on link "Documents" at bounding box center [564, 25] width 74 height 19
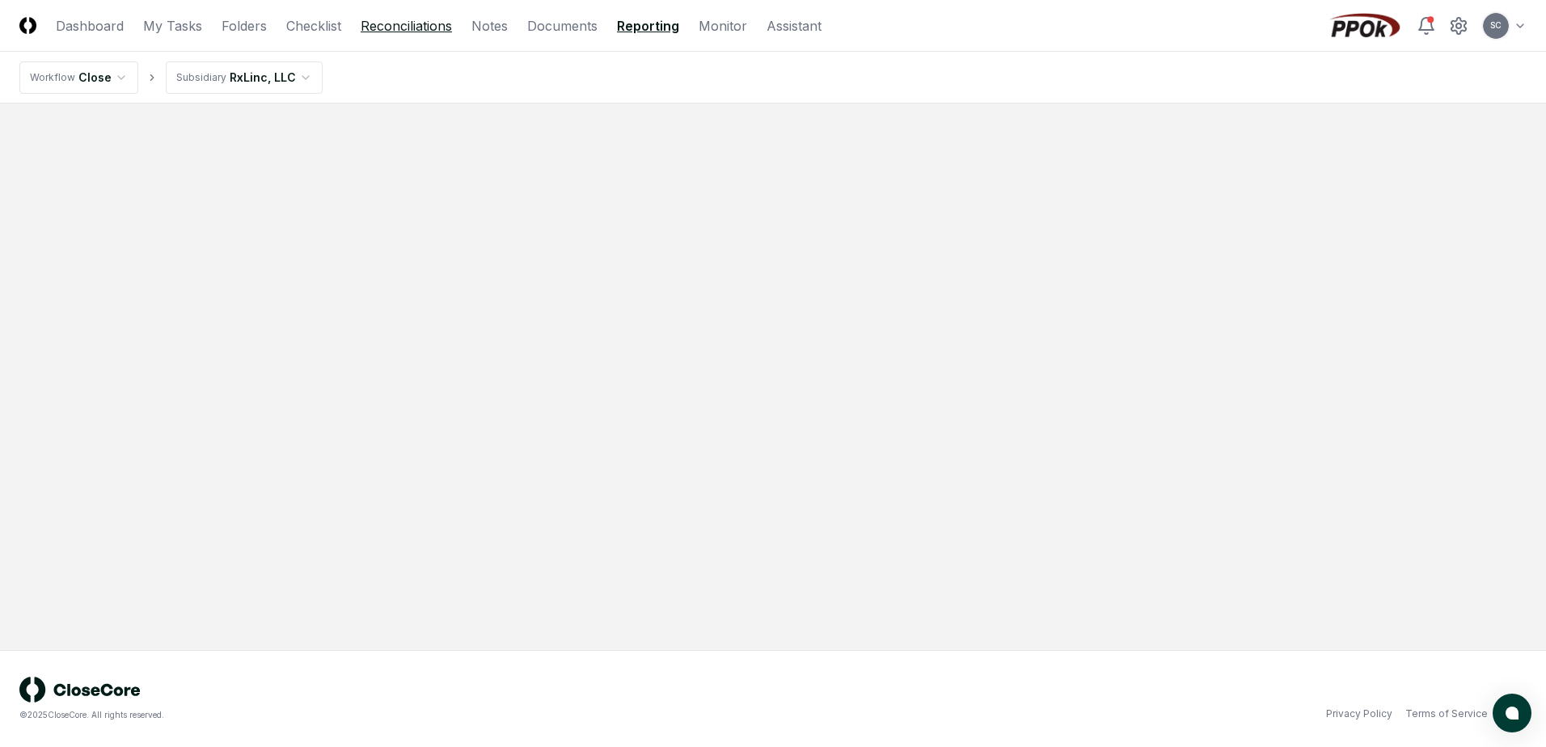
click at [412, 26] on link "Reconciliations" at bounding box center [406, 25] width 91 height 19
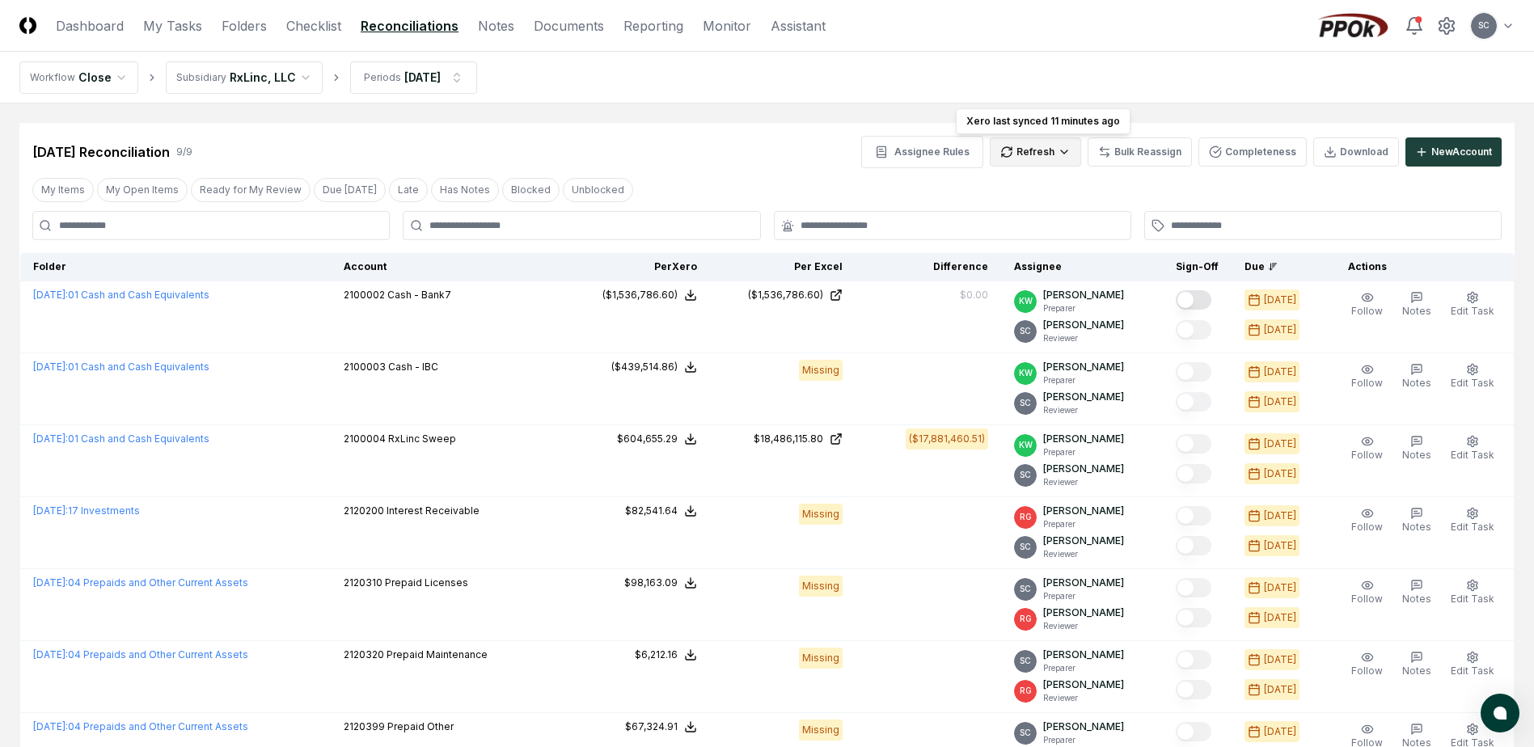
click at [1033, 153] on html "CloseCore Dashboard My Tasks Folders Checklist Reconciliations Notes Documents …" at bounding box center [767, 523] width 1534 height 1046
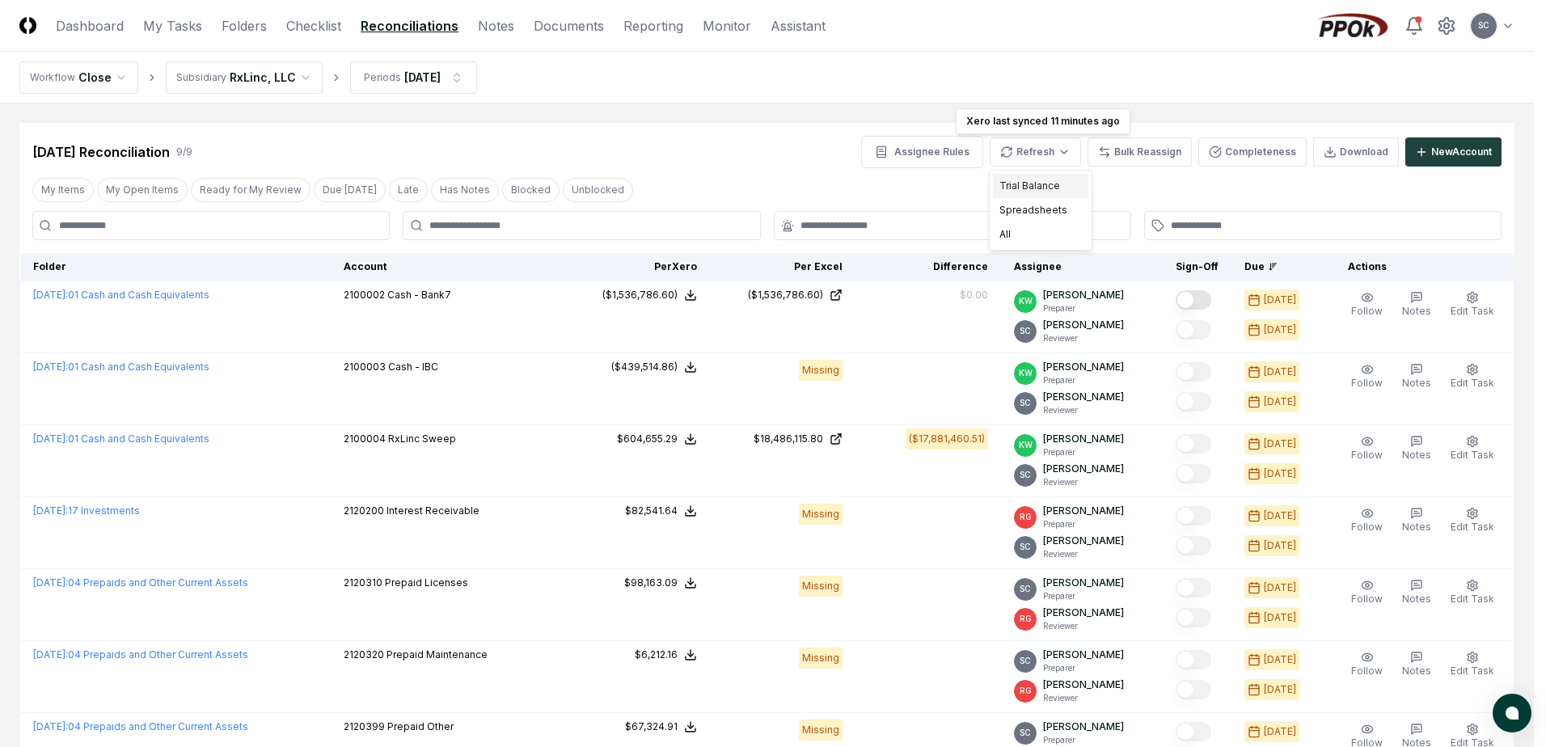
click at [1026, 194] on div "Trial Balance" at bounding box center [1040, 186] width 95 height 24
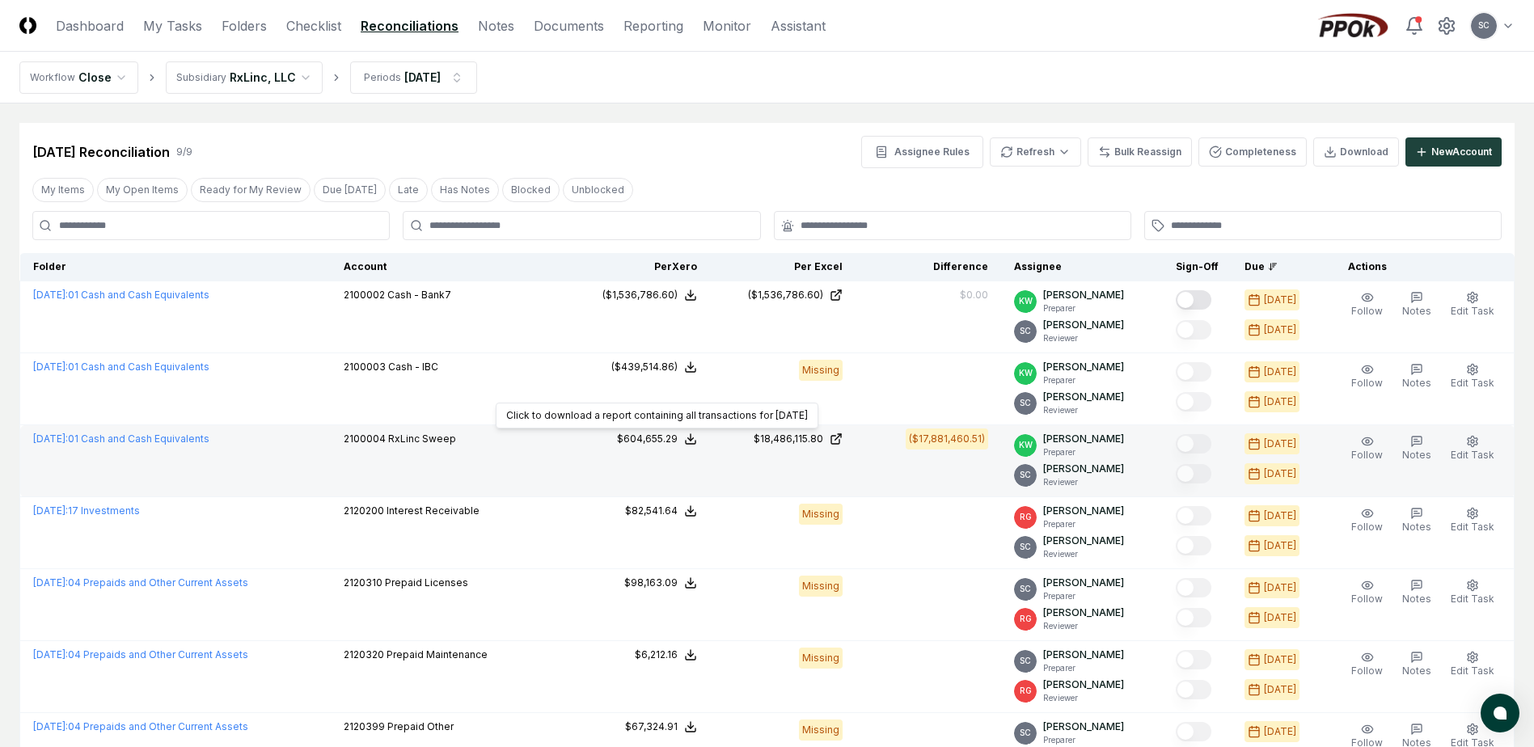
click at [650, 441] on div "$604,655.29" at bounding box center [647, 439] width 61 height 15
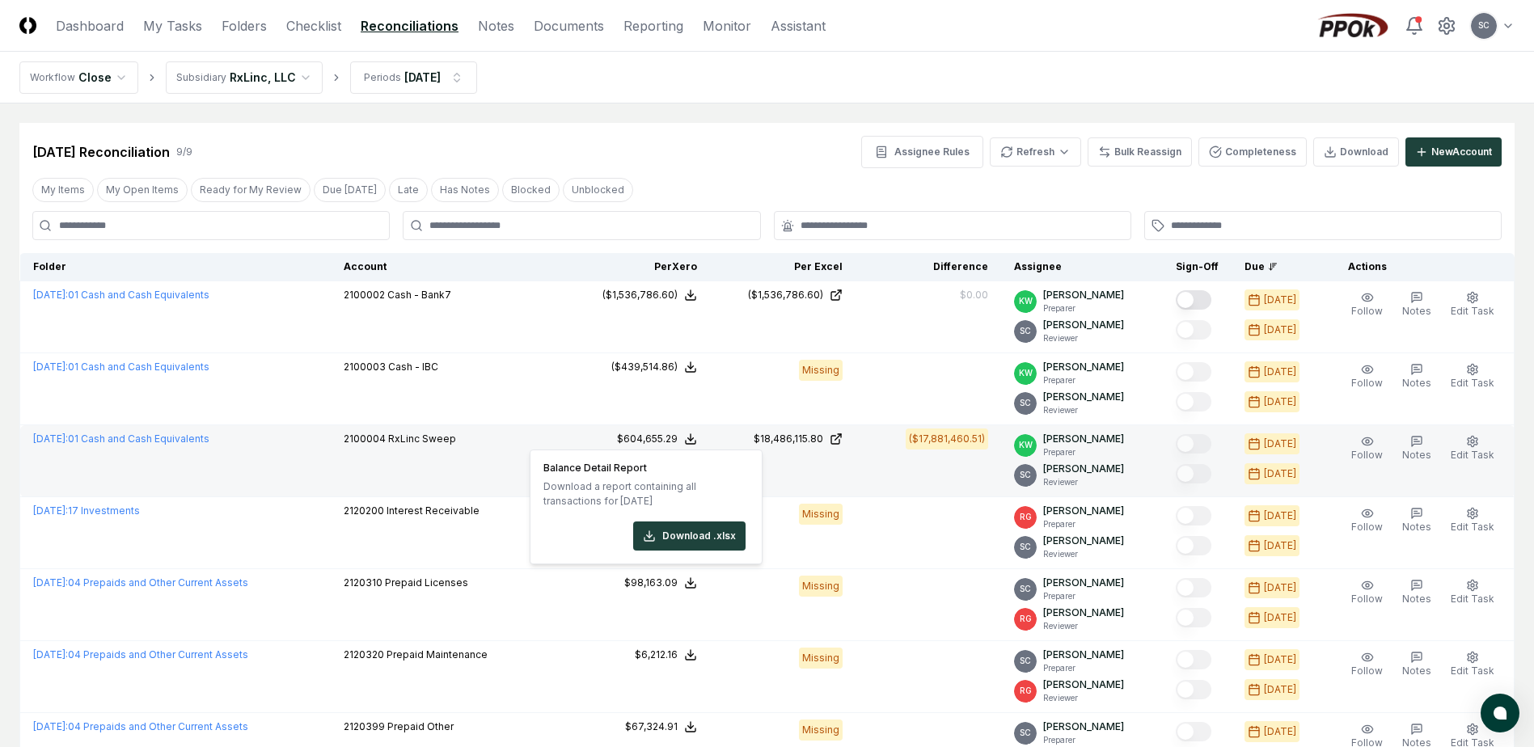
click at [650, 441] on div "$604,655.29" at bounding box center [647, 439] width 61 height 15
click at [682, 531] on button "Download .xlsx" at bounding box center [689, 536] width 112 height 29
click at [797, 434] on div "$18,486,115.80" at bounding box center [789, 439] width 70 height 15
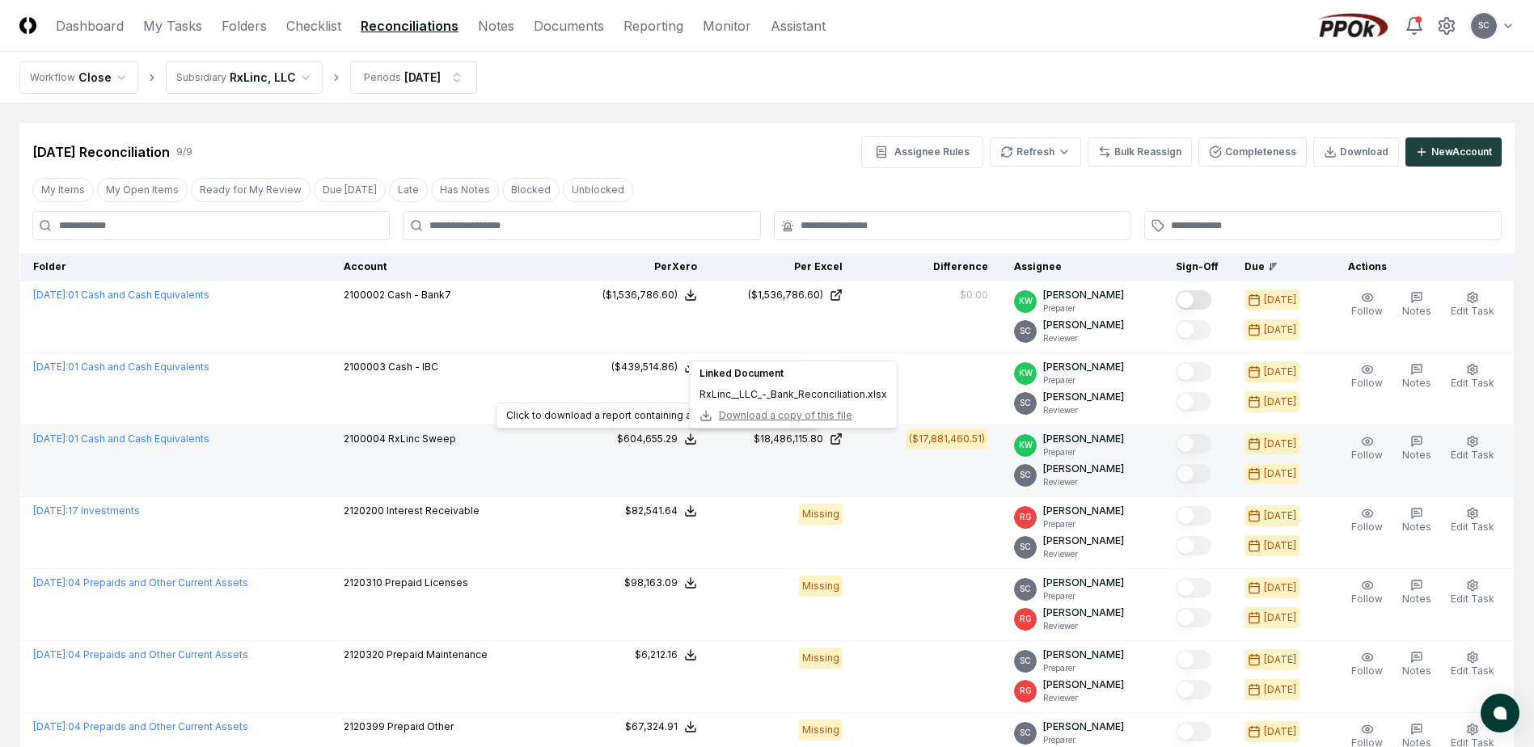
click at [660, 435] on div "$604,655.29" at bounding box center [647, 439] width 61 height 15
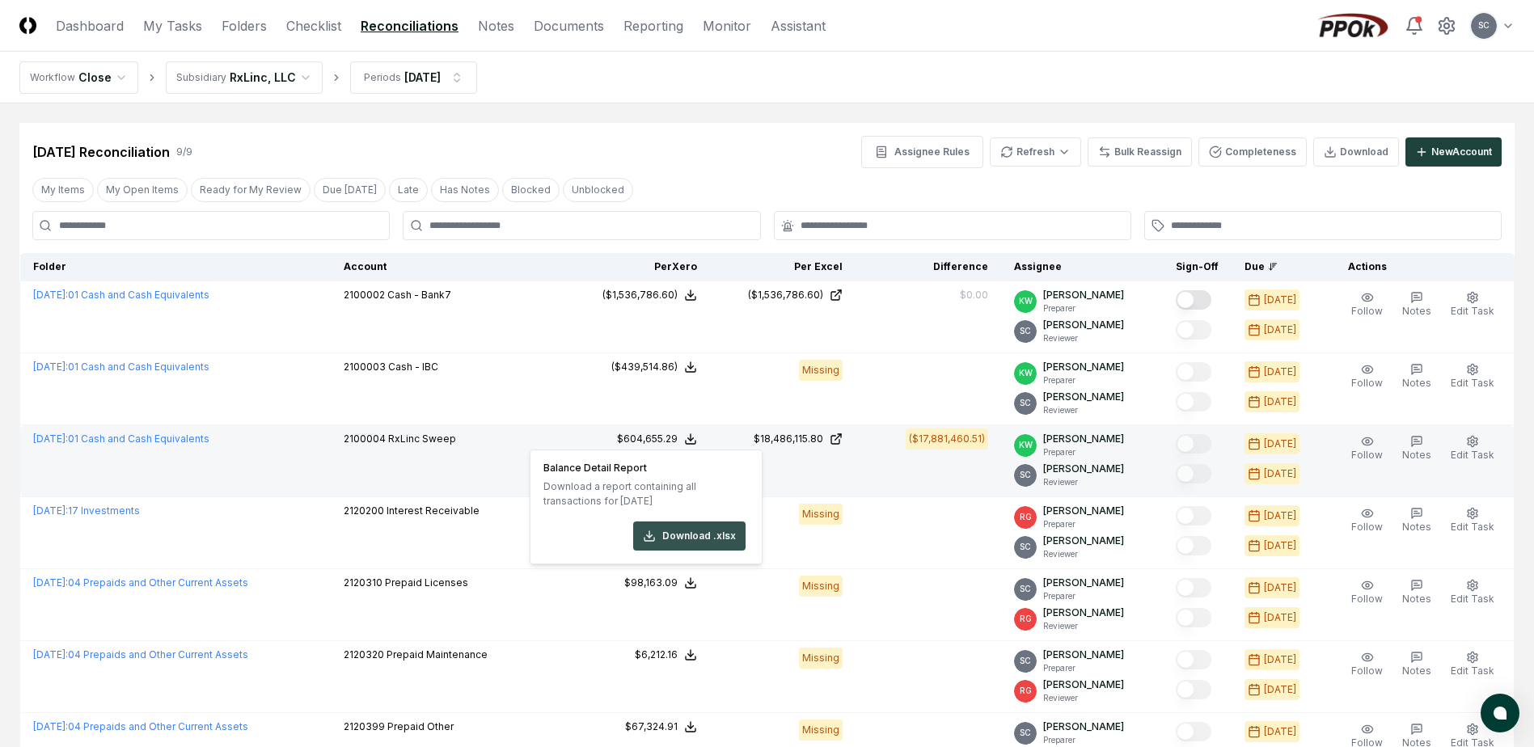
click at [674, 533] on button "Download .xlsx" at bounding box center [689, 536] width 112 height 29
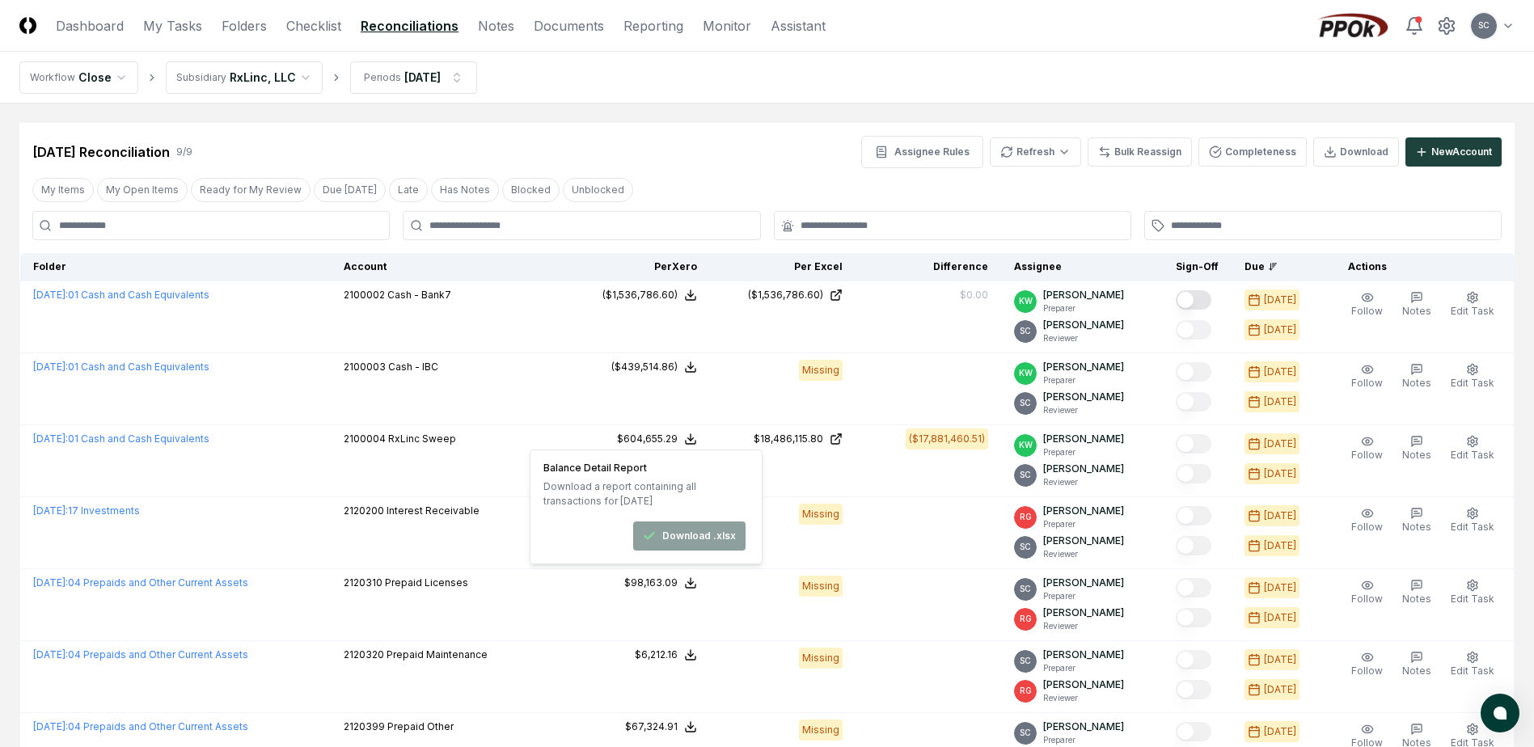
click at [768, 158] on div "[DATE] Reconciliation 9 / 9 Assignee Rules Refresh Bulk Reassign Completeness D…" at bounding box center [767, 152] width 1470 height 32
click at [65, 75] on html "CloseCore Dashboard My Tasks Folders Checklist Reconciliations Notes Documents …" at bounding box center [767, 523] width 1534 height 1046
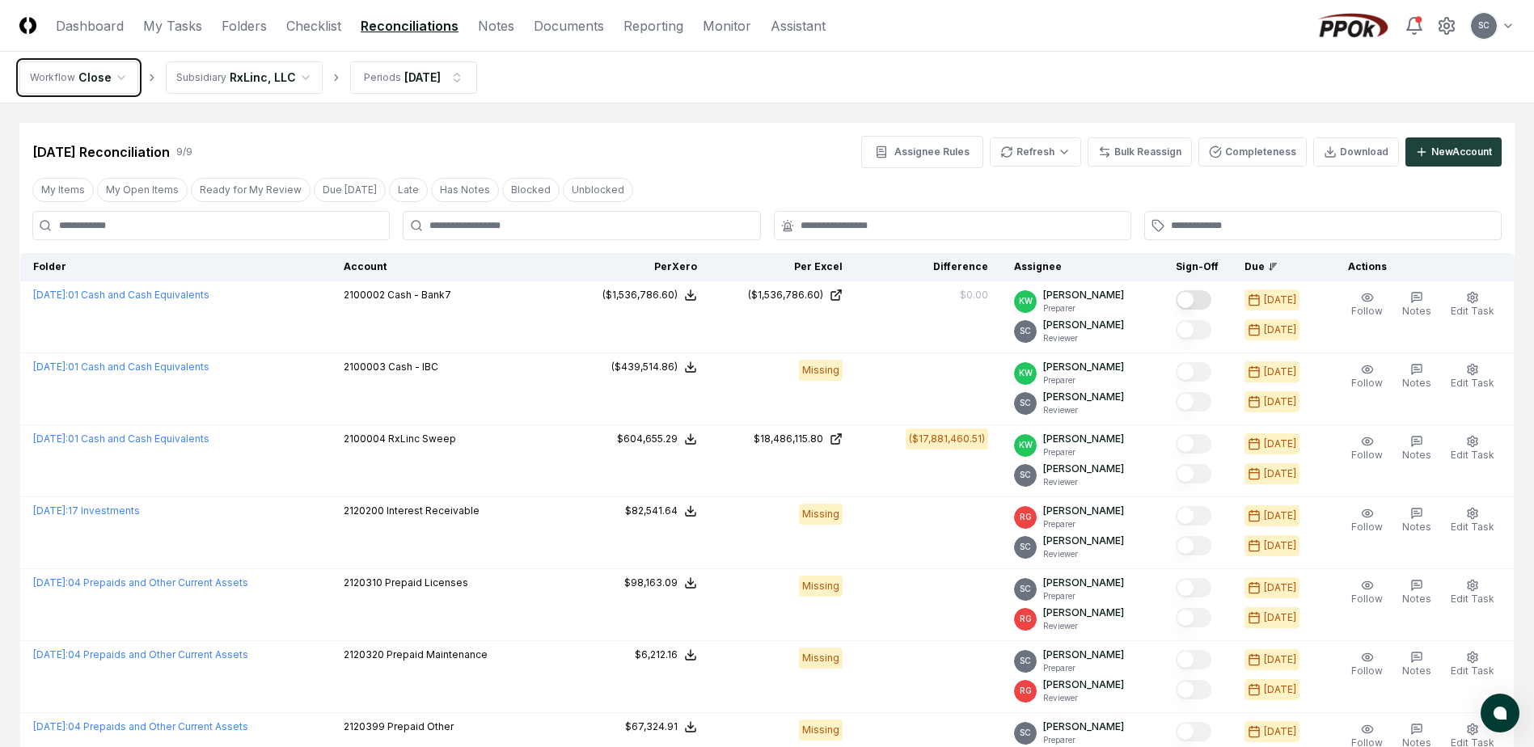
click at [65, 75] on html "CloseCore Dashboard My Tasks Folders Checklist Reconciliations Notes Documents …" at bounding box center [767, 523] width 1534 height 1046
click at [326, 29] on link "Checklist" at bounding box center [313, 25] width 55 height 19
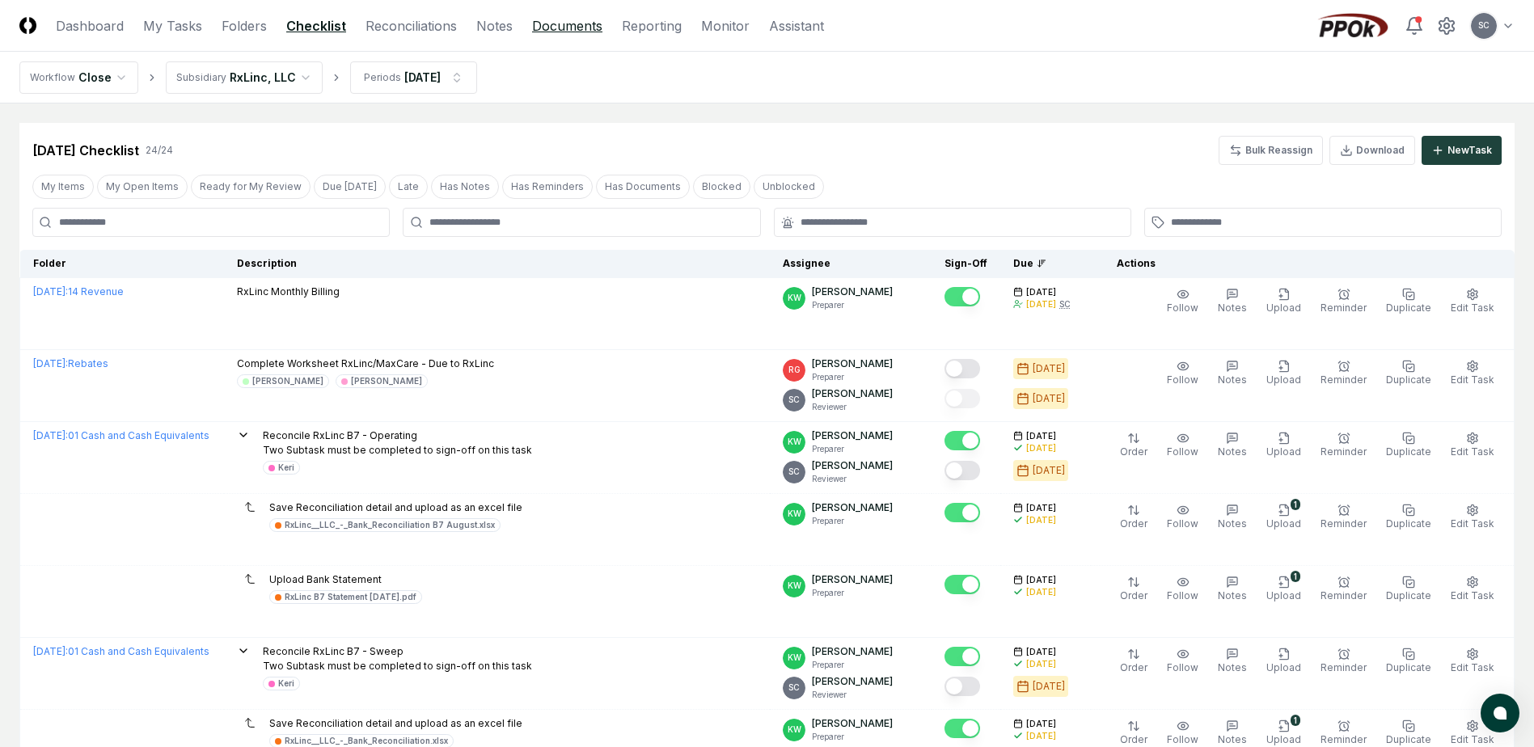
click at [576, 25] on link "Documents" at bounding box center [567, 25] width 70 height 19
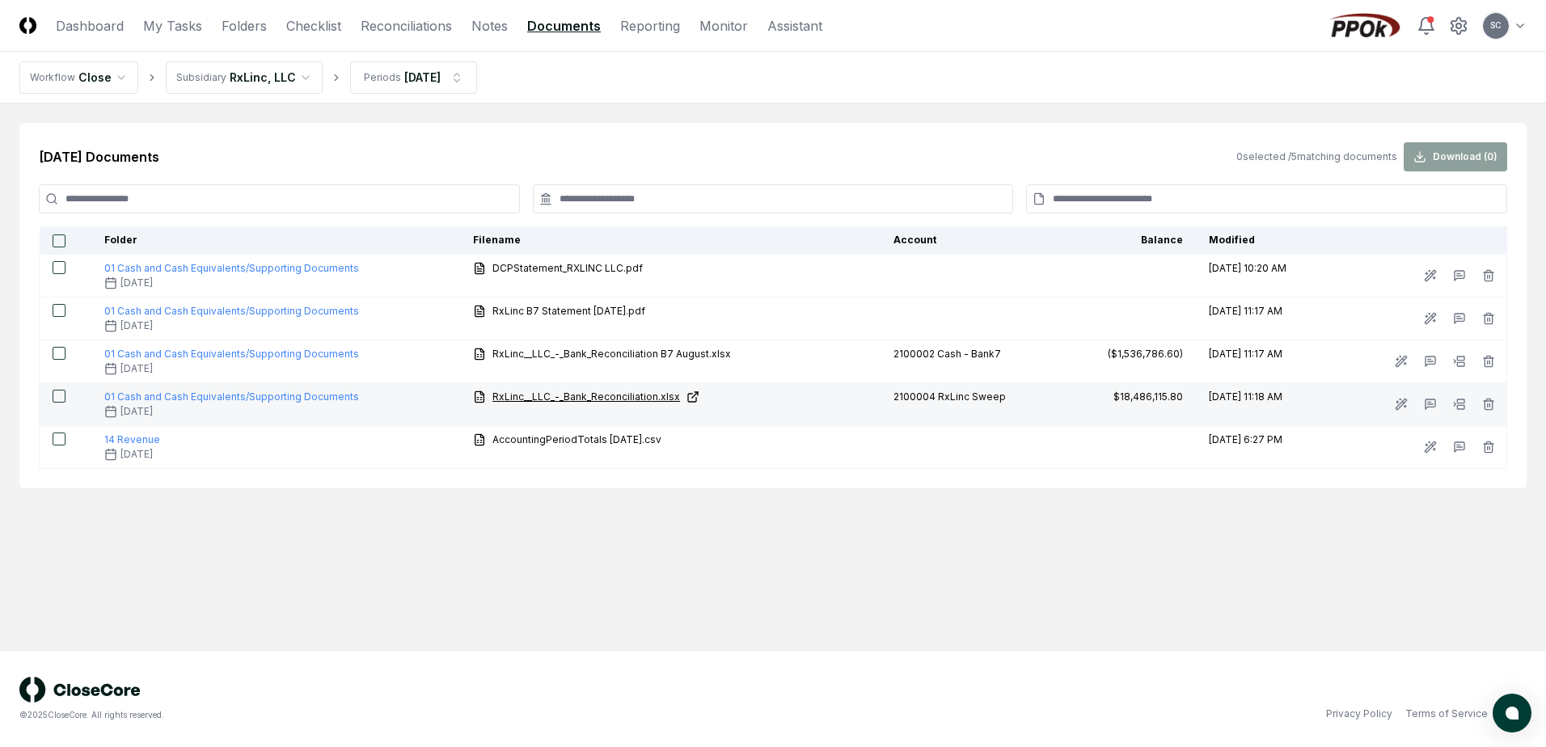
click at [510, 396] on span "RxLinc__LLC_-_Bank_Reconciliation.xlsx" at bounding box center [587, 397] width 188 height 15
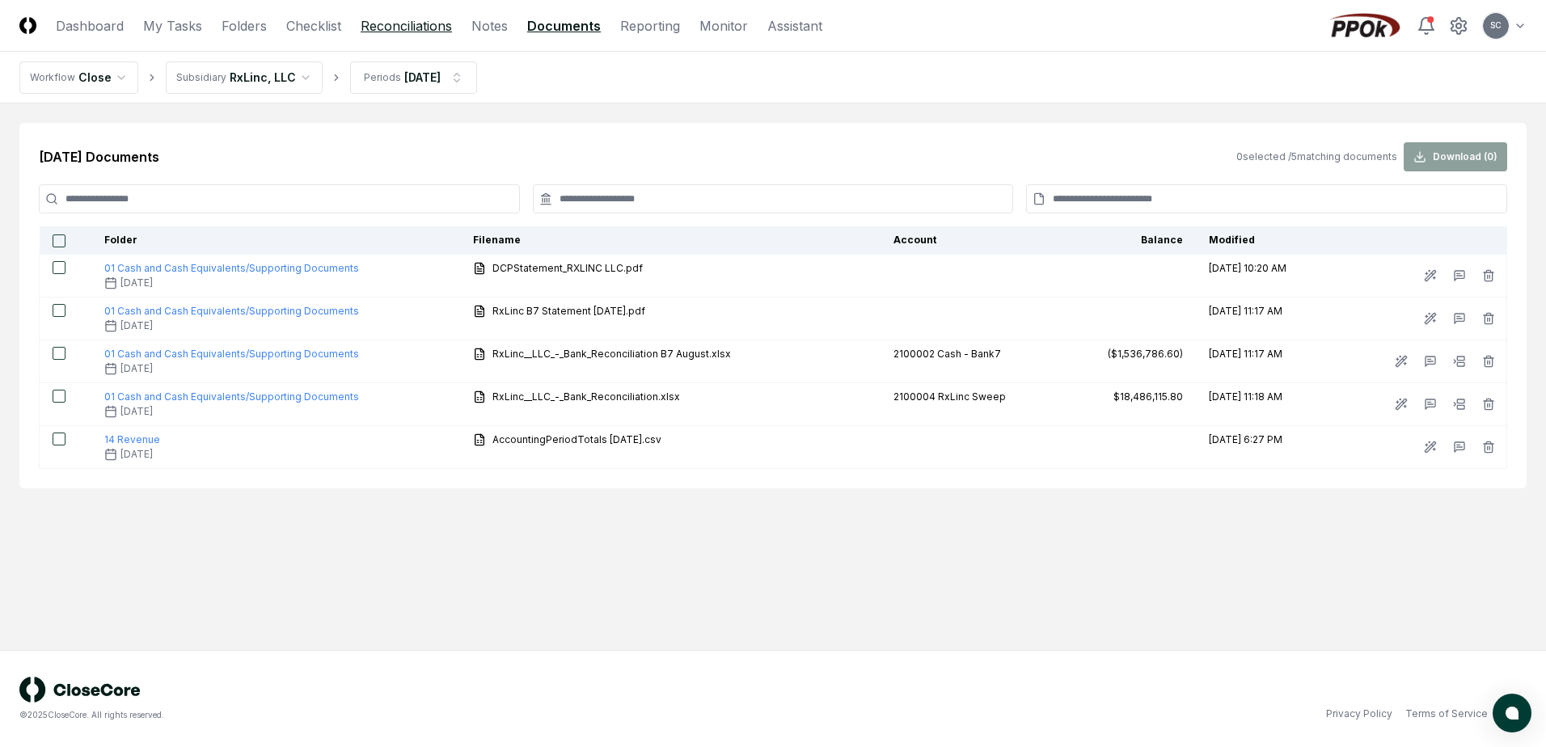
click at [408, 30] on link "Reconciliations" at bounding box center [406, 25] width 91 height 19
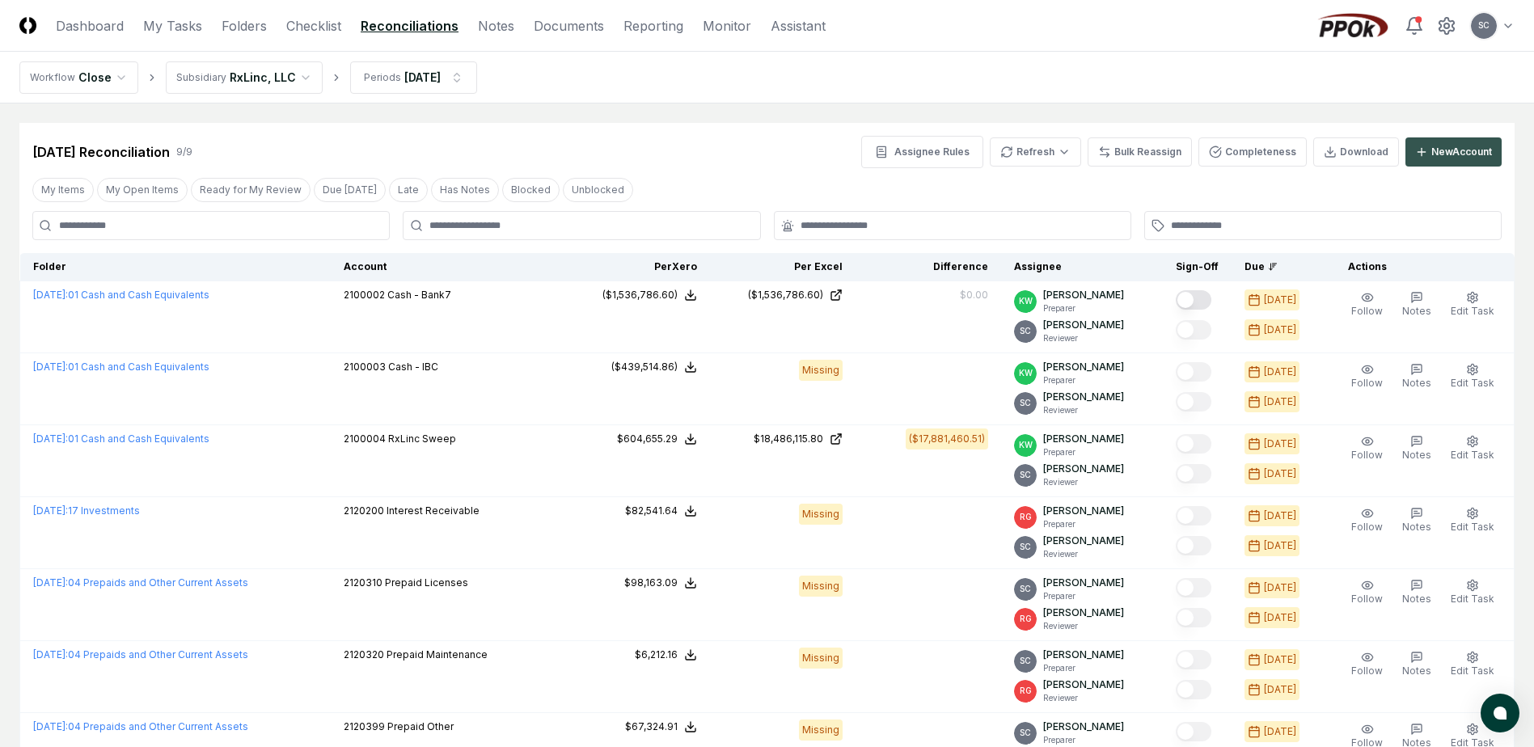
click at [1455, 154] on div "New Account" at bounding box center [1462, 152] width 61 height 15
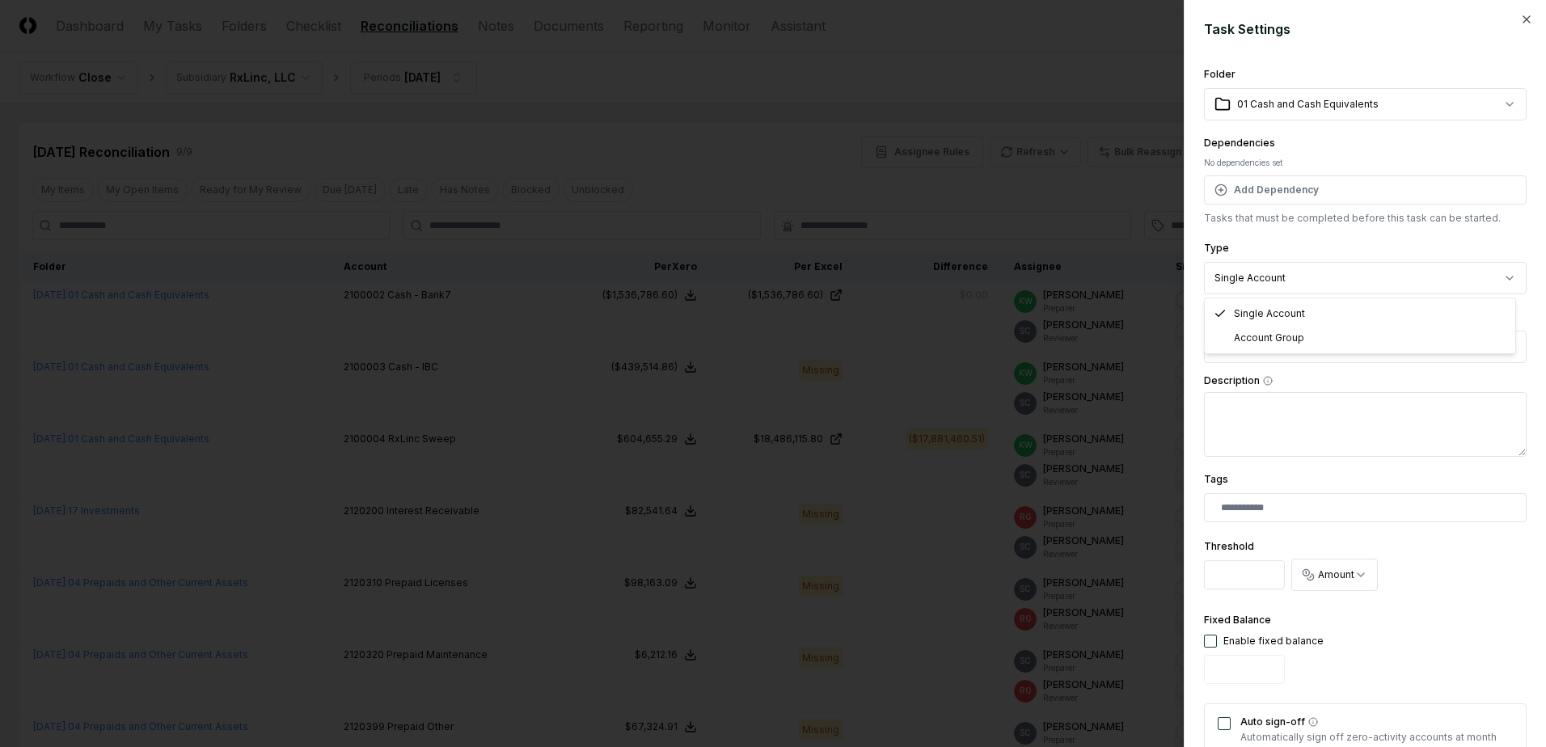
click at [1261, 276] on body "CloseCore Dashboard My Tasks Folders Checklist Reconciliations Notes Documents …" at bounding box center [767, 523] width 1534 height 1046
click at [1254, 342] on button "Select account" at bounding box center [1365, 347] width 323 height 32
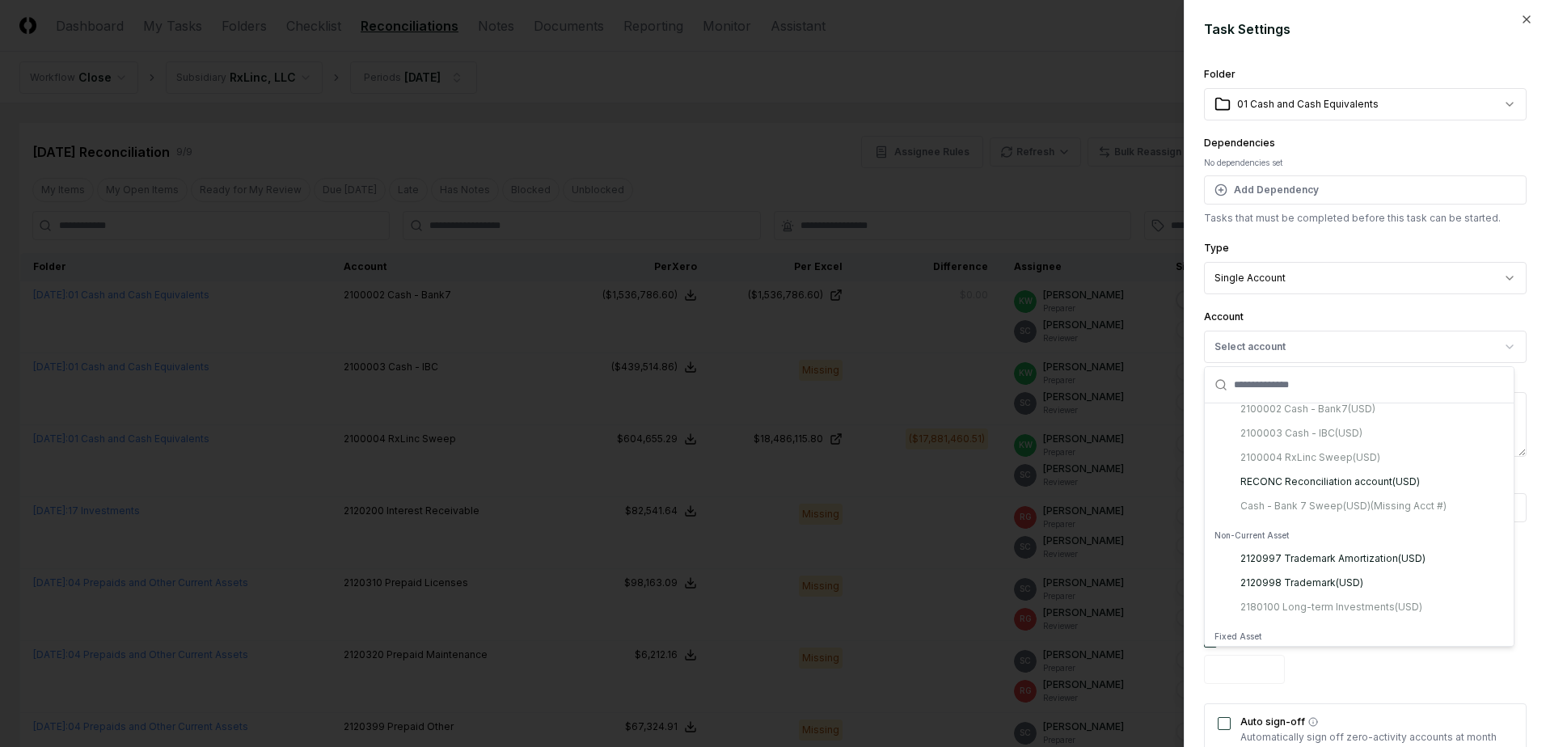
scroll to position [4206, 0]
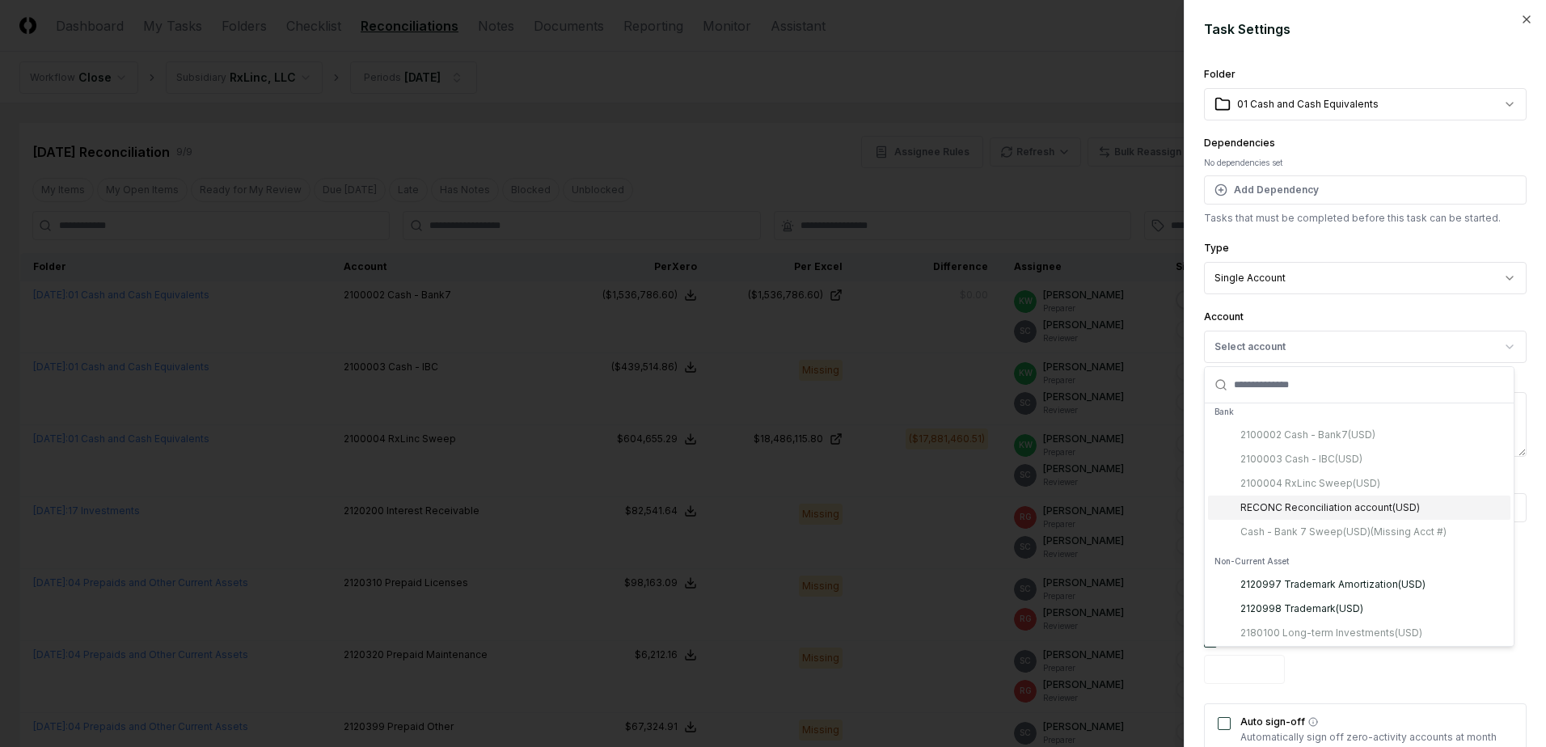
click at [1316, 544] on div "2100002 Cash - Bank7 ( USD ) 2100003 Cash - IBC ( USD ) 2100004 RxLinc Sweep ( …" at bounding box center [1359, 483] width 302 height 121
